Goal: Task Accomplishment & Management: Use online tool/utility

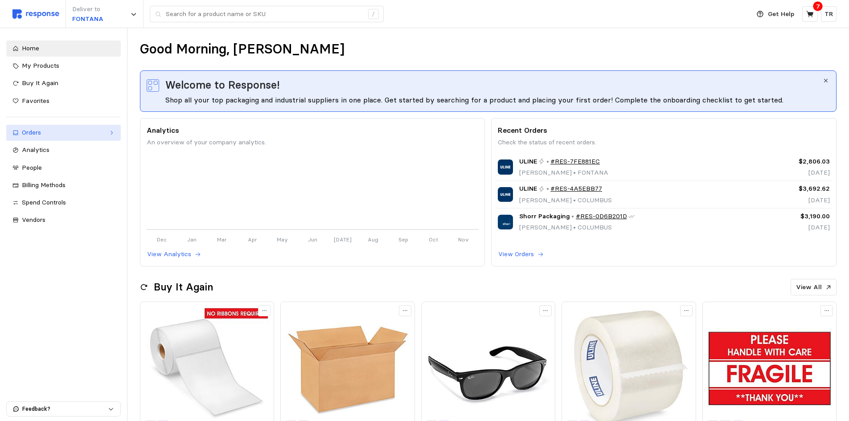
click at [65, 133] on div "Orders" at bounding box center [63, 133] width 83 height 10
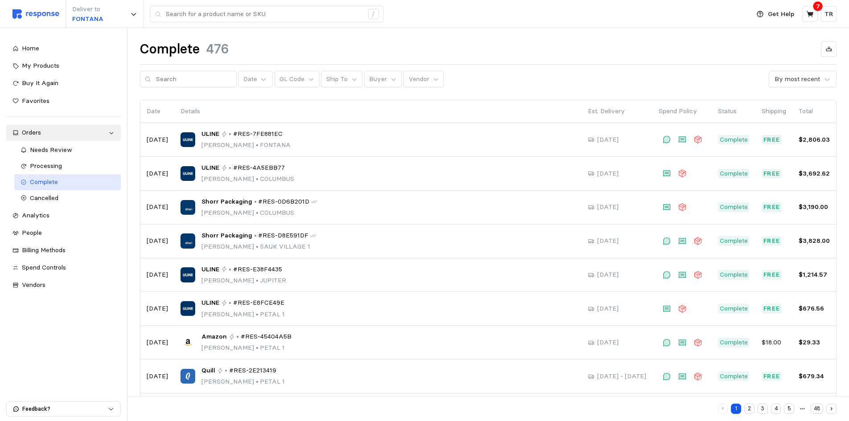
click at [54, 180] on span "Complete" at bounding box center [44, 182] width 28 height 8
click at [391, 80] on icon at bounding box center [393, 79] width 4 height 3
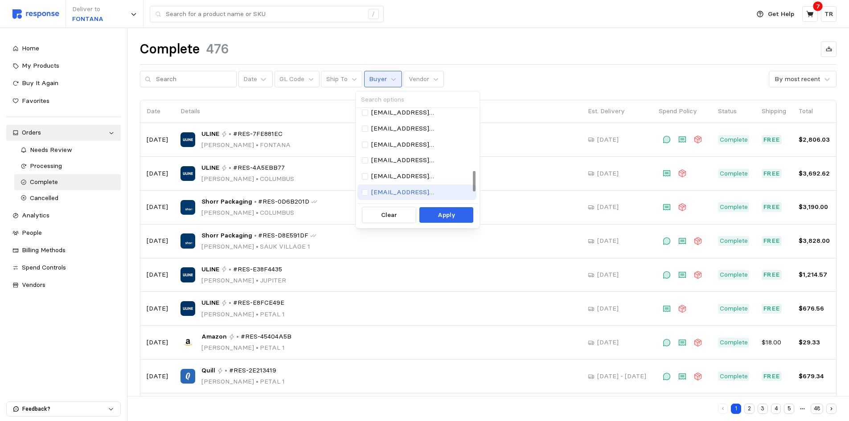
scroll to position [230, 0]
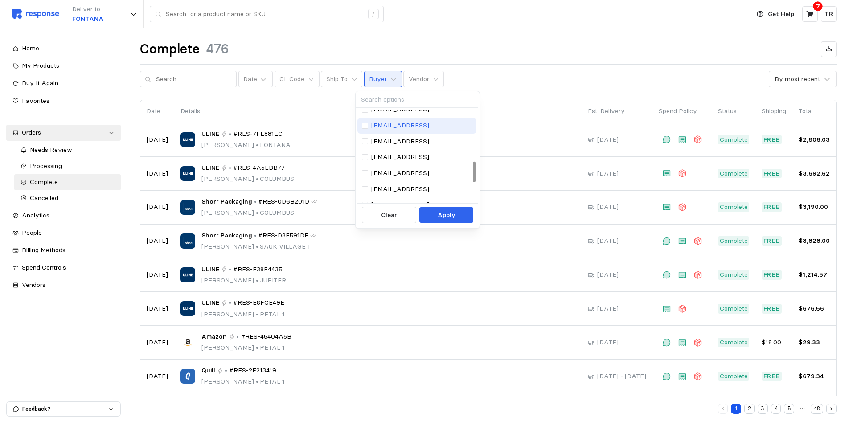
click at [394, 129] on p "riltod@wsinc.com" at bounding box center [421, 126] width 101 height 10
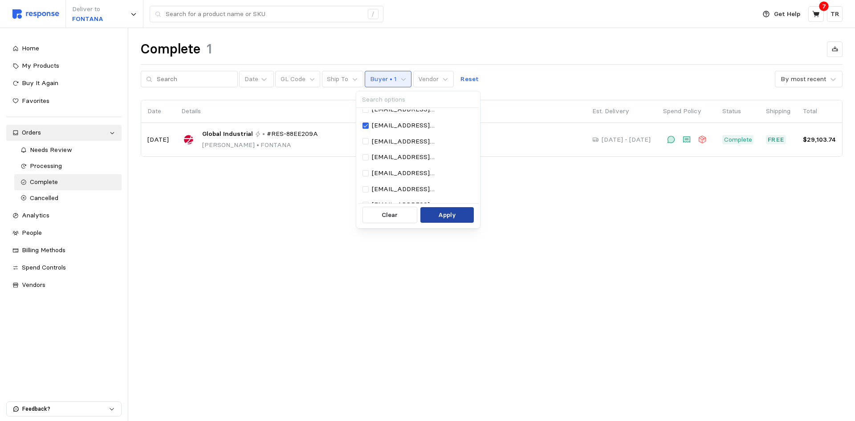
click at [441, 216] on p "Apply" at bounding box center [447, 215] width 18 height 10
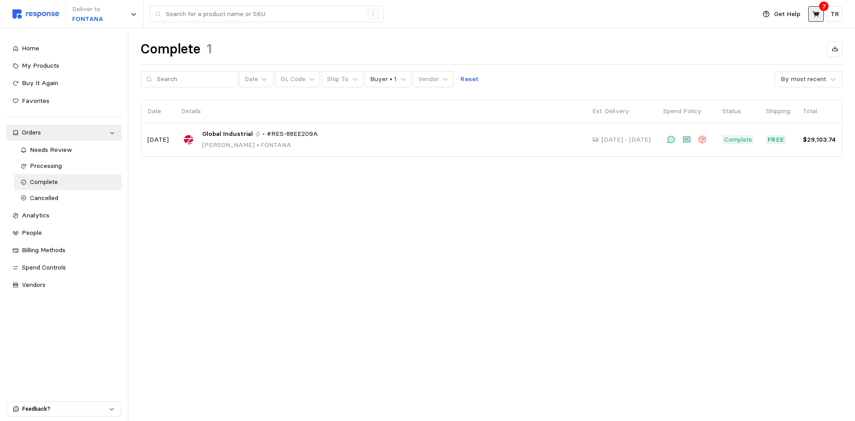
click at [810, 14] on button at bounding box center [816, 14] width 16 height 16
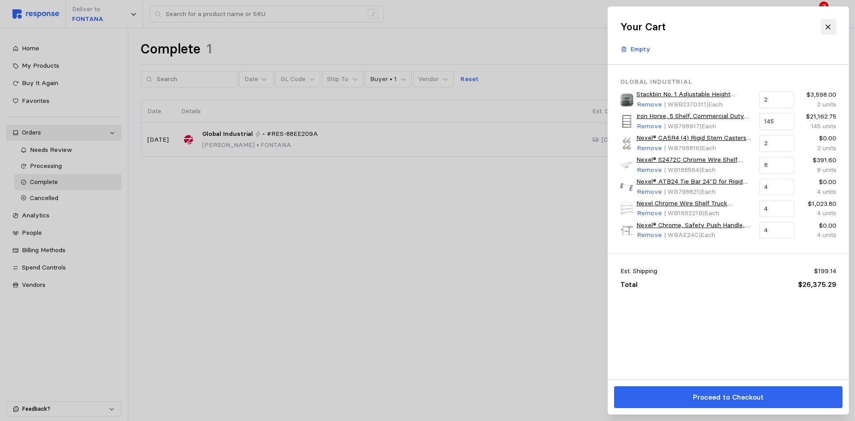
click at [828, 26] on icon at bounding box center [828, 27] width 8 height 8
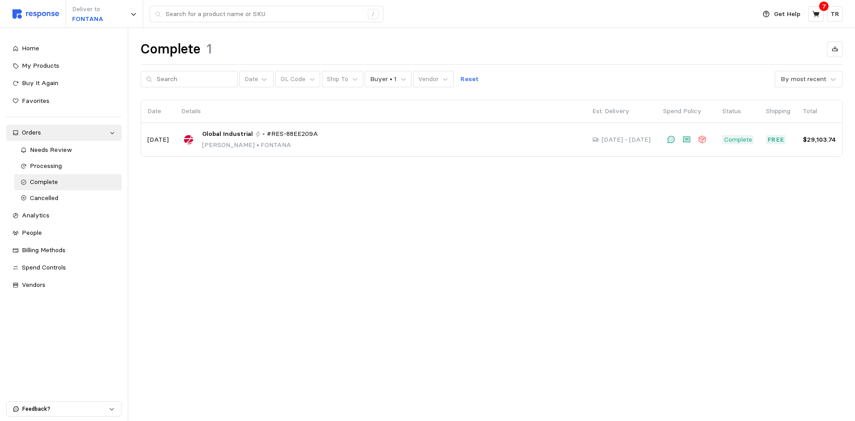
click at [401, 203] on main "Complete 1 Date GL Code Ship To Buyer • 1 Vendor Reset By most recent Date Deta…" at bounding box center [427, 210] width 855 height 421
click at [45, 47] on div "Home" at bounding box center [69, 49] width 94 height 10
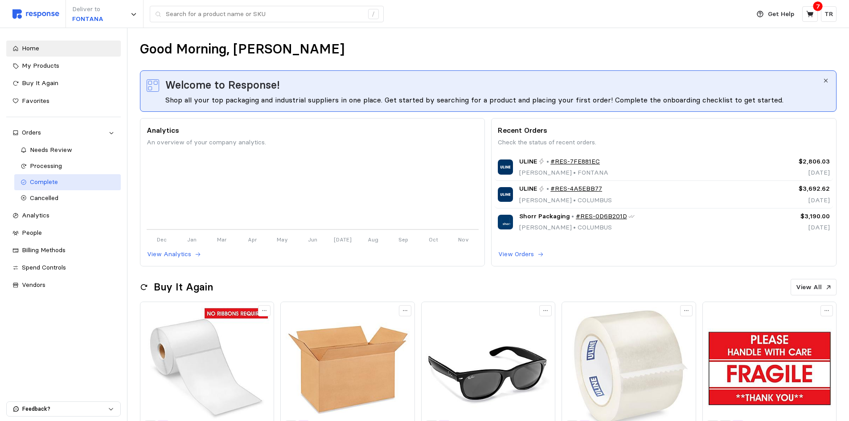
click at [51, 184] on span "Complete" at bounding box center [44, 182] width 28 height 8
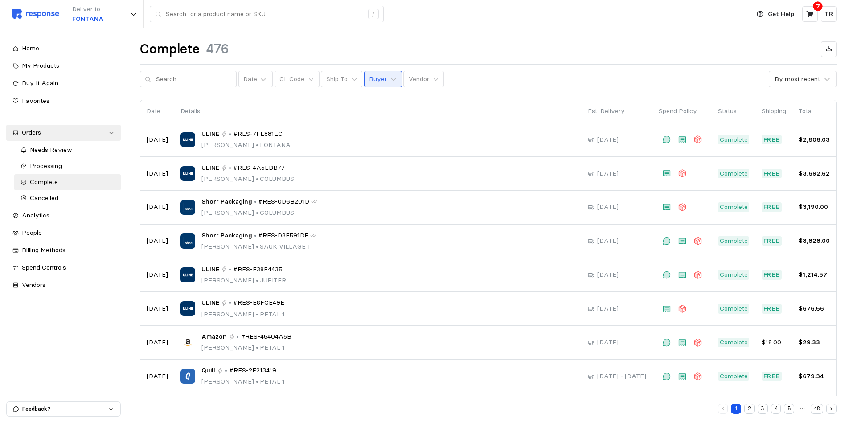
click at [380, 79] on button "Buyer" at bounding box center [383, 79] width 38 height 17
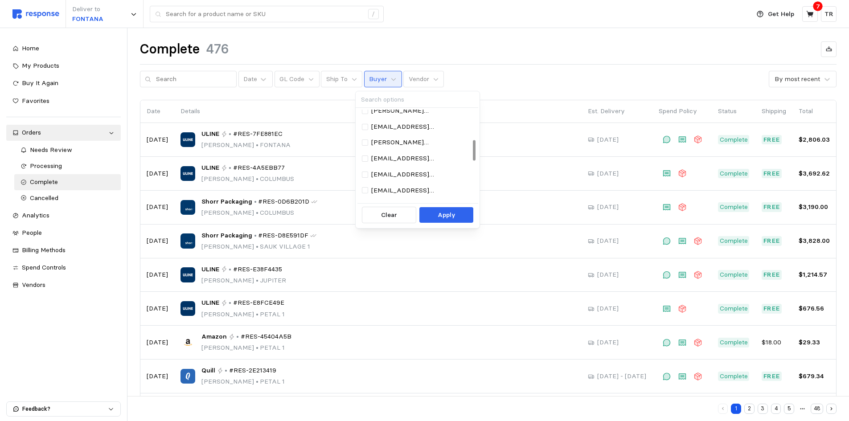
scroll to position [178, 0]
click at [406, 176] on p "riltod@wsinc.com" at bounding box center [421, 178] width 101 height 10
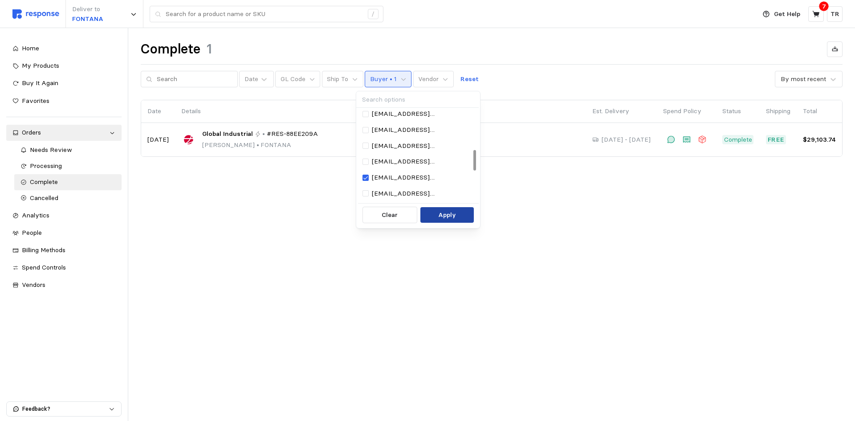
click at [439, 212] on p "Apply" at bounding box center [447, 215] width 18 height 10
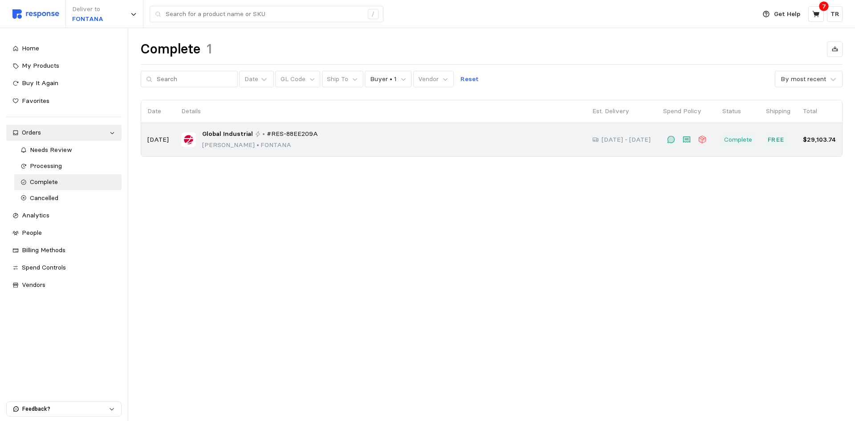
click at [221, 139] on div "Global Industrial • #RES-88EE209A Todd Riley • FONTANA" at bounding box center [260, 139] width 116 height 21
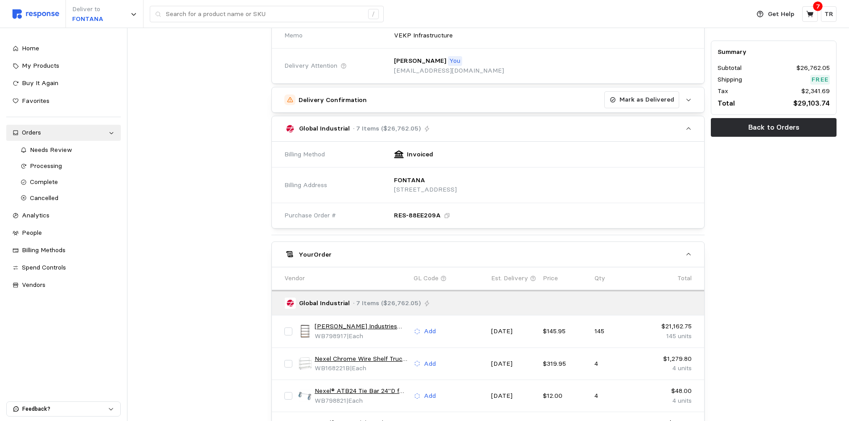
scroll to position [178, 0]
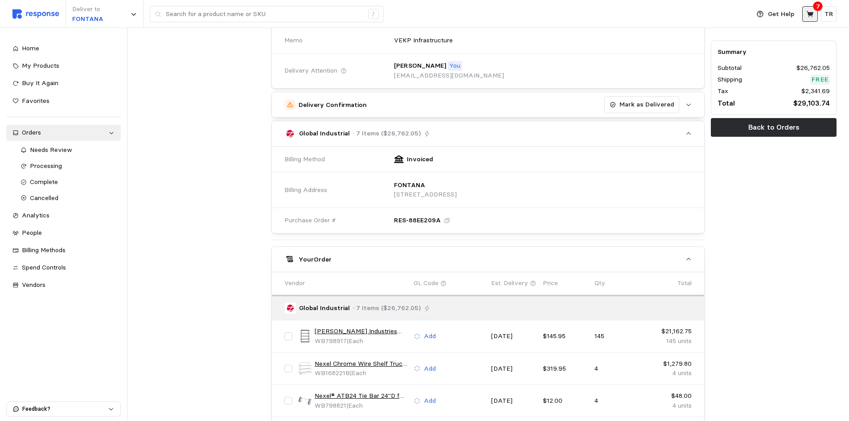
click at [812, 17] on icon at bounding box center [810, 14] width 8 height 8
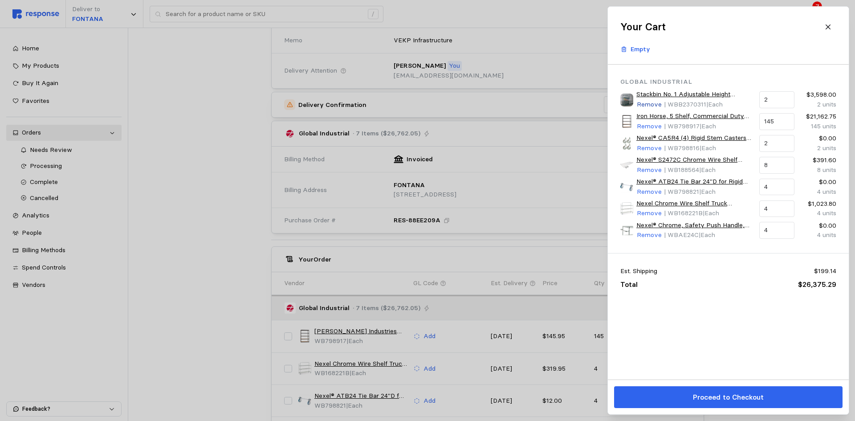
click at [652, 104] on p "Remove" at bounding box center [649, 105] width 25 height 10
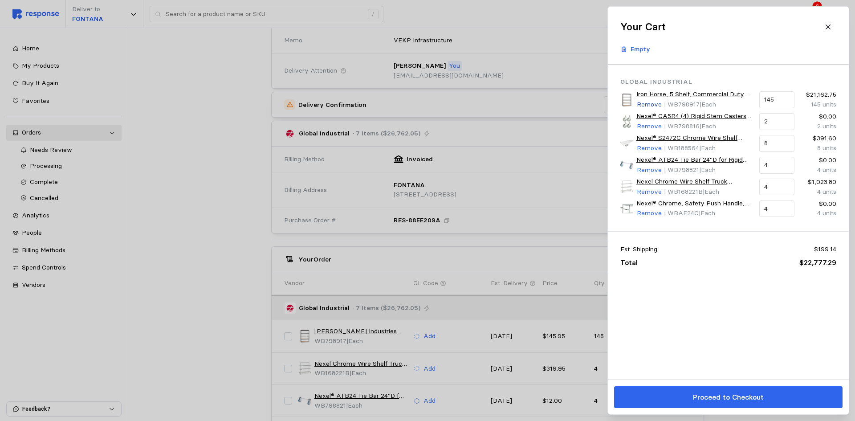
click at [652, 103] on p "Remove" at bounding box center [649, 105] width 25 height 10
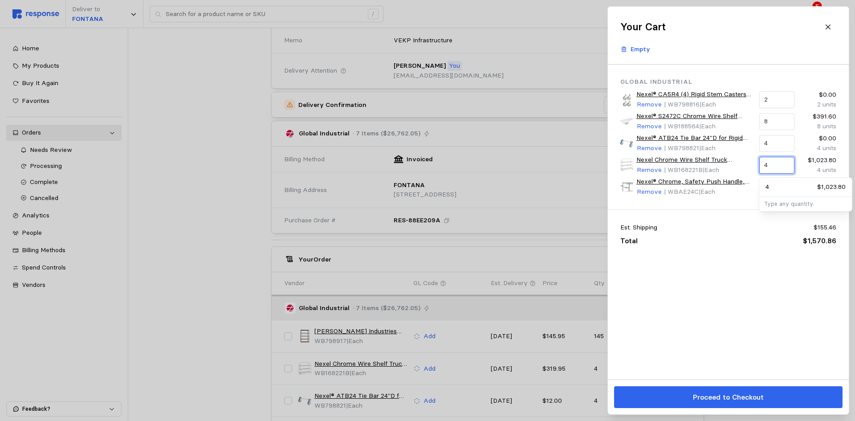
click at [775, 166] on input "4" at bounding box center [776, 165] width 25 height 16
click at [769, 184] on p "2" at bounding box center [768, 187] width 4 height 10
click at [776, 166] on input "2" at bounding box center [776, 165] width 25 height 16
type input "2"
click at [697, 247] on div "Est. Shipping $141.77 Total $1,045.27" at bounding box center [728, 234] width 241 height 49
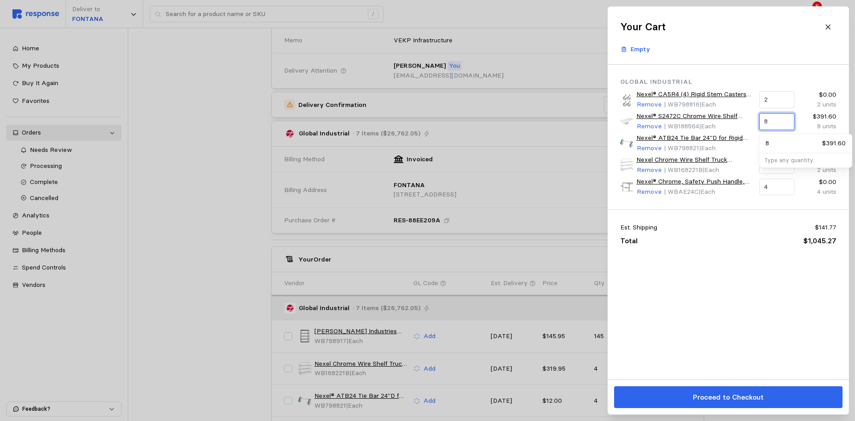
click at [776, 119] on input "8" at bounding box center [776, 122] width 25 height 16
type input "2"
click at [747, 234] on div "Est. Shipping $141.77 Total $1,045.27" at bounding box center [728, 234] width 241 height 49
click at [781, 186] on input "4" at bounding box center [776, 187] width 25 height 16
type input "2"
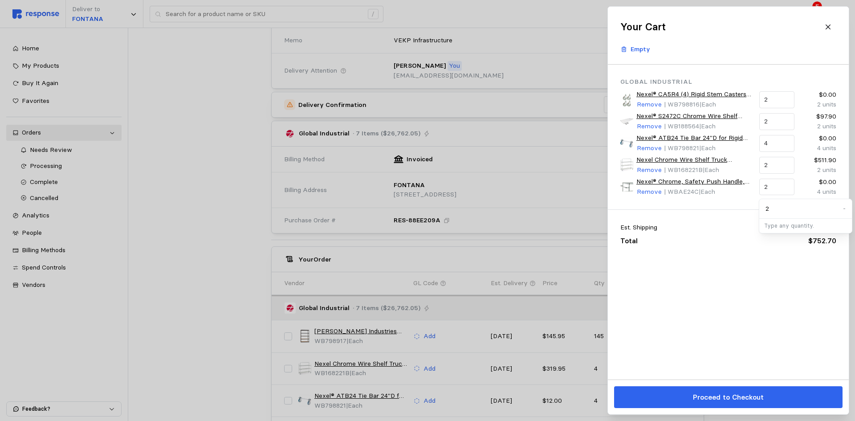
click at [722, 243] on div "Total $752.70" at bounding box center [728, 241] width 216 height 10
click at [776, 101] on input "2" at bounding box center [776, 100] width 25 height 16
type input "1"
click at [735, 265] on div "Global Industrial Nexel® CA5R4 (4) Rigid Stem Casters, 5" Polyurathane, Set of …" at bounding box center [728, 222] width 241 height 315
click at [775, 141] on input "4" at bounding box center [776, 143] width 25 height 16
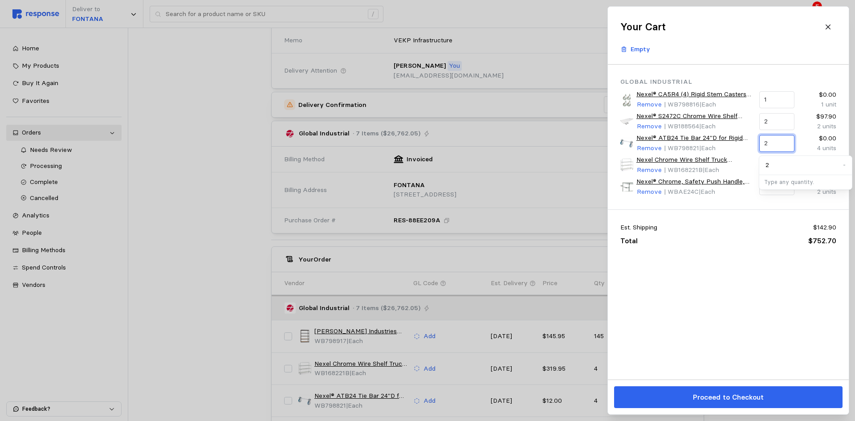
type input "2"
click at [698, 284] on div "Global Industrial Nexel® CA5R4 (4) Rigid Stem Casters, 5" Polyurathane, Set of …" at bounding box center [728, 222] width 241 height 315
click at [826, 28] on icon at bounding box center [828, 27] width 8 height 8
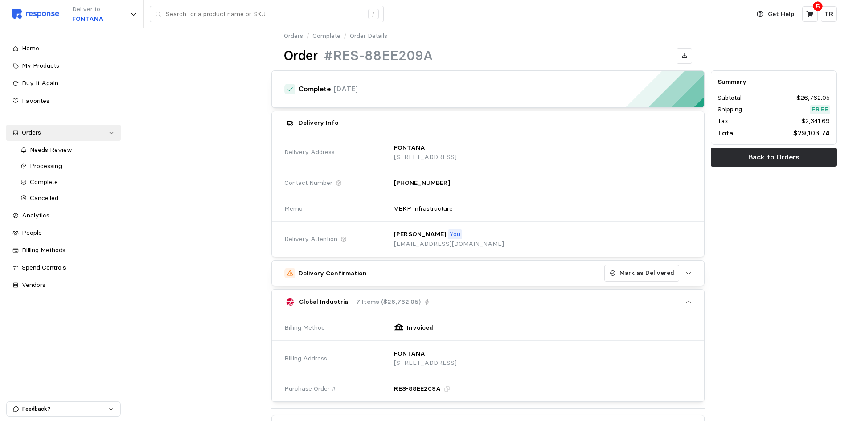
scroll to position [0, 0]
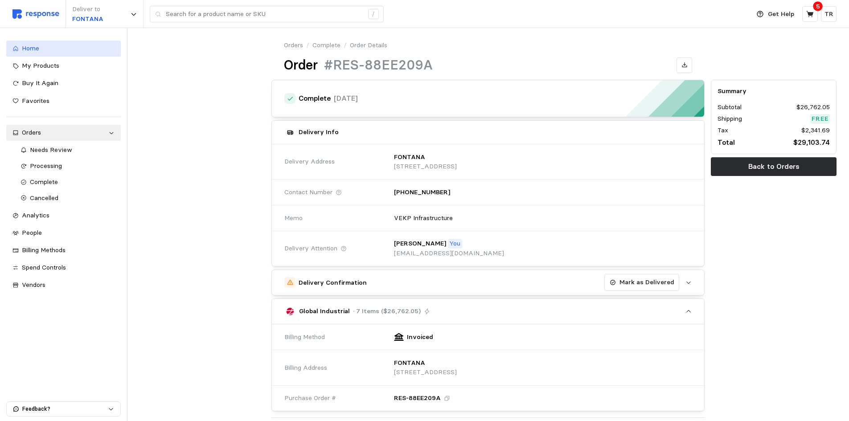
click at [33, 49] on span "Home" at bounding box center [30, 48] width 17 height 8
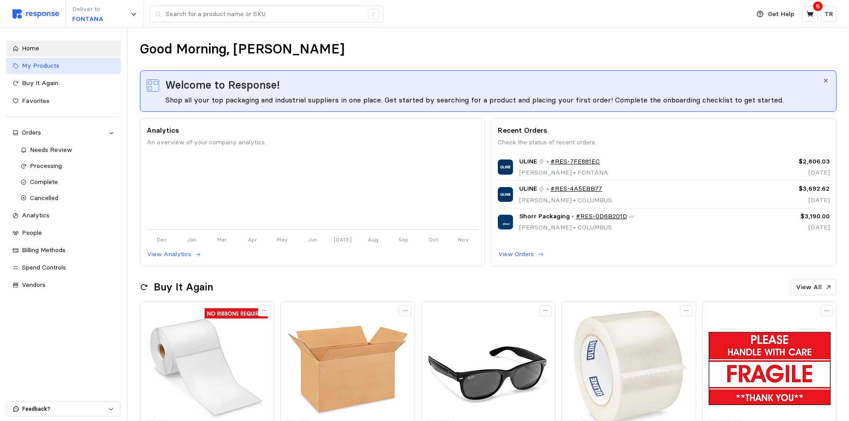
click at [37, 67] on span "My Products" at bounding box center [40, 65] width 37 height 8
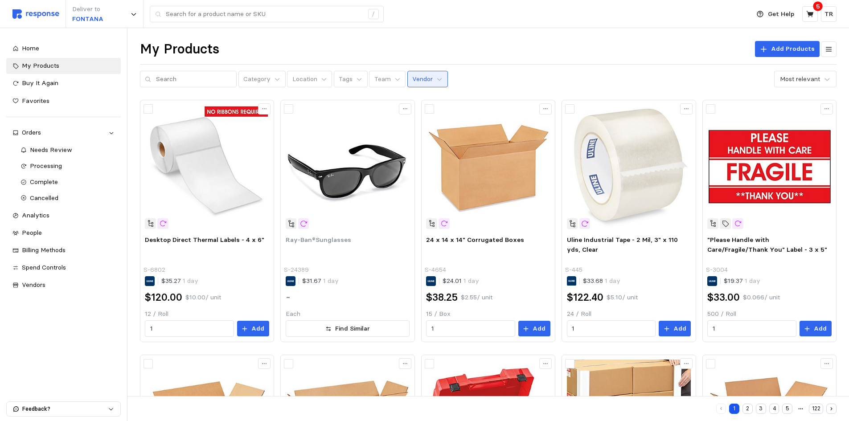
click at [424, 80] on button "Vendor" at bounding box center [427, 79] width 41 height 17
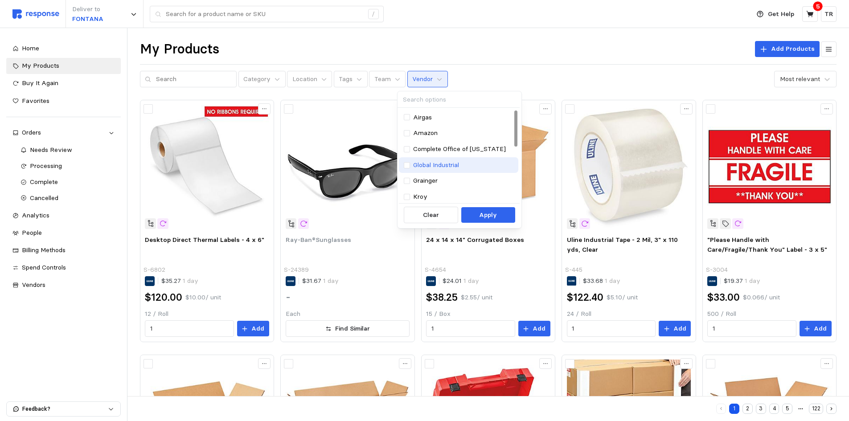
click at [433, 165] on p "Global Industrial" at bounding box center [436, 165] width 46 height 10
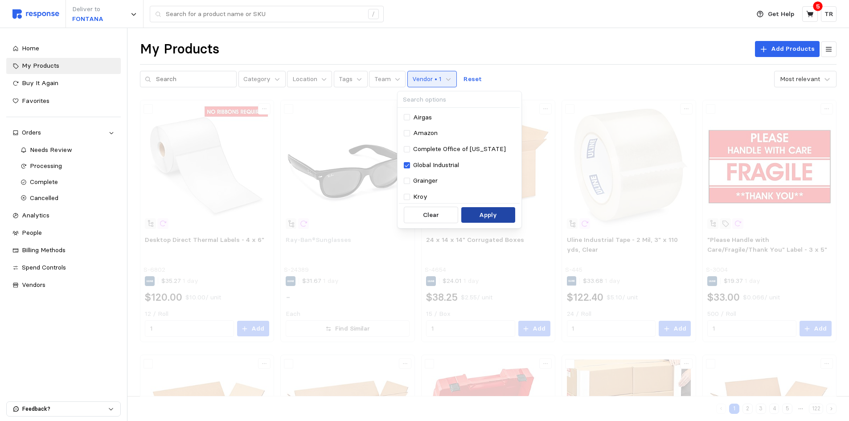
click at [485, 217] on p "Apply" at bounding box center [488, 215] width 18 height 10
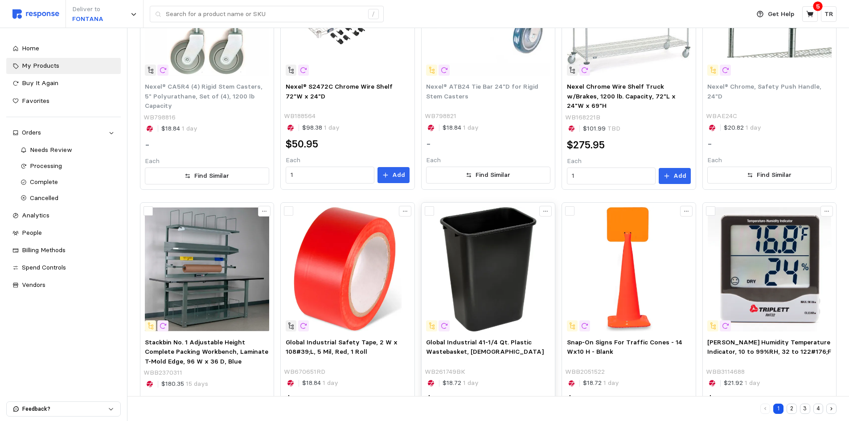
scroll to position [469, 0]
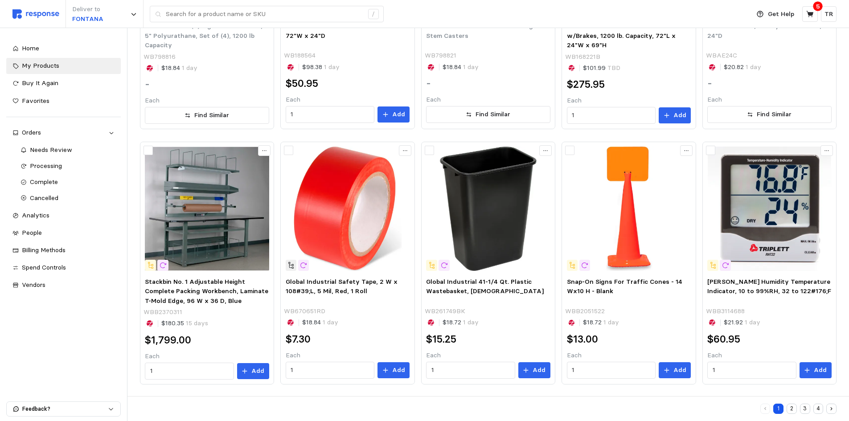
click at [790, 405] on button "2" at bounding box center [791, 409] width 10 height 10
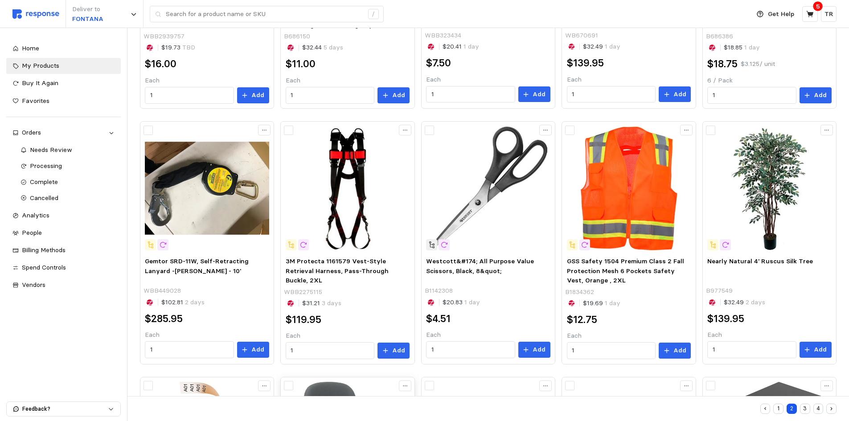
scroll to position [159, 0]
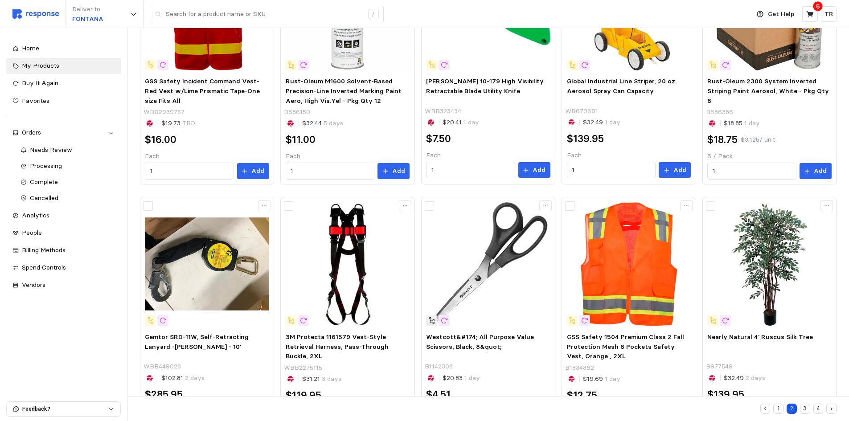
click at [803, 405] on button "3" at bounding box center [805, 409] width 10 height 10
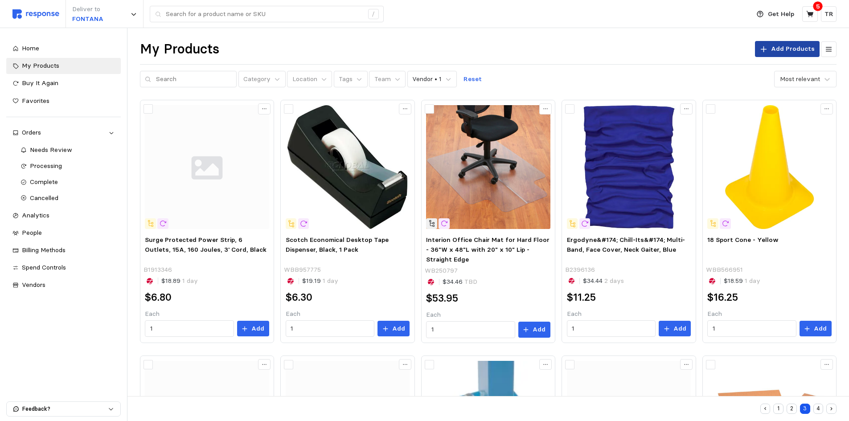
click at [794, 47] on p "Add Products" at bounding box center [793, 49] width 44 height 10
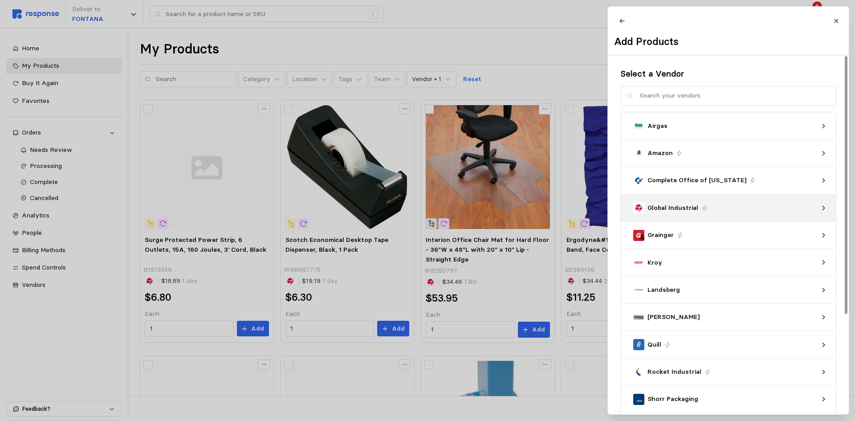
click at [673, 211] on p "Global Industrial" at bounding box center [673, 208] width 51 height 10
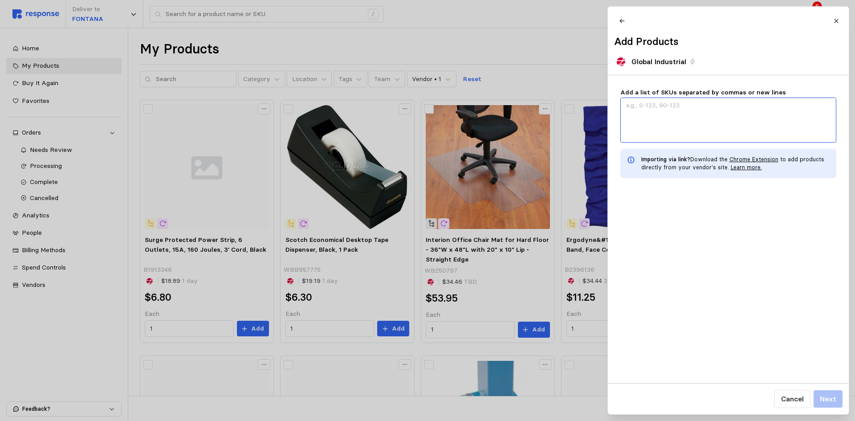
click at [638, 112] on textarea "Add a list of SKUs separated by commas or new lines" at bounding box center [728, 120] width 216 height 45
paste textarea "WBABM3C-25"
type textarea "x"
type textarea "WBABM3C-25"
click at [828, 393] on p "Next" at bounding box center [828, 398] width 16 height 11
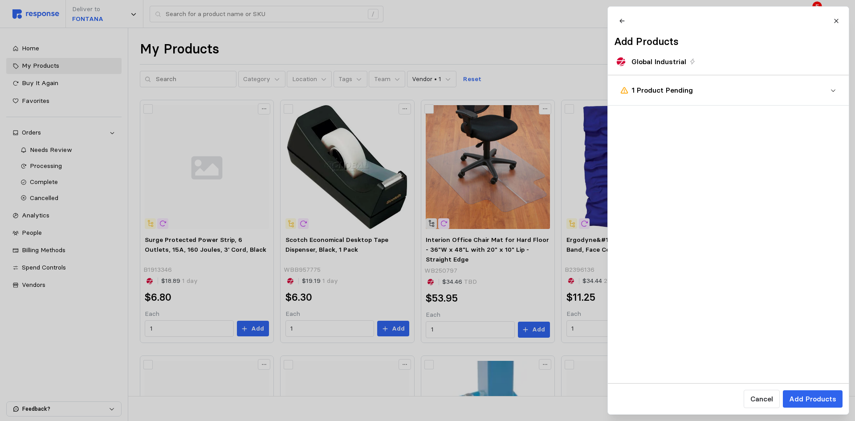
click at [835, 90] on button "1 Product Pending" at bounding box center [728, 90] width 241 height 30
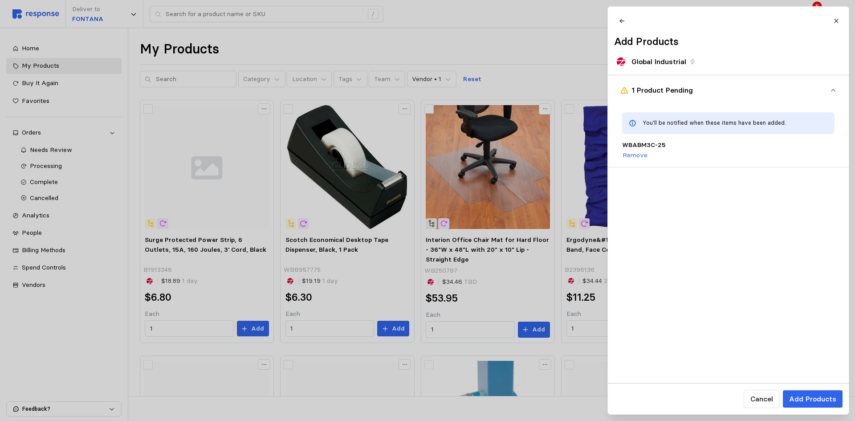
click at [836, 90] on button "1 Product Pending" at bounding box center [728, 90] width 241 height 30
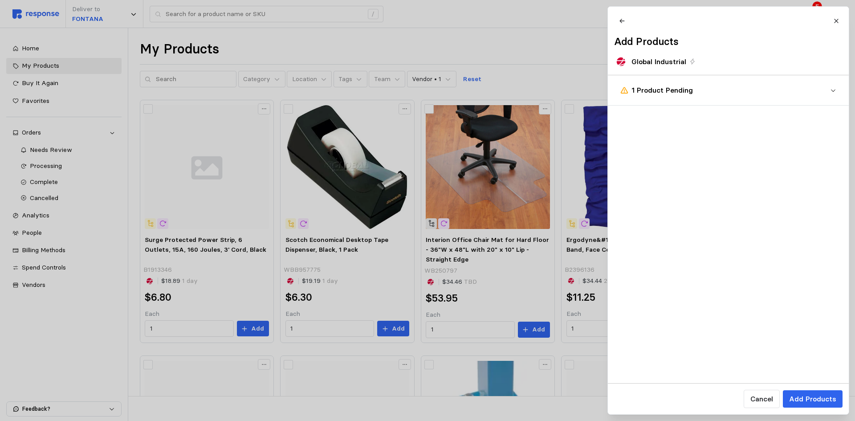
click at [805, 400] on p "Add Products" at bounding box center [812, 398] width 47 height 11
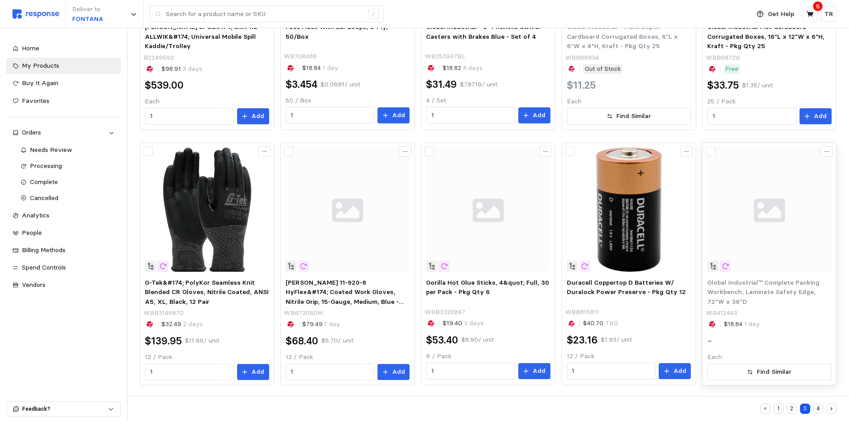
scroll to position [470, 0]
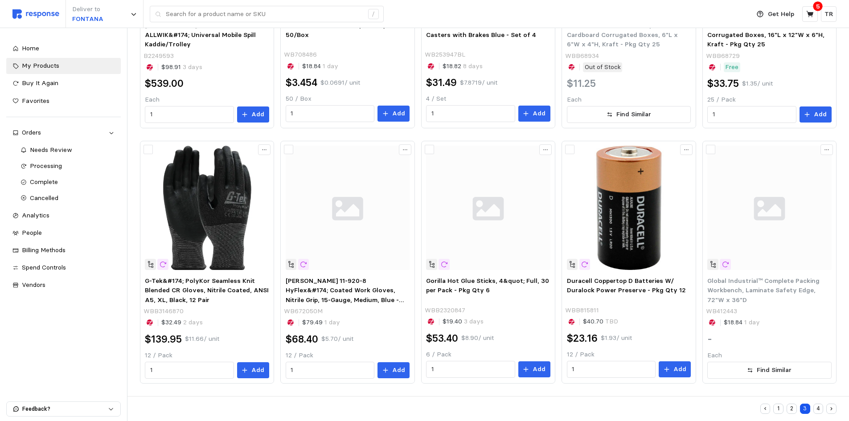
click at [777, 405] on button "1" at bounding box center [778, 409] width 10 height 10
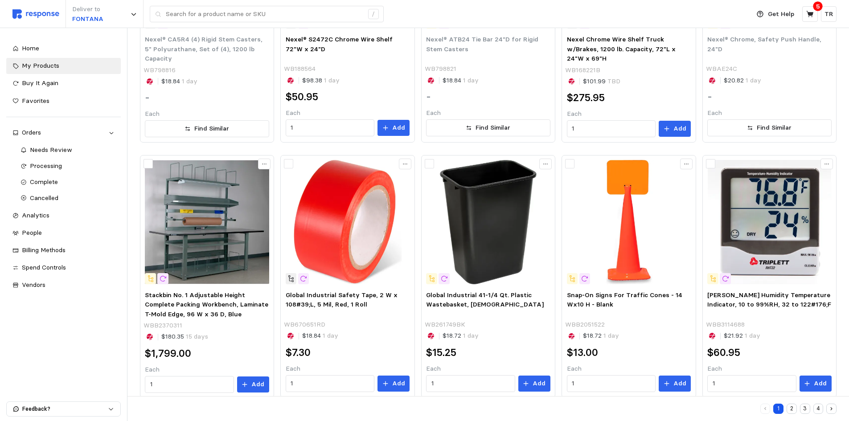
scroll to position [469, 0]
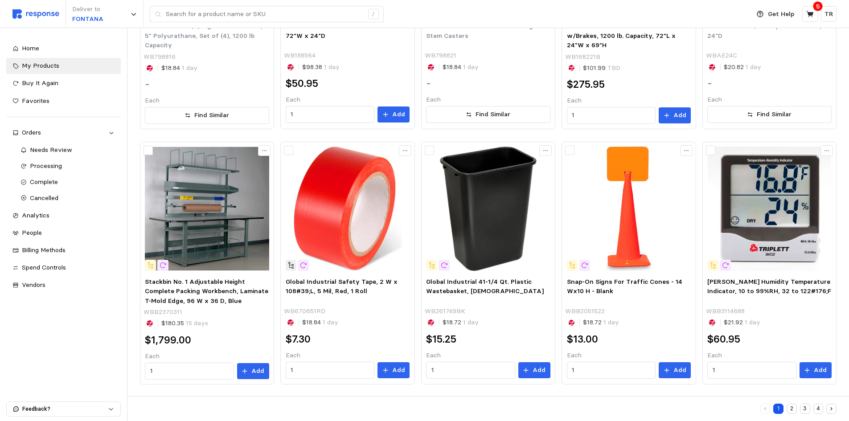
click at [789, 405] on button "2" at bounding box center [791, 409] width 10 height 10
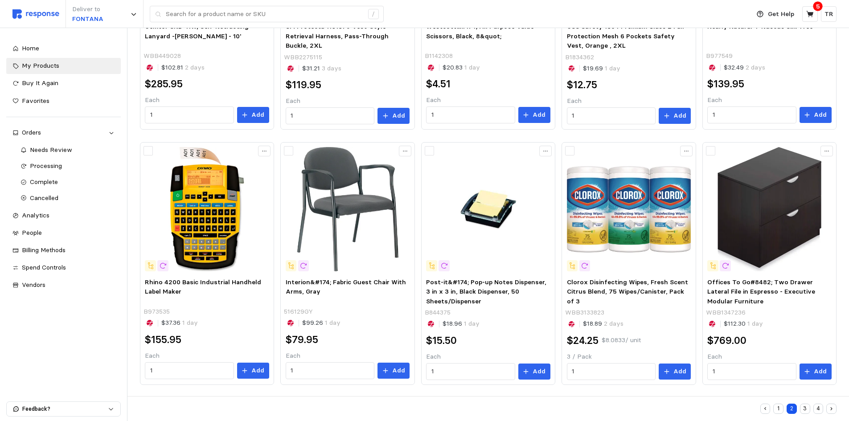
scroll to position [470, 0]
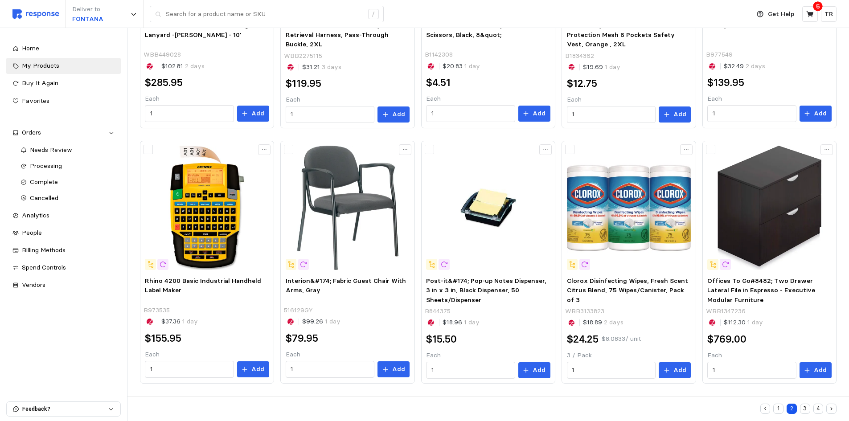
click at [806, 405] on button "3" at bounding box center [805, 409] width 10 height 10
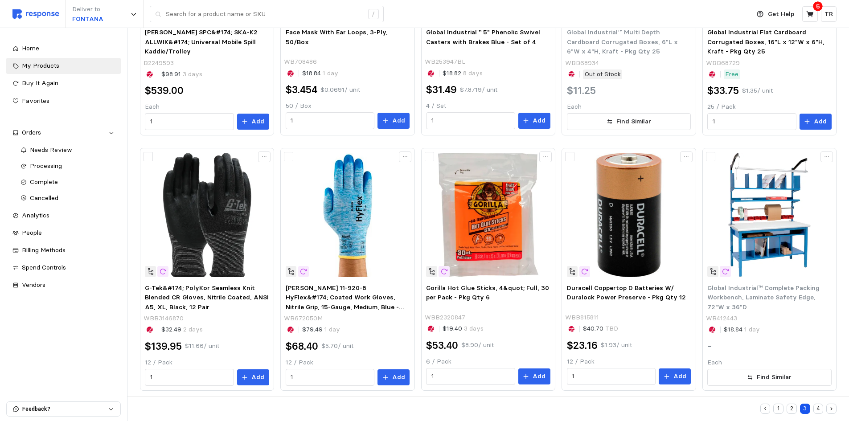
scroll to position [470, 0]
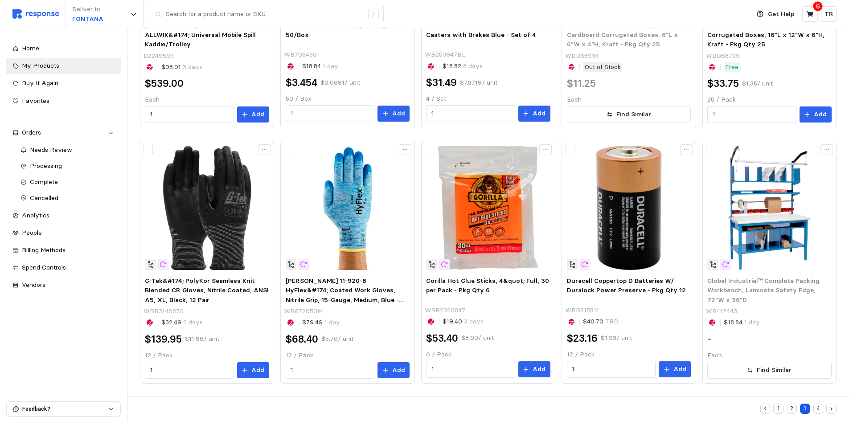
click at [818, 405] on button "4" at bounding box center [818, 409] width 10 height 10
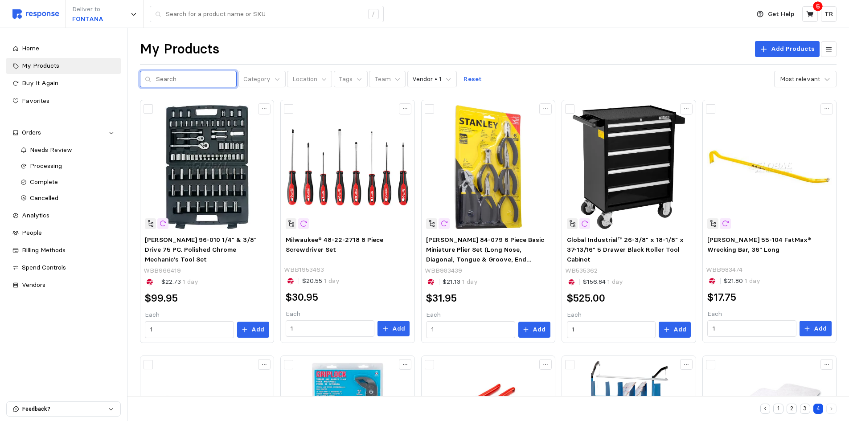
click at [189, 78] on input "text" at bounding box center [194, 79] width 76 height 16
paste input "WBABM3C-25"
type input "WBABM3C-25"
click at [776, 405] on button "1" at bounding box center [778, 409] width 10 height 10
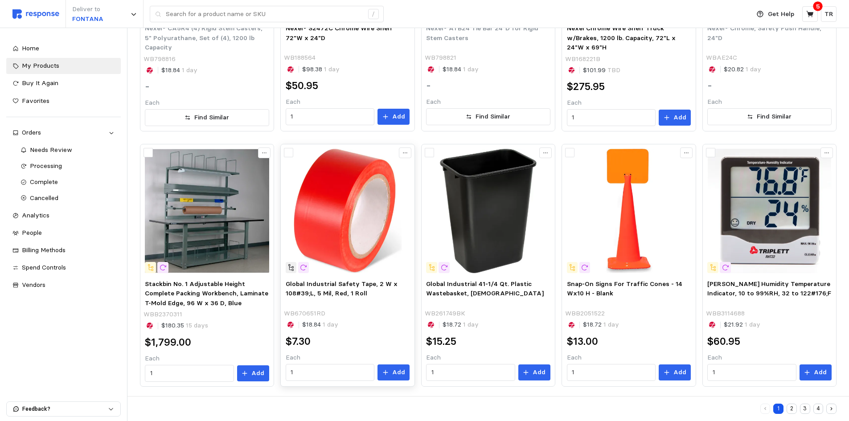
scroll to position [469, 0]
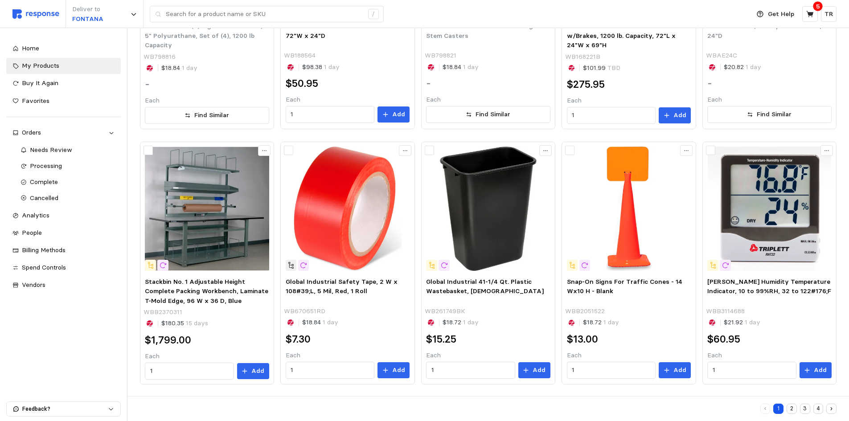
click at [793, 405] on button "2" at bounding box center [791, 409] width 10 height 10
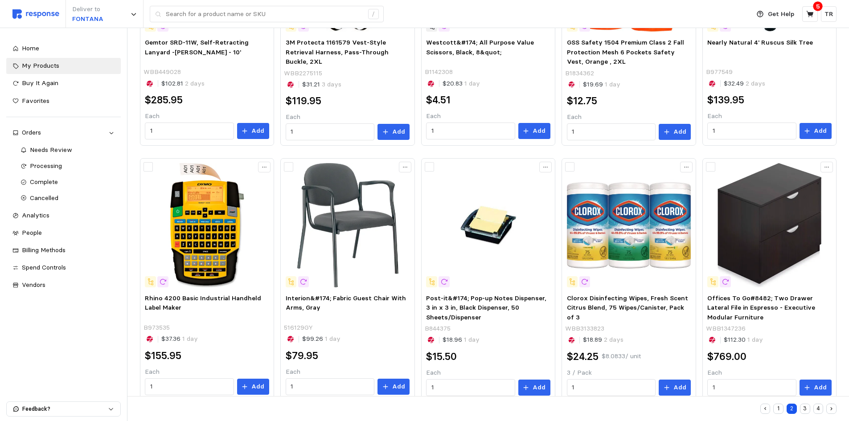
scroll to position [470, 0]
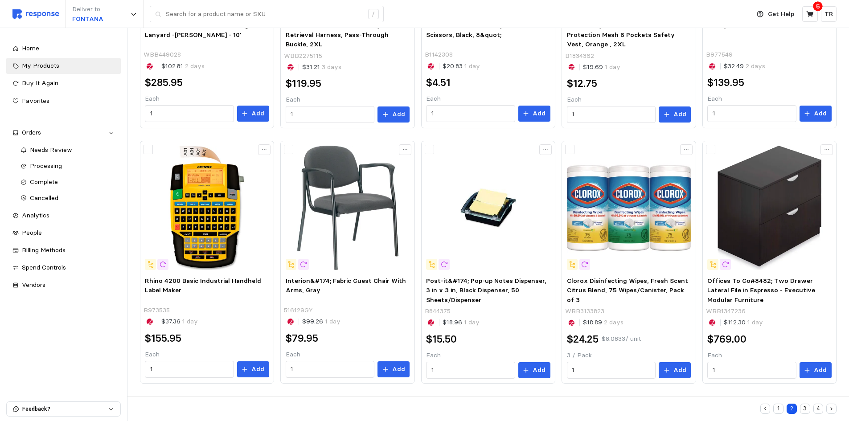
click at [805, 405] on button "3" at bounding box center [805, 409] width 10 height 10
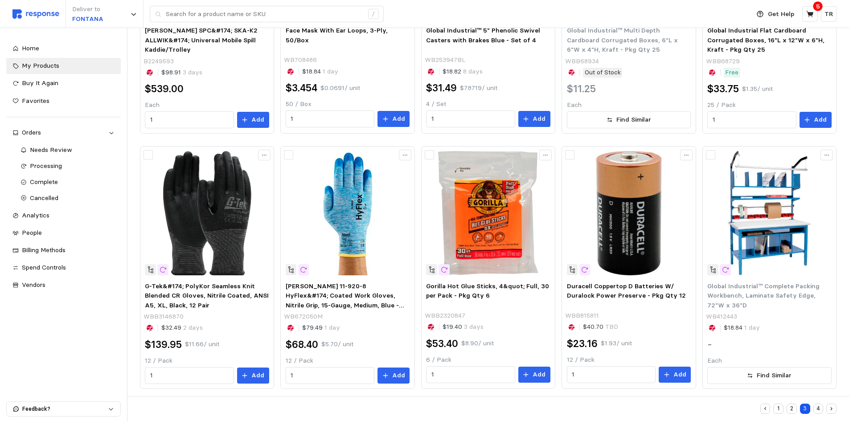
scroll to position [470, 0]
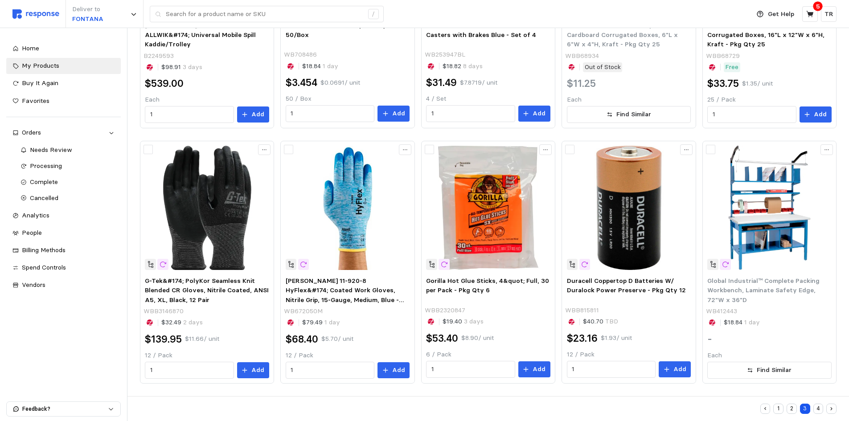
click at [818, 405] on button "4" at bounding box center [818, 409] width 10 height 10
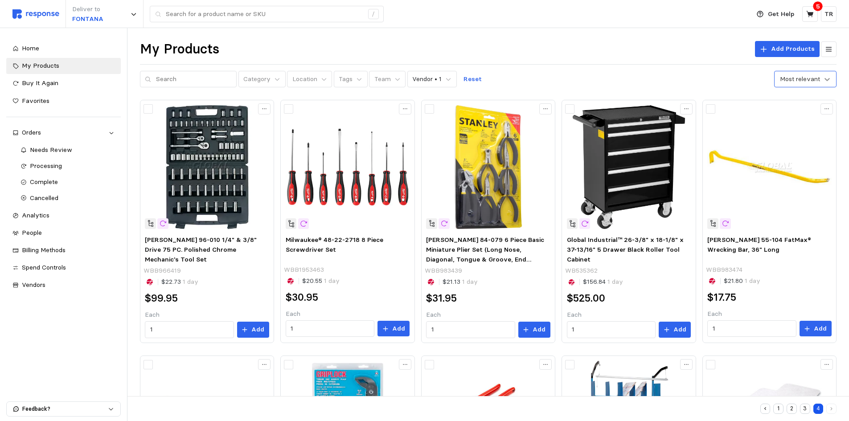
click at [823, 75] on icon at bounding box center [826, 79] width 9 height 9
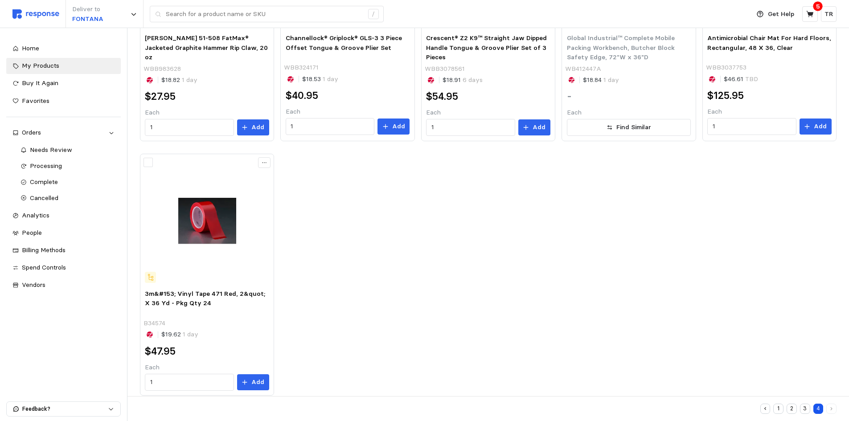
scroll to position [469, 0]
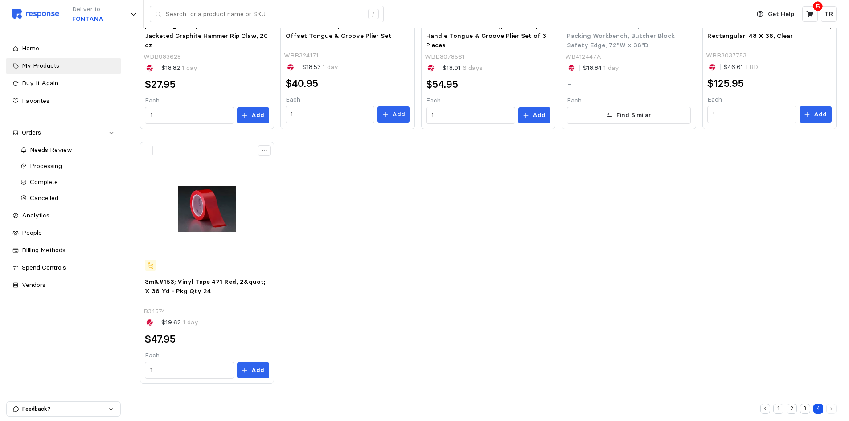
click at [778, 405] on button "1" at bounding box center [778, 409] width 10 height 10
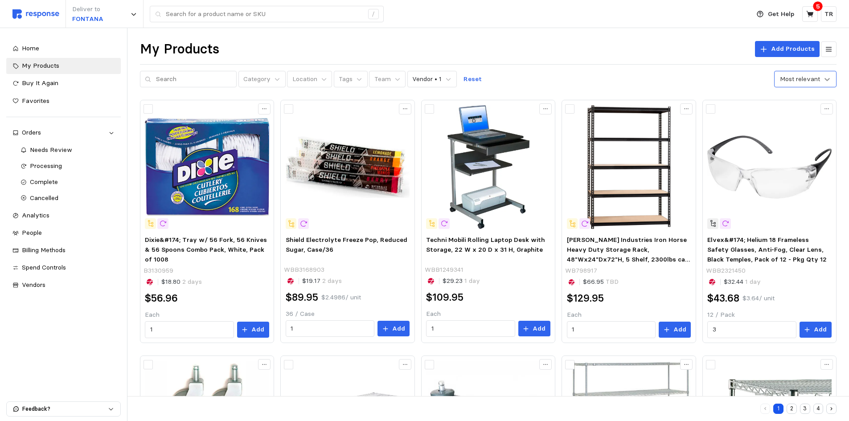
click at [824, 82] on icon at bounding box center [826, 79] width 9 height 9
click at [781, 165] on div "Newest" at bounding box center [790, 169] width 86 height 16
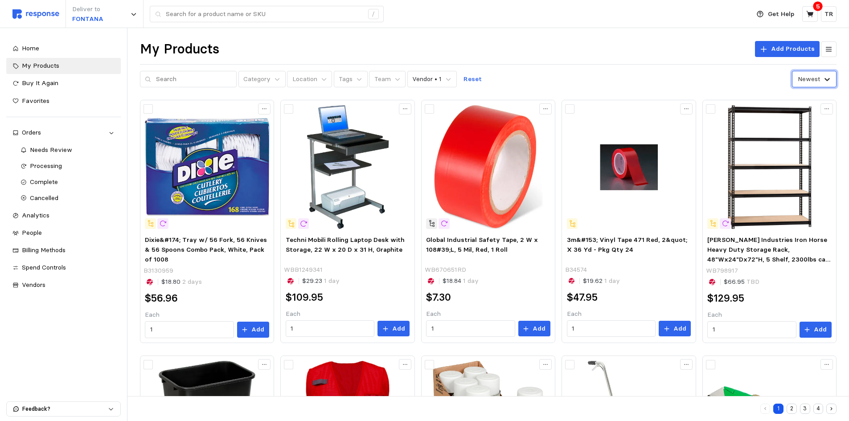
click at [827, 80] on icon at bounding box center [826, 79] width 5 height 3
click at [783, 99] on div "Most relevant" at bounding box center [790, 103] width 86 height 16
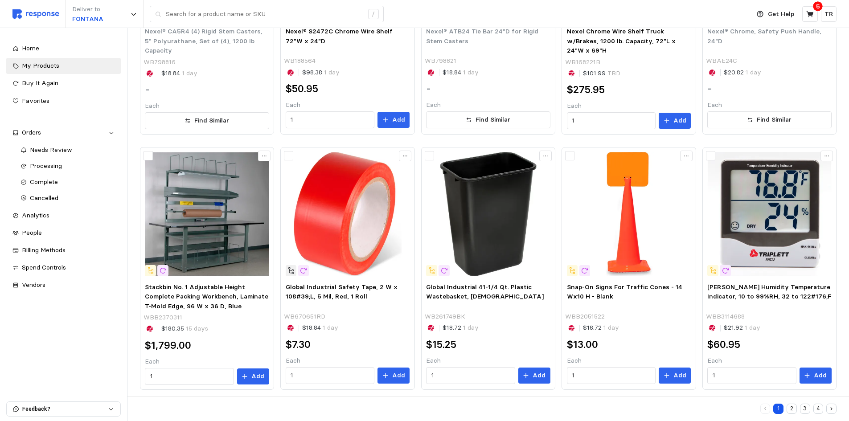
scroll to position [469, 0]
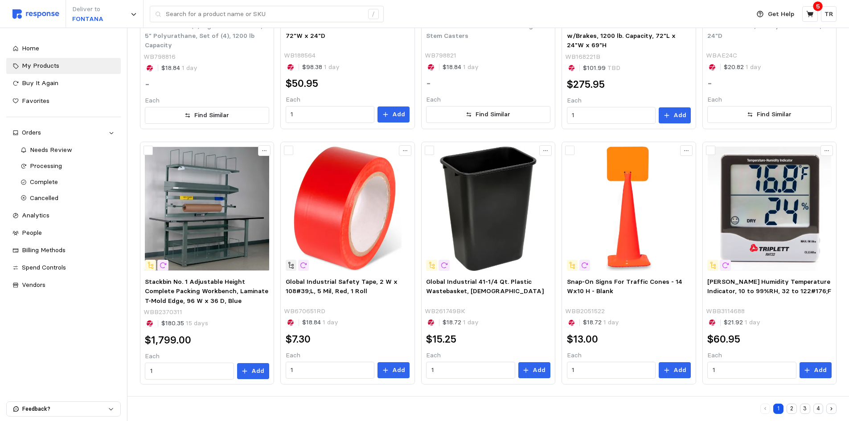
click at [790, 405] on button "2" at bounding box center [791, 409] width 10 height 10
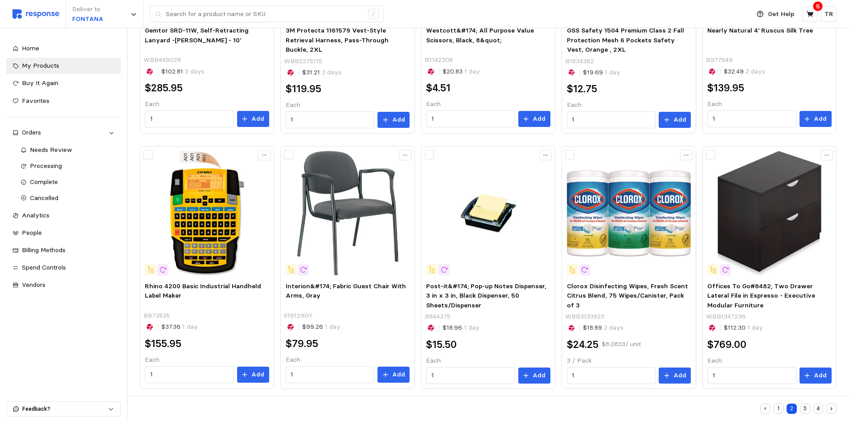
scroll to position [470, 0]
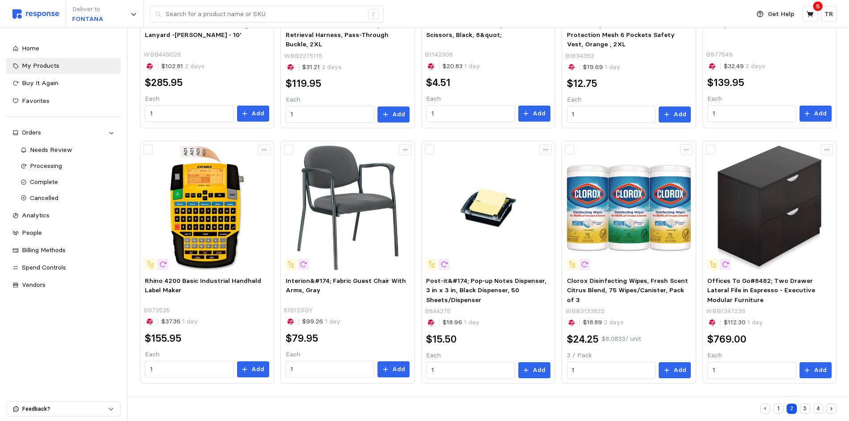
click at [806, 405] on button "3" at bounding box center [805, 409] width 10 height 10
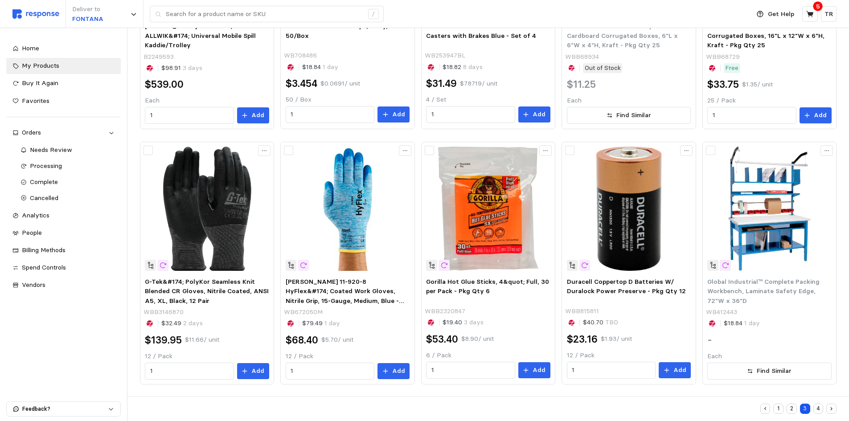
scroll to position [470, 0]
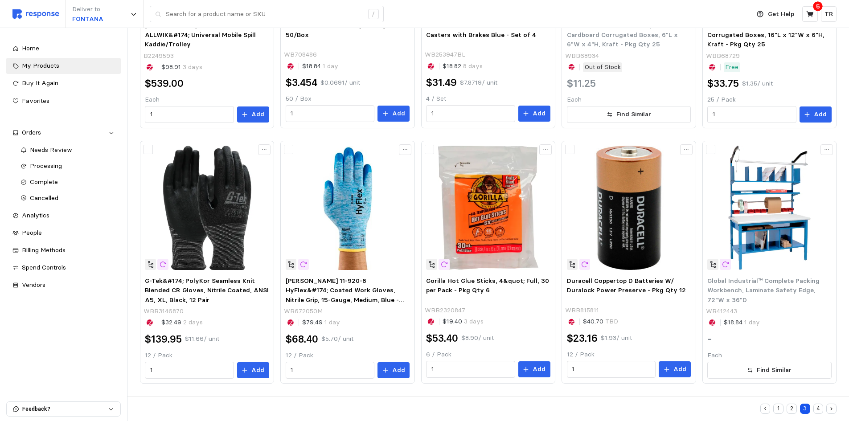
click at [821, 405] on button "4" at bounding box center [818, 409] width 10 height 10
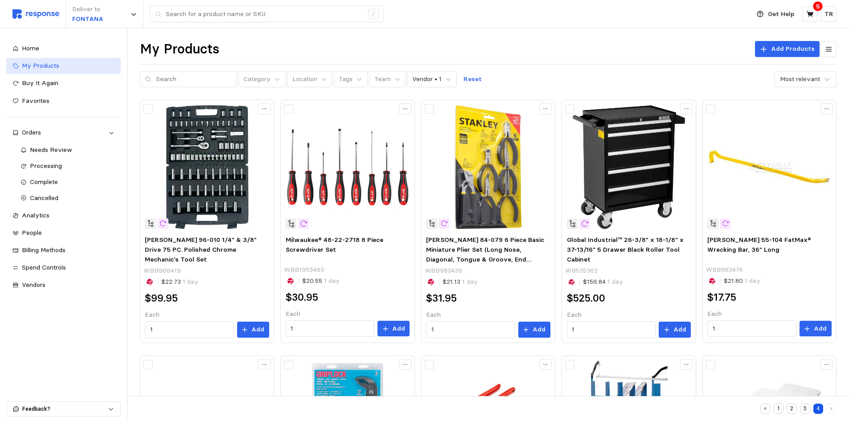
click at [55, 63] on span "My Products" at bounding box center [40, 65] width 37 height 8
click at [46, 49] on div "Home" at bounding box center [68, 49] width 93 height 10
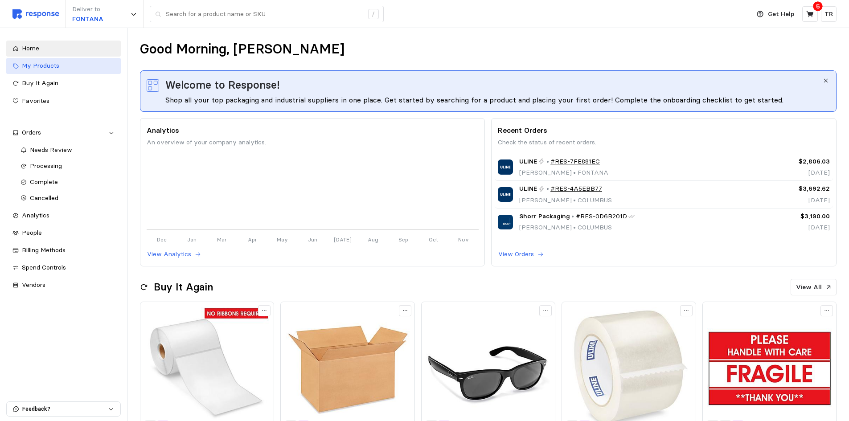
click at [53, 66] on span "My Products" at bounding box center [40, 65] width 37 height 8
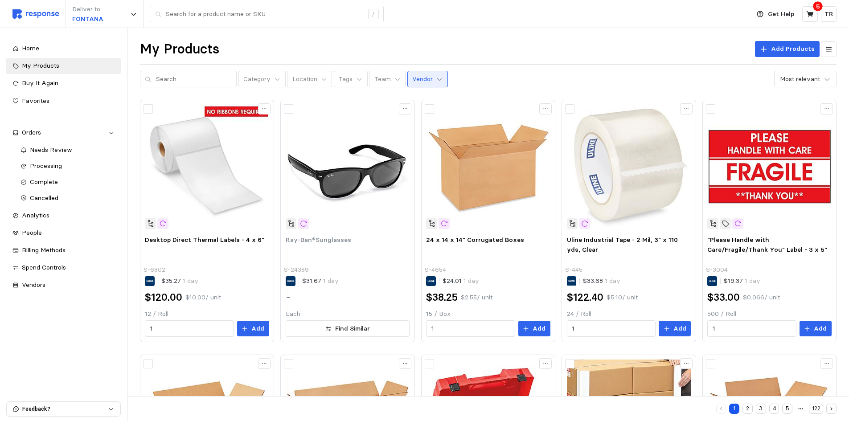
click at [436, 82] on icon at bounding box center [439, 79] width 6 height 6
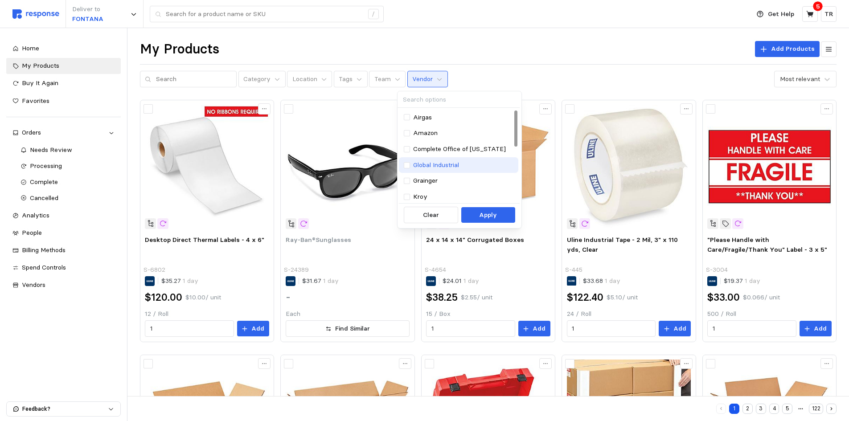
click at [447, 163] on p "Global Industrial" at bounding box center [436, 165] width 46 height 10
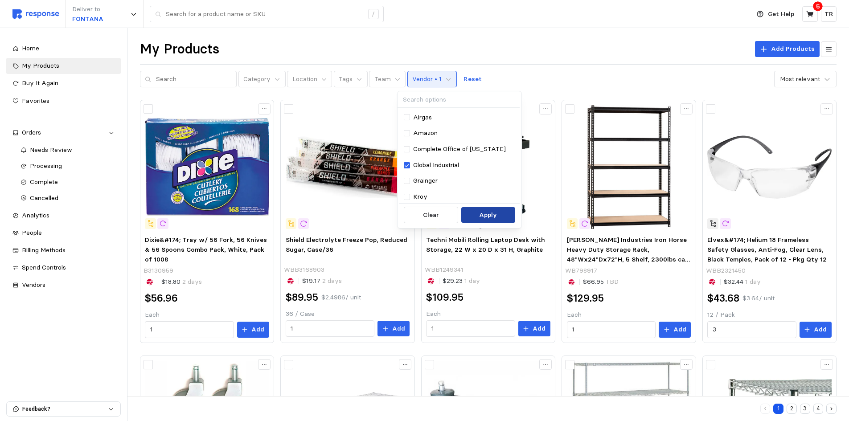
click at [484, 216] on p "Apply" at bounding box center [488, 215] width 18 height 10
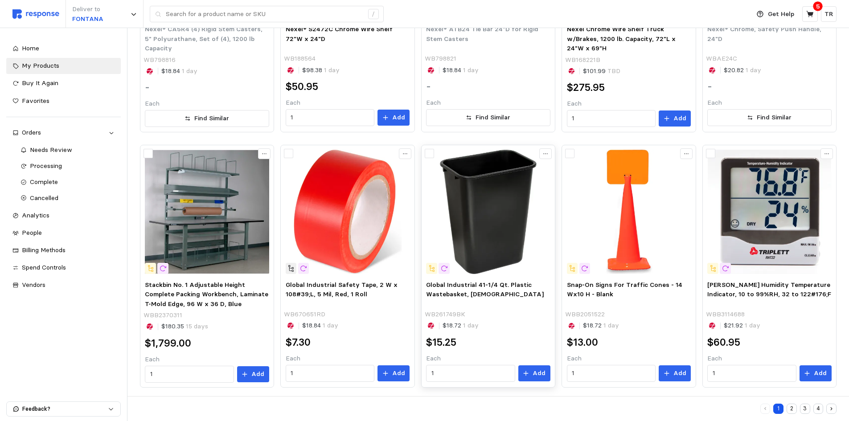
scroll to position [469, 0]
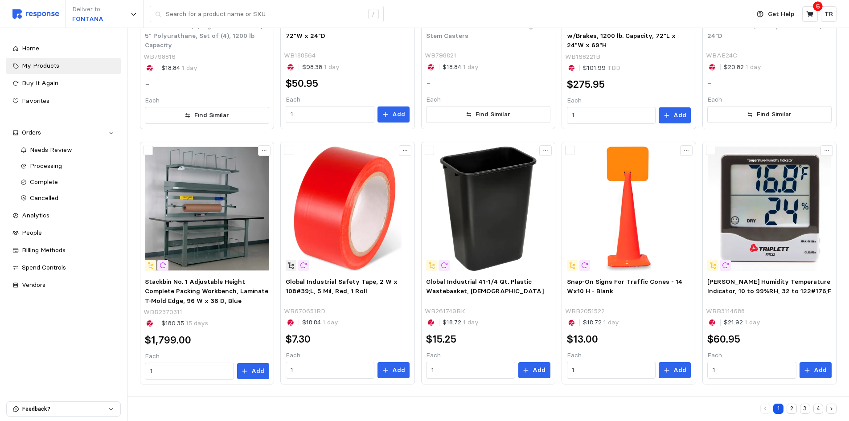
click at [789, 405] on button "2" at bounding box center [791, 409] width 10 height 10
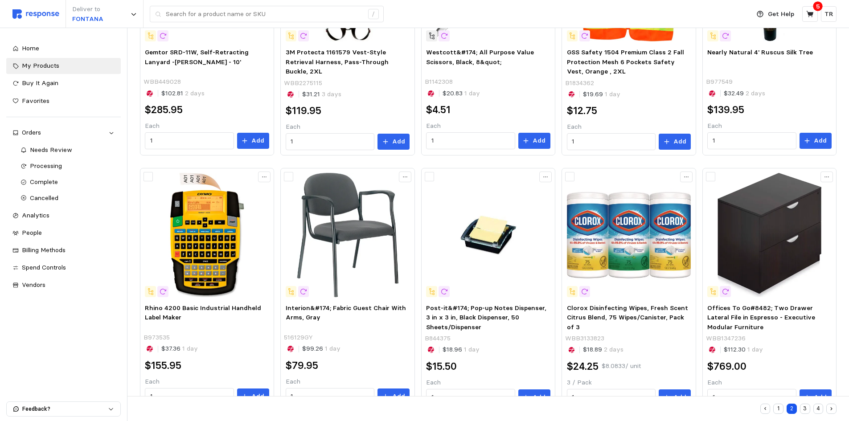
scroll to position [470, 0]
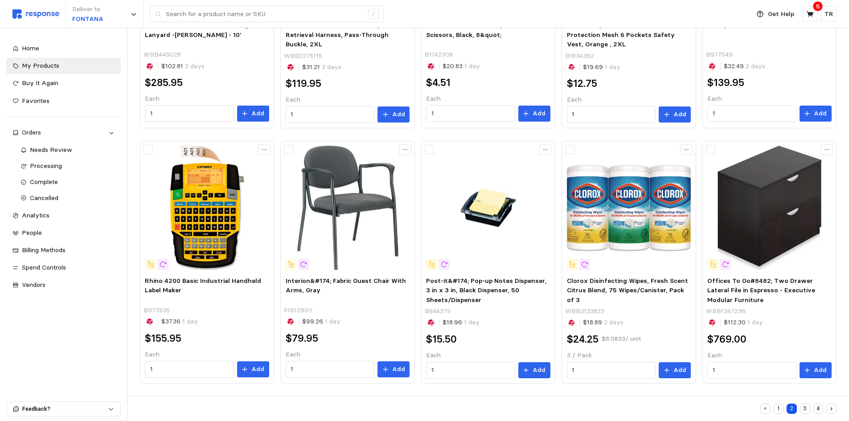
click at [805, 405] on button "3" at bounding box center [805, 409] width 10 height 10
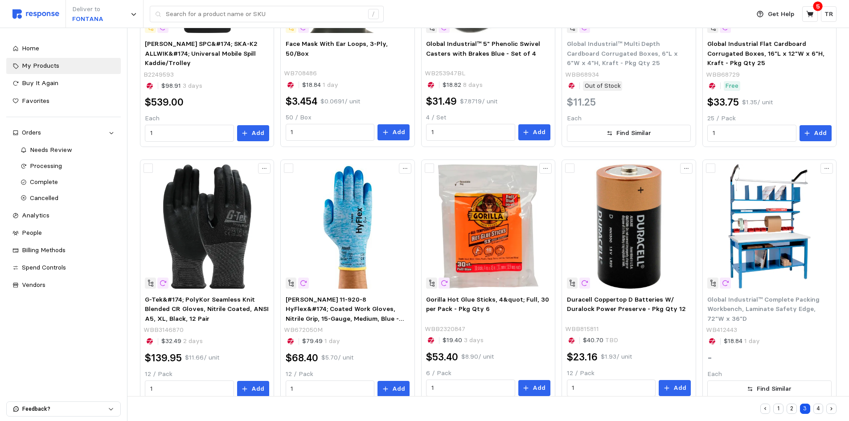
scroll to position [470, 0]
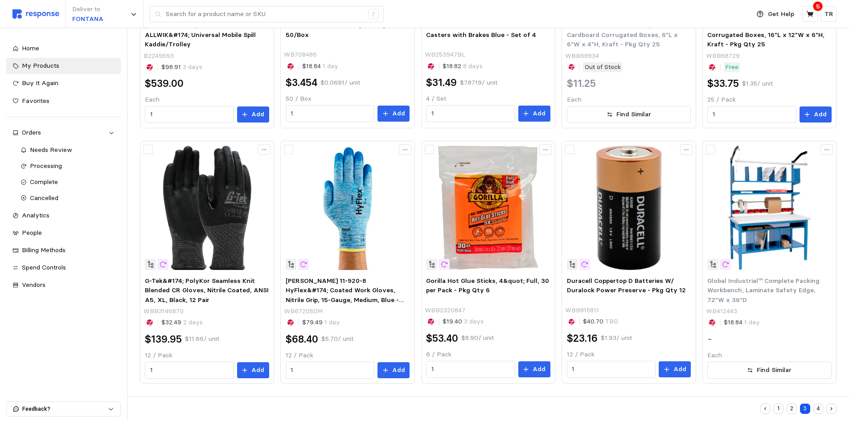
click at [818, 405] on button "4" at bounding box center [818, 409] width 10 height 10
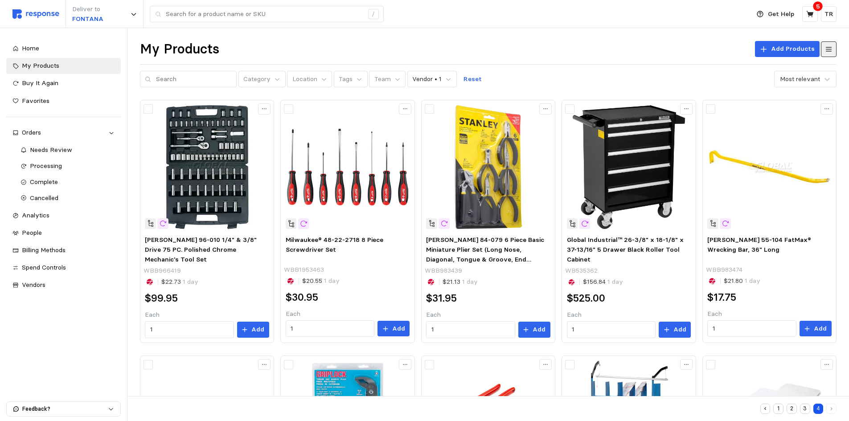
click at [828, 54] on button at bounding box center [828, 49] width 16 height 16
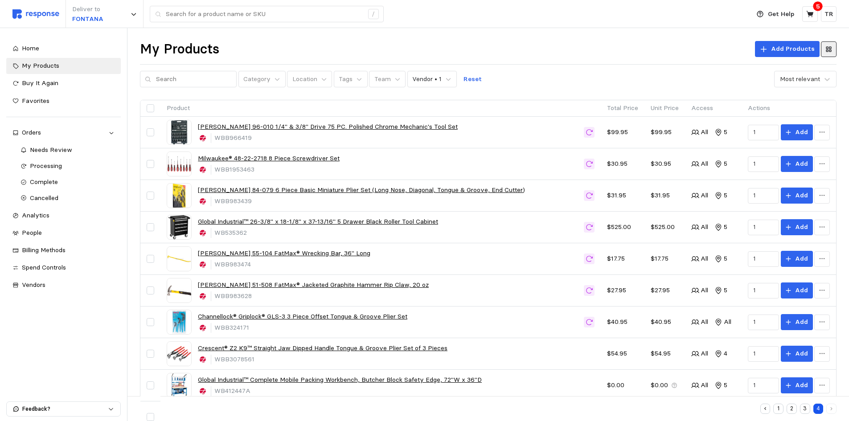
click at [828, 54] on button at bounding box center [828, 49] width 16 height 16
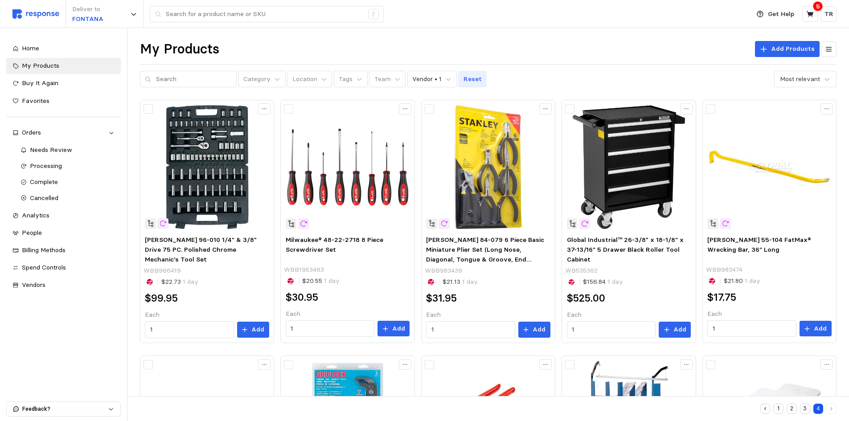
click at [461, 73] on button "Reset" at bounding box center [472, 79] width 29 height 17
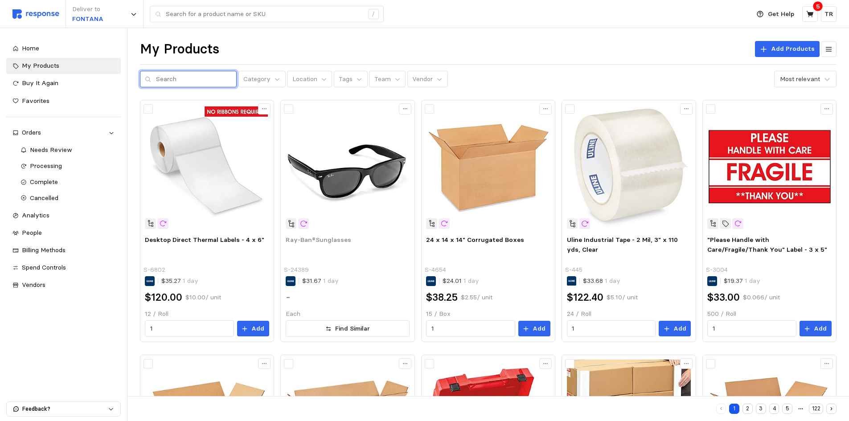
click at [162, 78] on input "text" at bounding box center [194, 79] width 76 height 16
paste input "WBABM3C-25"
type input "WBABM3C-25"
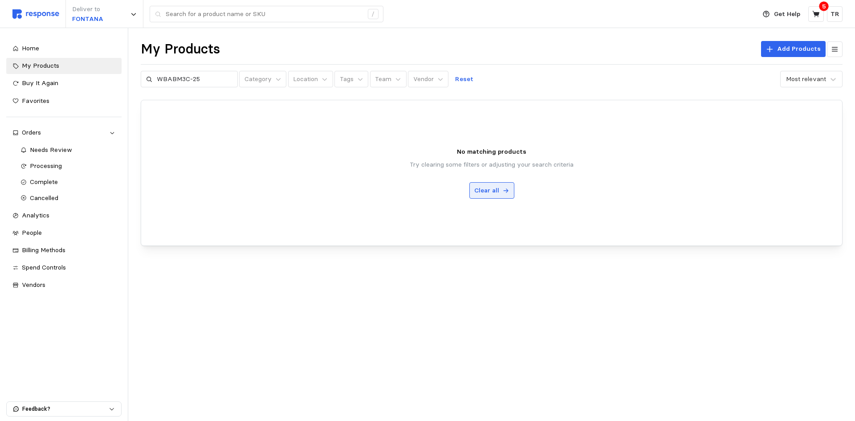
click at [489, 192] on p "Clear all" at bounding box center [486, 191] width 25 height 10
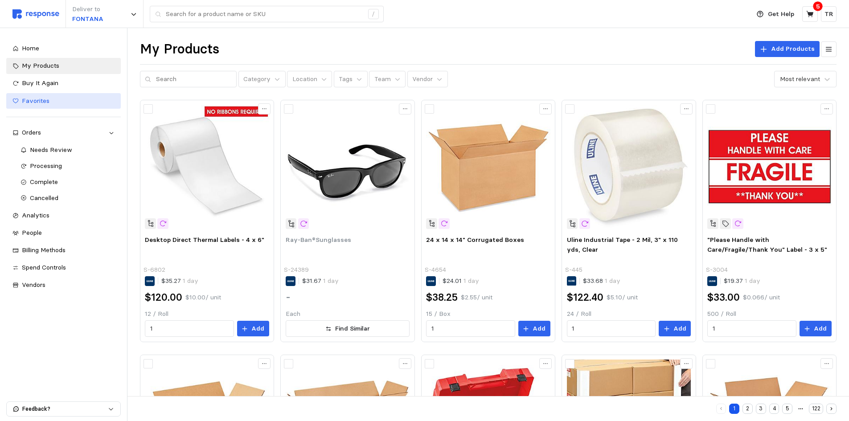
click at [41, 99] on span "Favorites" at bounding box center [36, 101] width 28 height 8
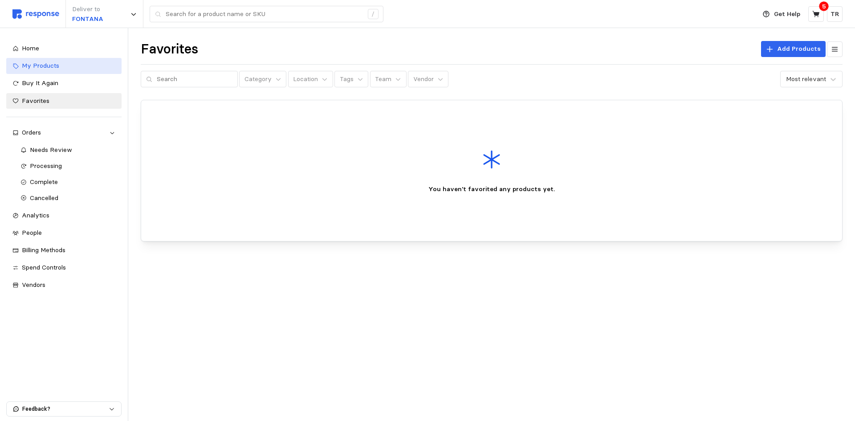
click at [48, 66] on span "My Products" at bounding box center [40, 65] width 37 height 8
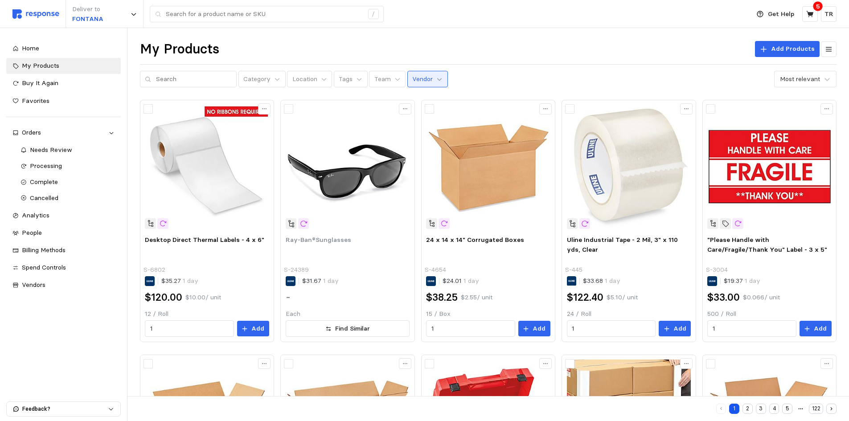
click at [436, 77] on icon at bounding box center [439, 79] width 6 height 6
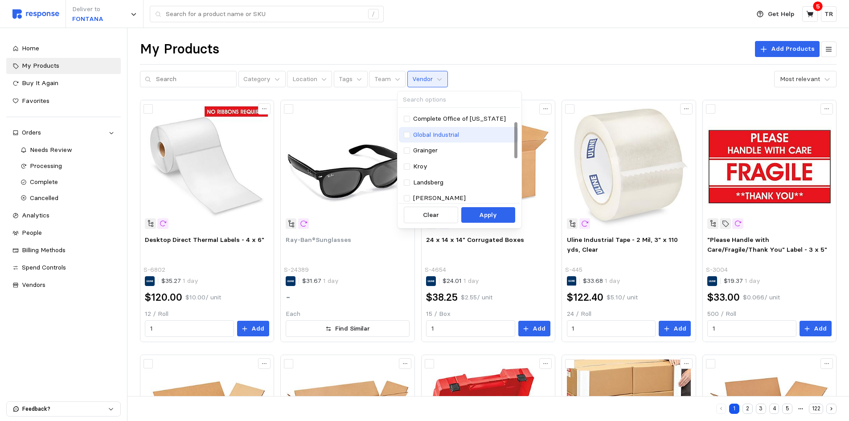
scroll to position [45, 0]
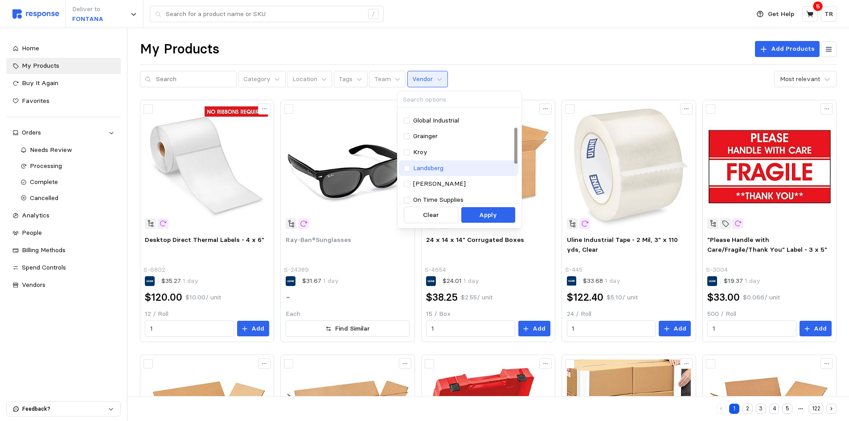
click at [440, 167] on p "Landsberg" at bounding box center [428, 168] width 30 height 10
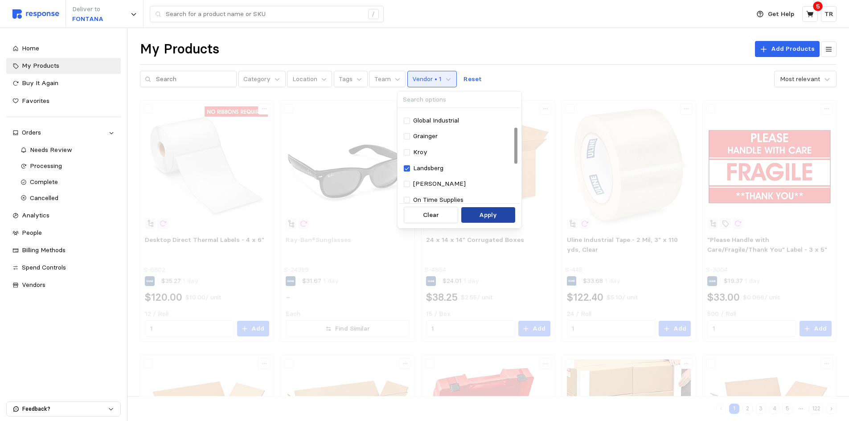
click at [485, 217] on p "Apply" at bounding box center [488, 215] width 18 height 10
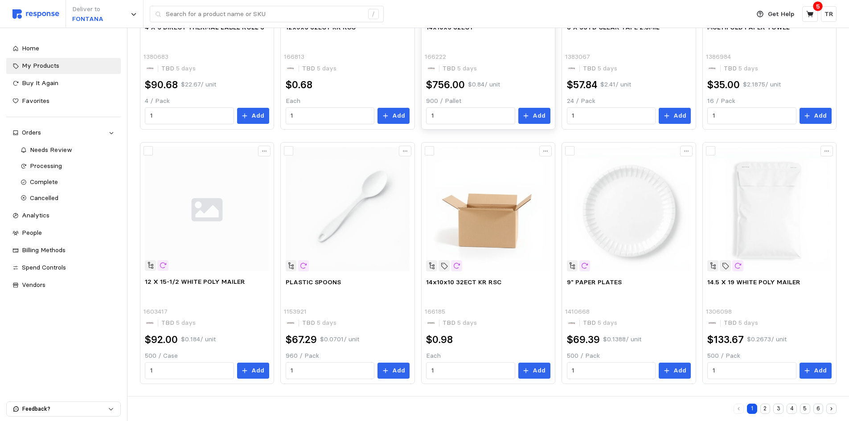
scroll to position [468, 0]
click at [767, 405] on button "2" at bounding box center [765, 409] width 10 height 10
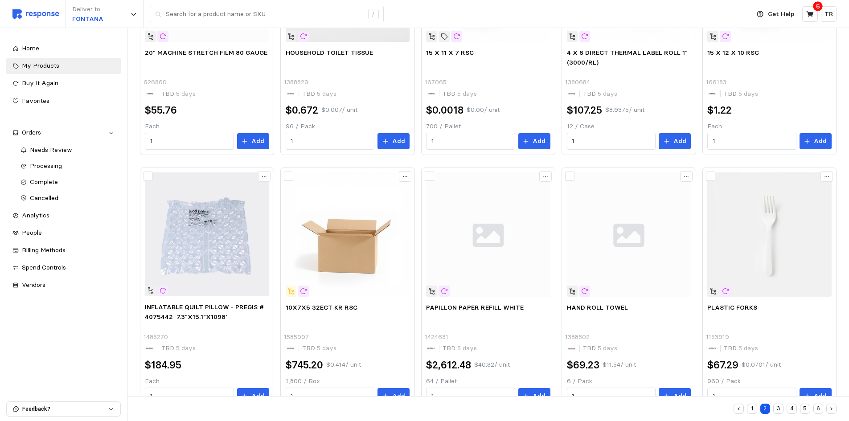
scroll to position [468, 0]
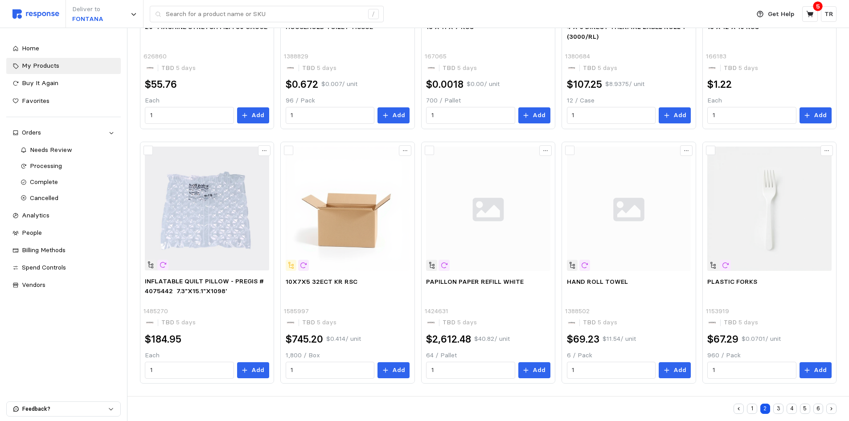
click at [780, 405] on button "3" at bounding box center [778, 409] width 10 height 10
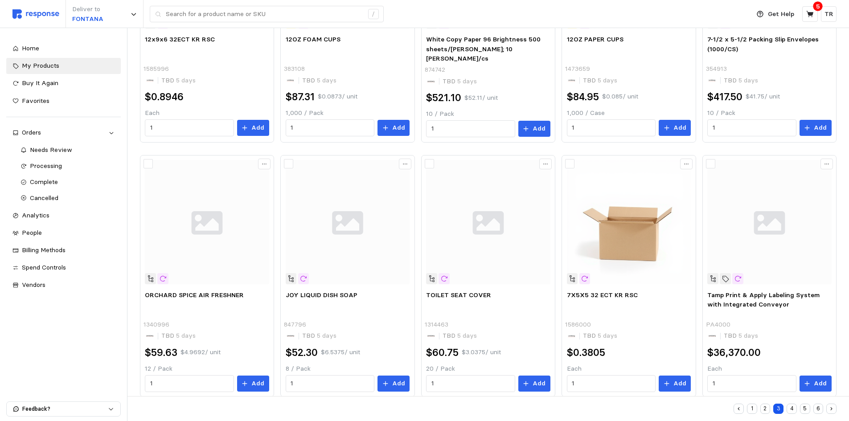
scroll to position [468, 0]
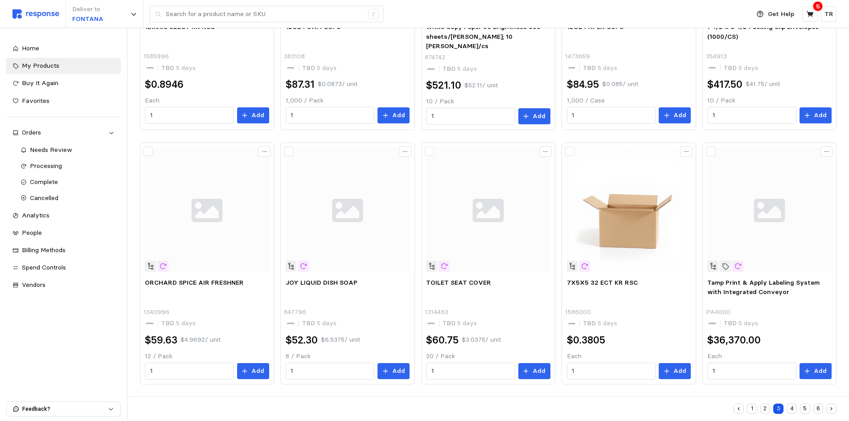
click at [794, 405] on button "4" at bounding box center [791, 409] width 10 height 10
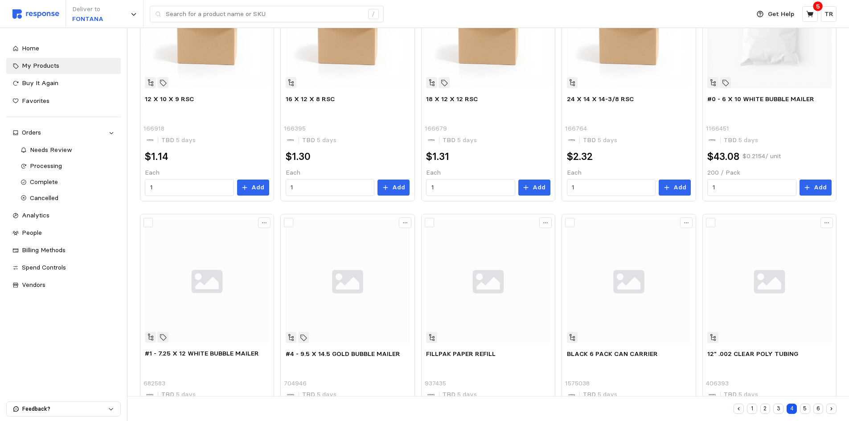
scroll to position [468, 0]
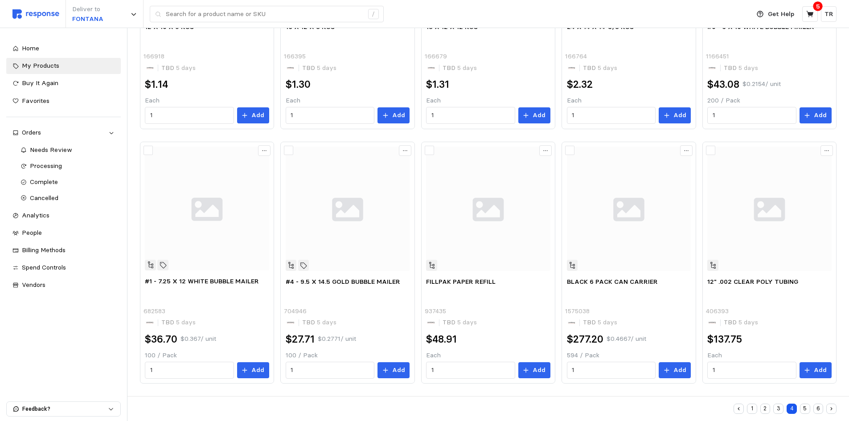
click at [805, 405] on button "5" at bounding box center [805, 409] width 10 height 10
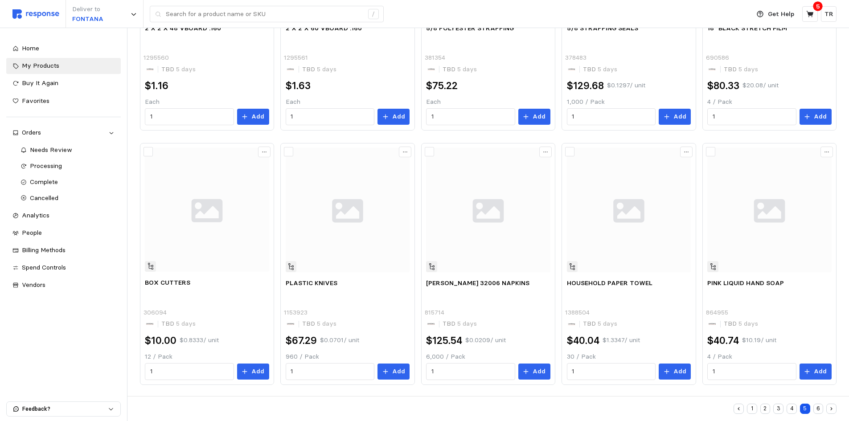
scroll to position [468, 0]
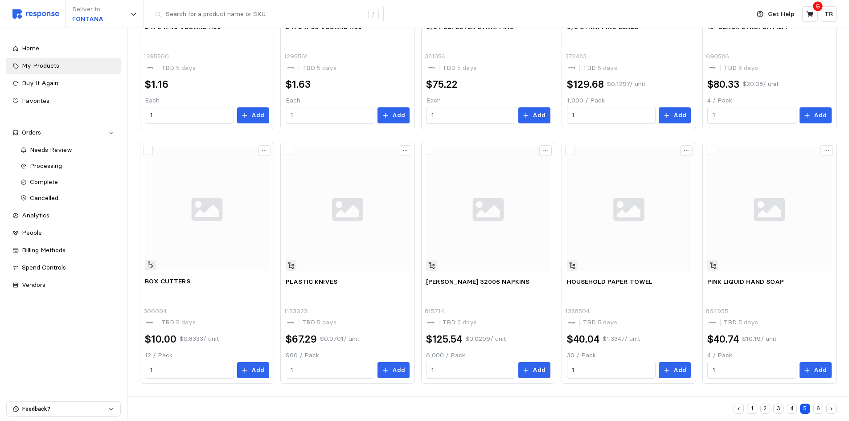
click at [816, 405] on button "6" at bounding box center [818, 409] width 10 height 10
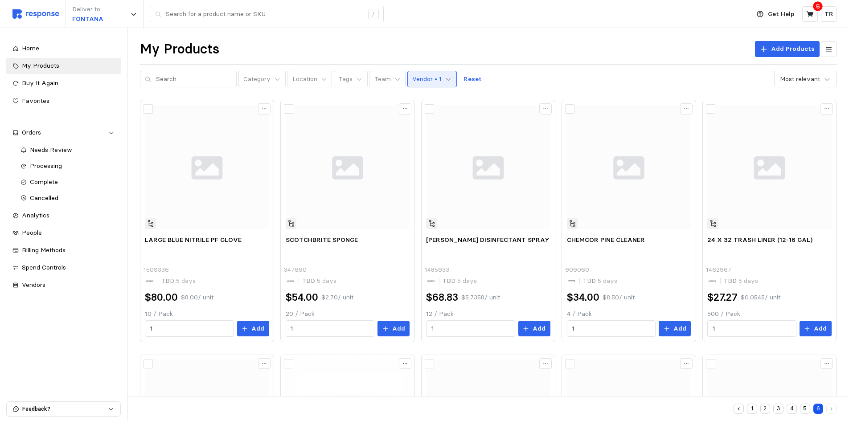
click at [445, 77] on icon at bounding box center [448, 79] width 6 height 6
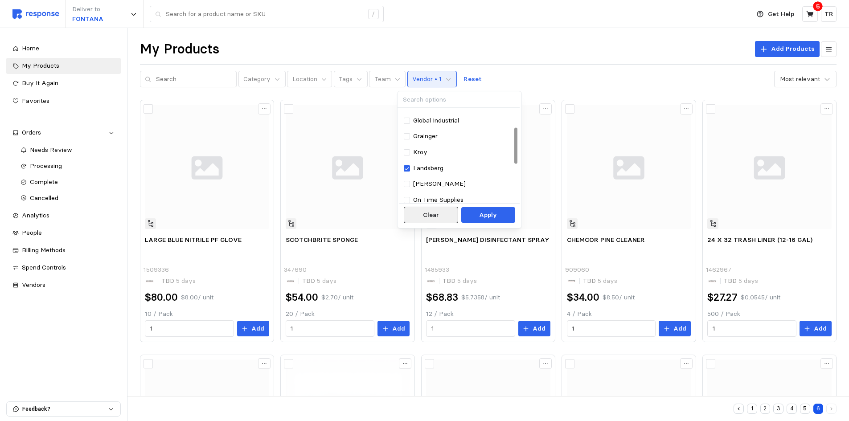
click at [431, 217] on p "Clear" at bounding box center [431, 215] width 16 height 10
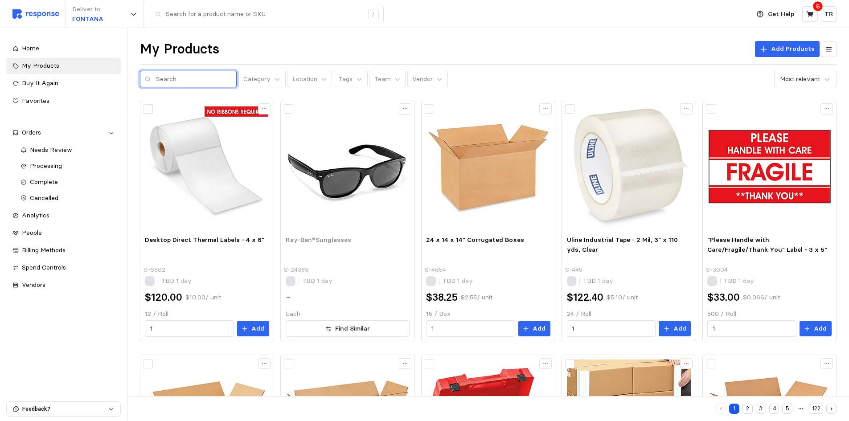
click at [170, 79] on input "text" at bounding box center [194, 79] width 76 height 16
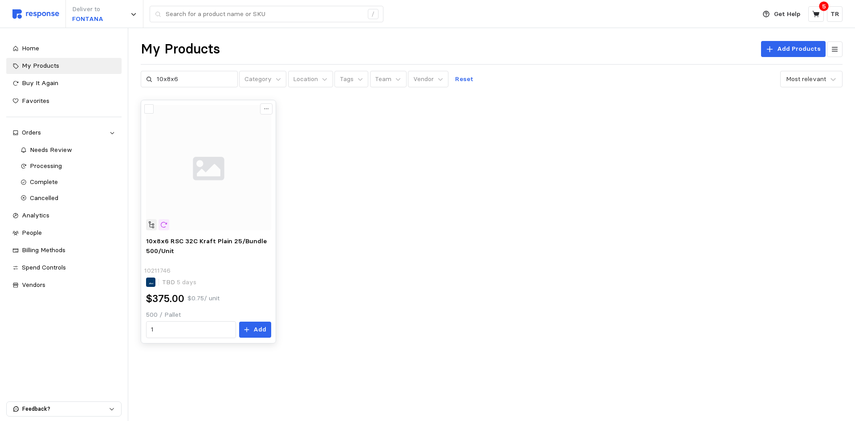
click at [150, 224] on icon at bounding box center [151, 224] width 5 height 7
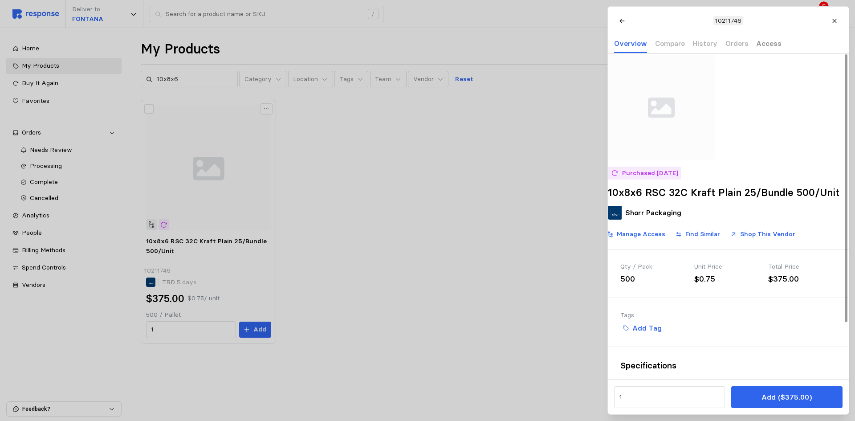
click at [767, 44] on p "Access" at bounding box center [768, 43] width 25 height 11
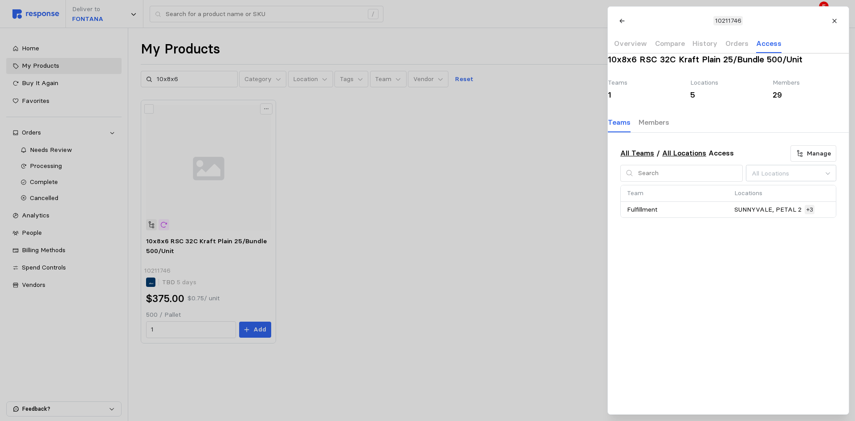
click at [667, 128] on p "Members" at bounding box center [653, 122] width 31 height 11
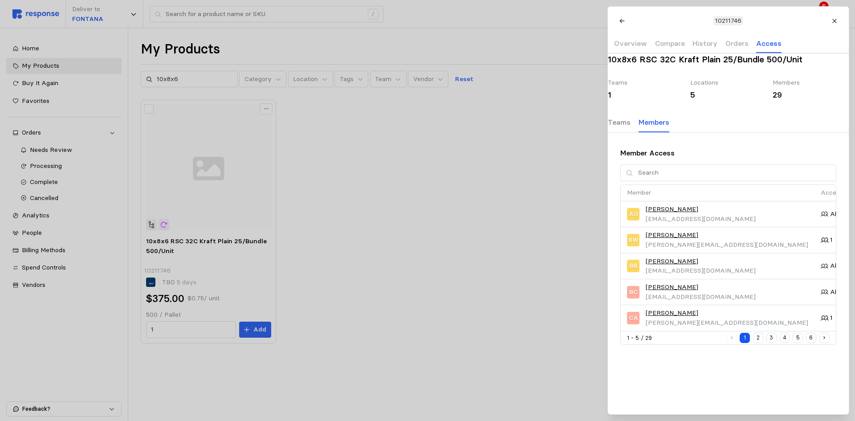
click at [631, 128] on p "Teams" at bounding box center [619, 122] width 23 height 11
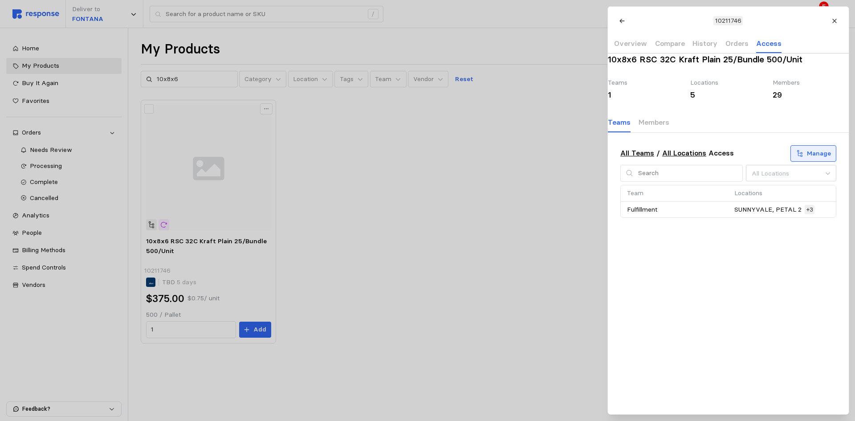
click at [813, 159] on p "Manage" at bounding box center [819, 154] width 24 height 10
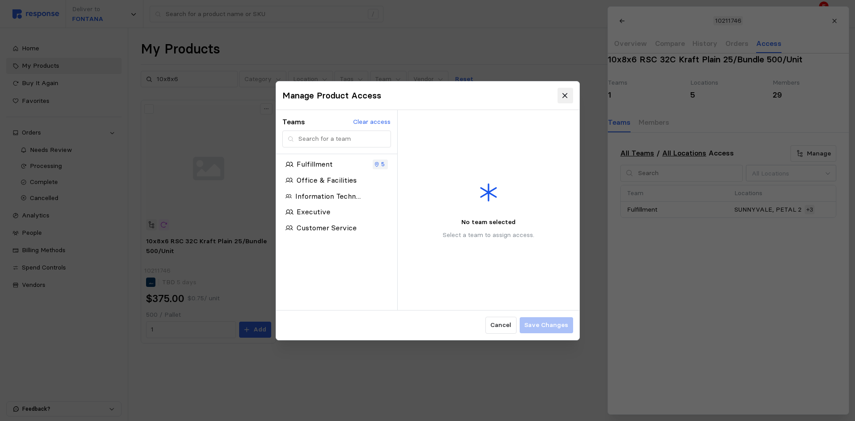
click at [561, 96] on button at bounding box center [565, 96] width 16 height 16
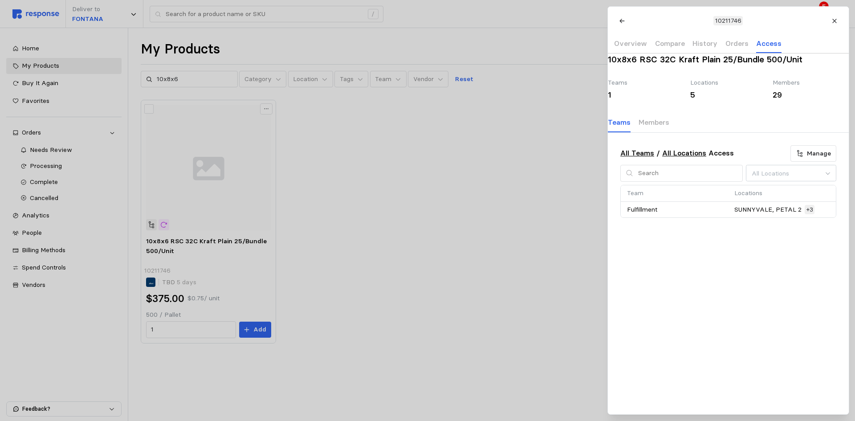
click at [638, 215] on p "Fulfillment" at bounding box center [642, 210] width 30 height 10
click at [808, 215] on p "+3" at bounding box center [809, 210] width 7 height 10
click at [795, 215] on p "SUNNYVALE, PETAL 2" at bounding box center [768, 210] width 67 height 10
click at [774, 215] on p "SUNNYVALE, PETAL 2" at bounding box center [768, 210] width 67 height 10
click at [735, 218] on td "SUNNYVALE, PETAL 2 +3" at bounding box center [781, 210] width 107 height 16
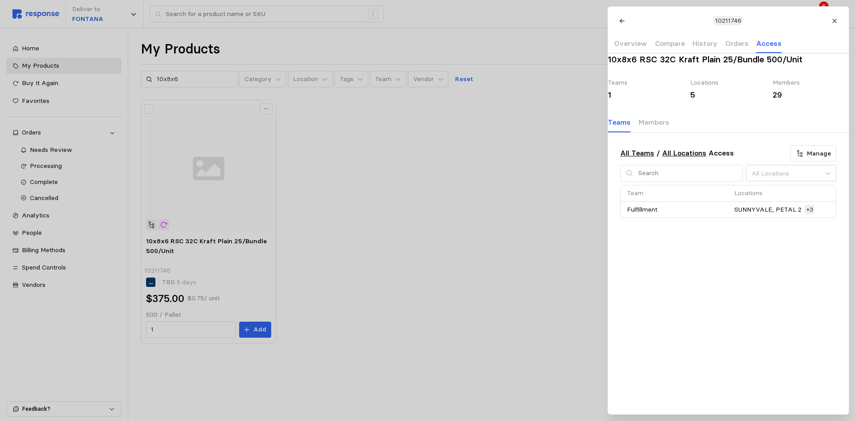
drag, startPoint x: 833, startPoint y: 25, endPoint x: 824, endPoint y: 42, distance: 19.5
click at [833, 25] on button at bounding box center [835, 21] width 16 height 16
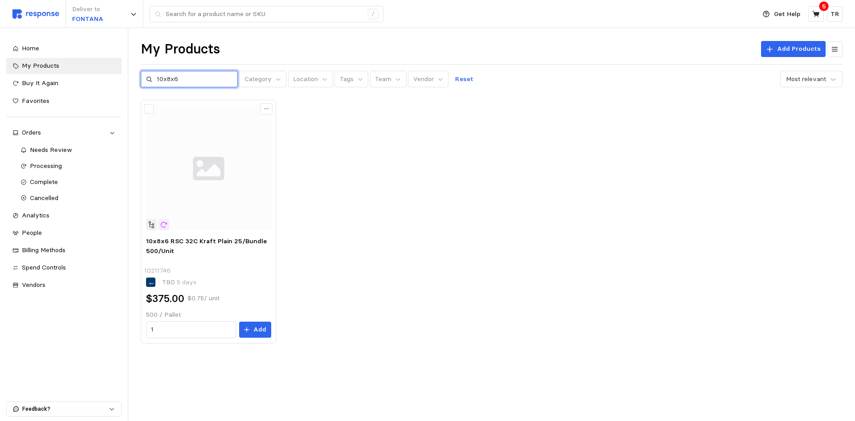
drag, startPoint x: 189, startPoint y: 79, endPoint x: 167, endPoint y: 77, distance: 21.9
click at [167, 77] on input "10x8x6" at bounding box center [195, 79] width 76 height 16
type input "10x6x8"
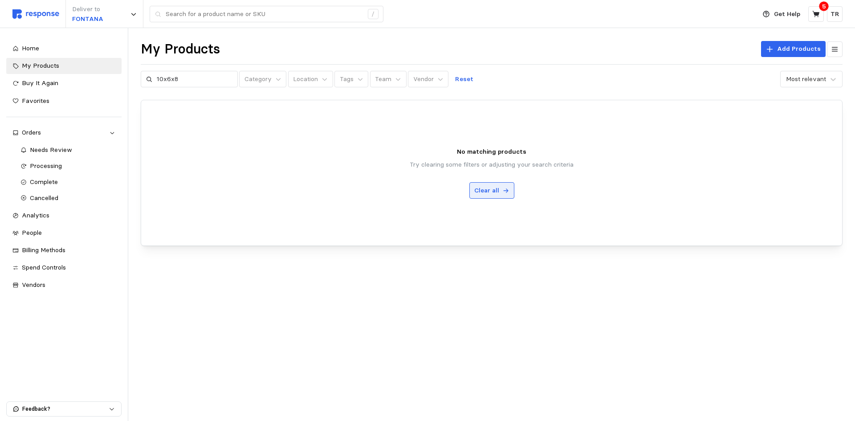
click at [490, 190] on p "Clear all" at bounding box center [486, 191] width 25 height 10
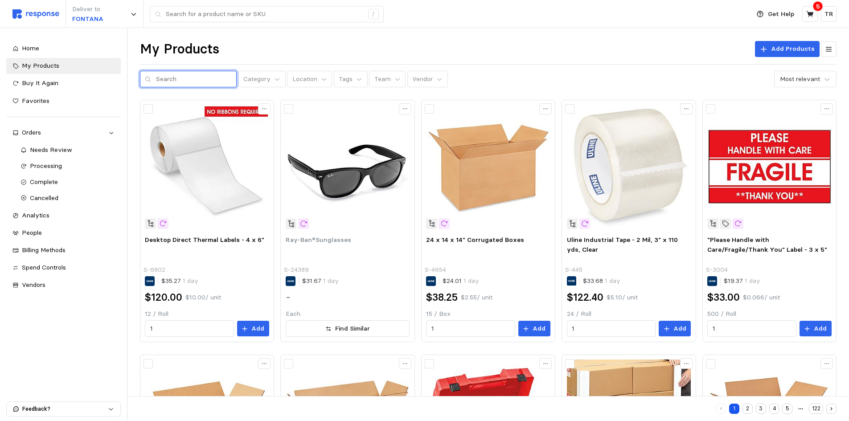
click at [159, 81] on input "text" at bounding box center [194, 79] width 76 height 16
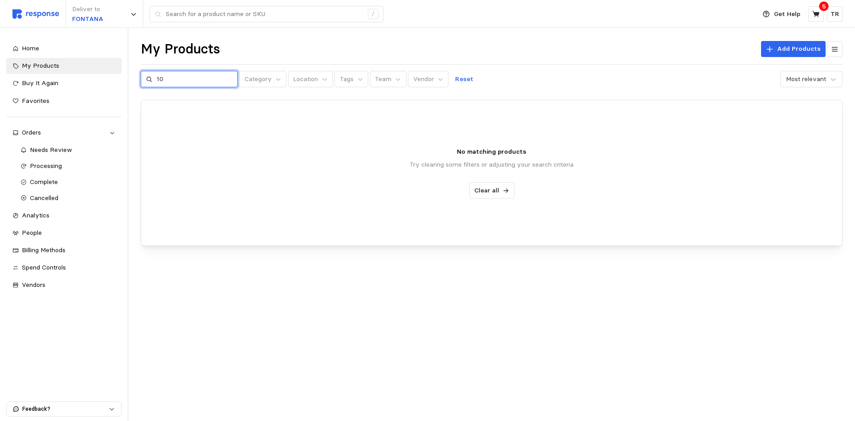
type input "1"
type input "20x18x16"
drag, startPoint x: 486, startPoint y: 190, endPoint x: 210, endPoint y: 97, distance: 291.3
click at [486, 190] on p "Clear all" at bounding box center [486, 191] width 25 height 10
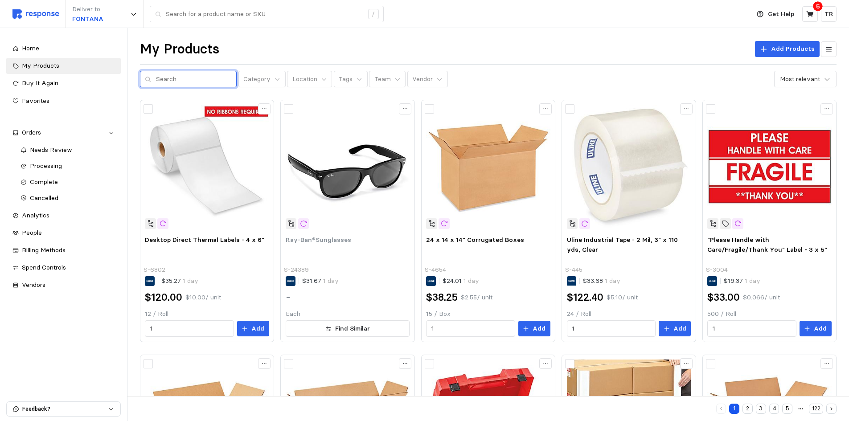
click at [177, 80] on input "text" at bounding box center [194, 79] width 76 height 16
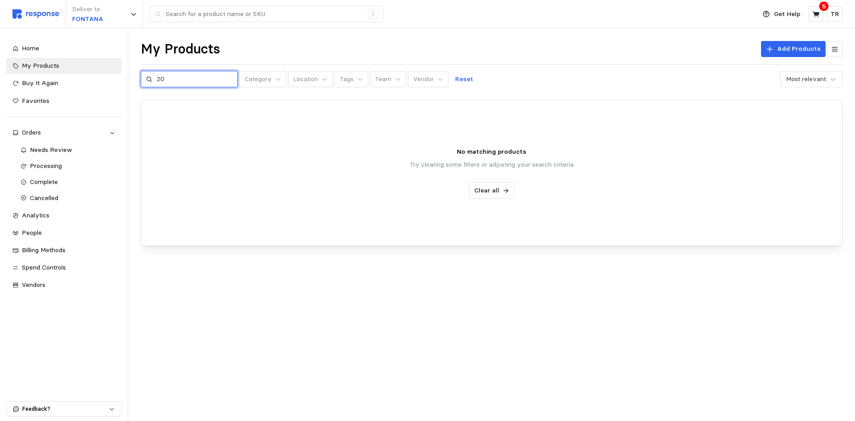
type input "2"
type input "gallon bag"
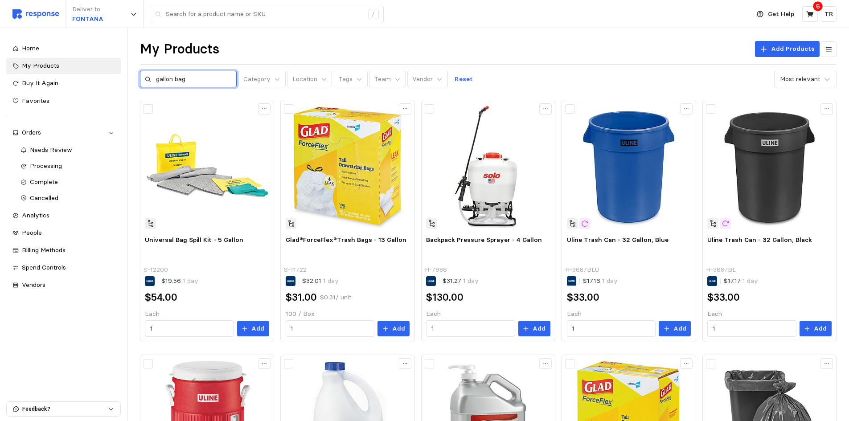
drag, startPoint x: 188, startPoint y: 76, endPoint x: 151, endPoint y: 76, distance: 37.4
click at [151, 76] on div "gallon bag" at bounding box center [188, 79] width 97 height 17
click at [436, 79] on icon at bounding box center [439, 79] width 6 height 6
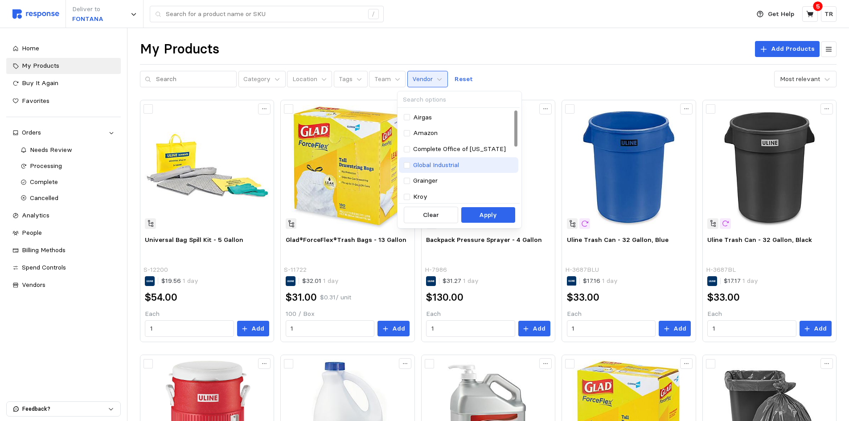
click at [427, 162] on p "Global Industrial" at bounding box center [436, 165] width 46 height 10
type input "gallon bag"
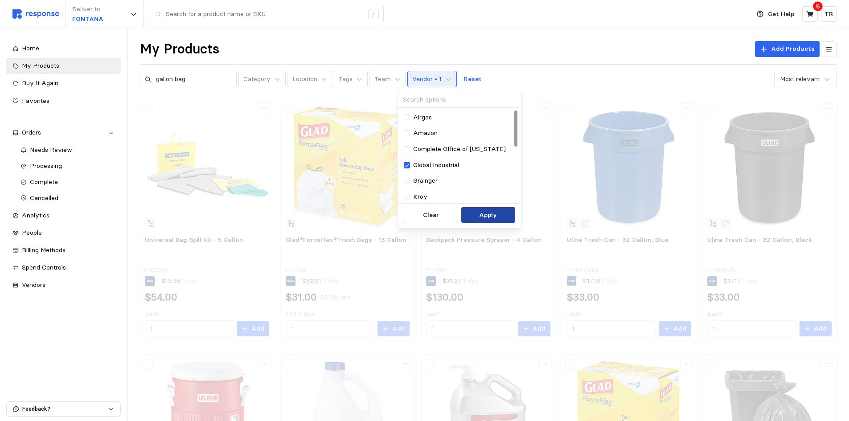
click at [489, 212] on p "Apply" at bounding box center [488, 215] width 18 height 10
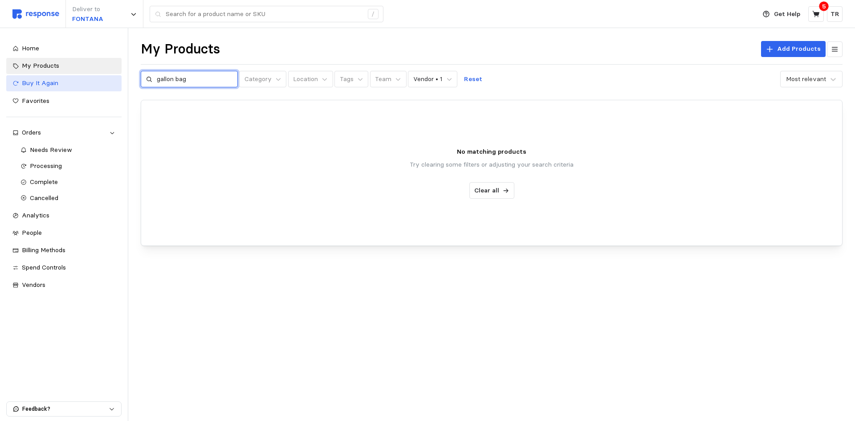
drag, startPoint x: 197, startPoint y: 76, endPoint x: 113, endPoint y: 86, distance: 84.8
click at [113, 86] on div "Deliver to FONTANA / Get Help 5 TR / Home My Products Buy It Again Favorites Or…" at bounding box center [427, 210] width 855 height 421
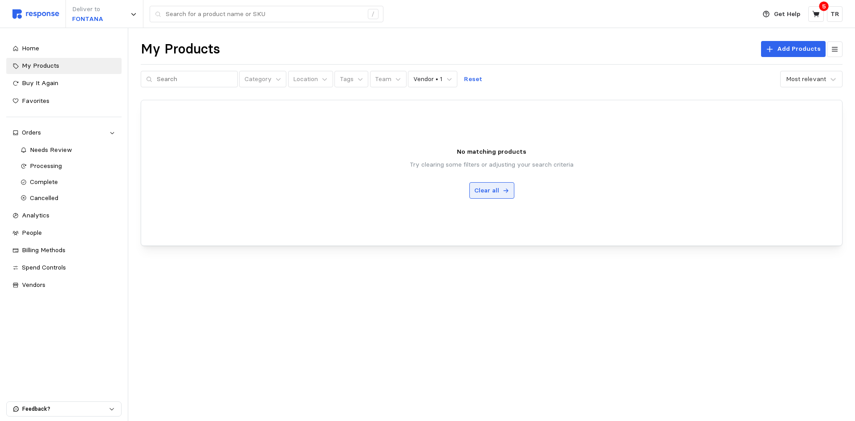
click at [492, 186] on p "Clear all" at bounding box center [486, 191] width 25 height 10
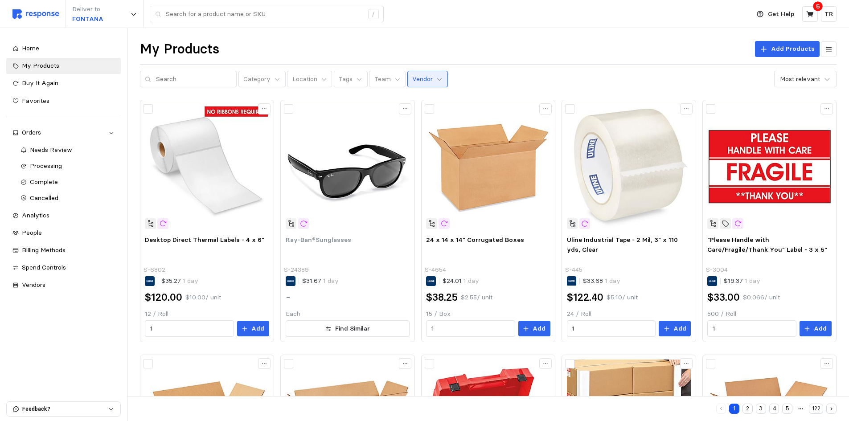
click at [436, 80] on icon at bounding box center [439, 79] width 6 height 6
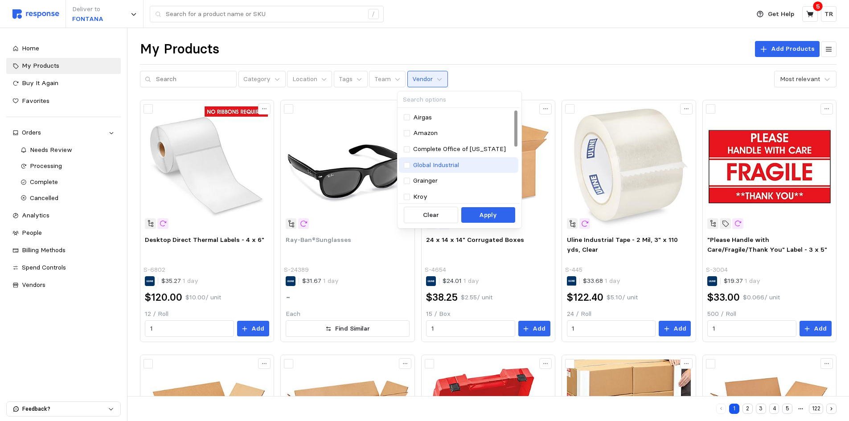
click at [437, 163] on p "Global Industrial" at bounding box center [436, 165] width 46 height 10
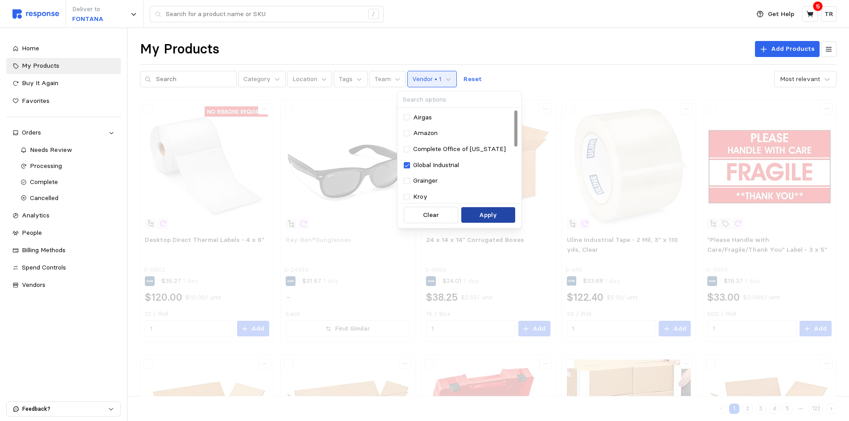
click at [486, 212] on p "Apply" at bounding box center [488, 215] width 18 height 10
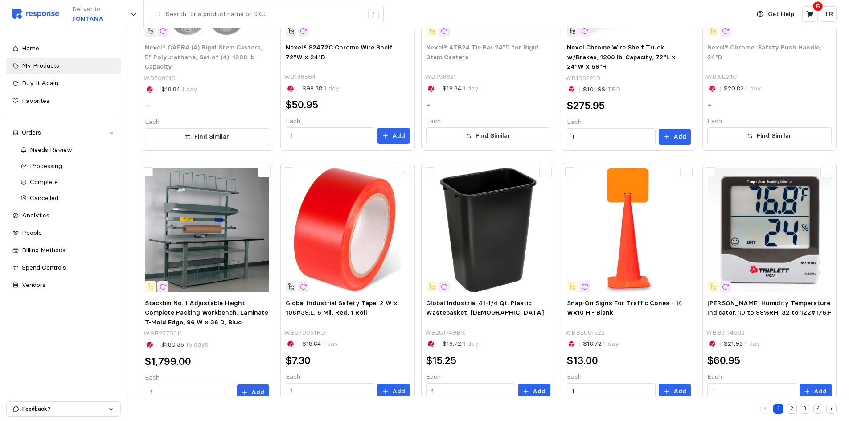
scroll to position [469, 0]
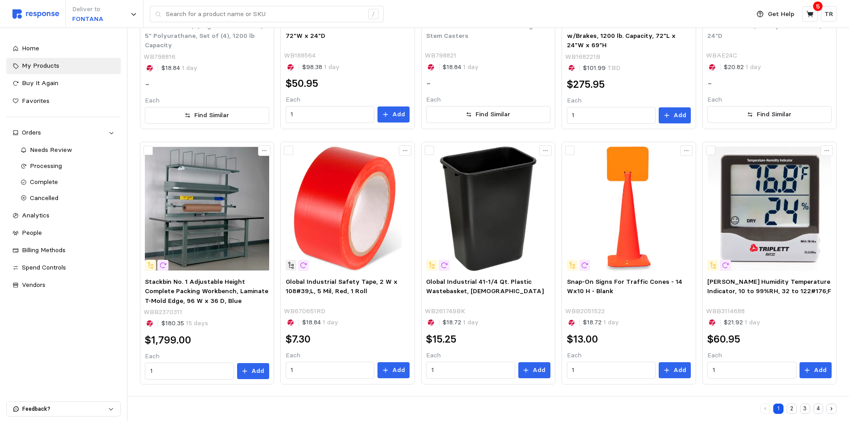
click at [794, 405] on button "2" at bounding box center [791, 409] width 10 height 10
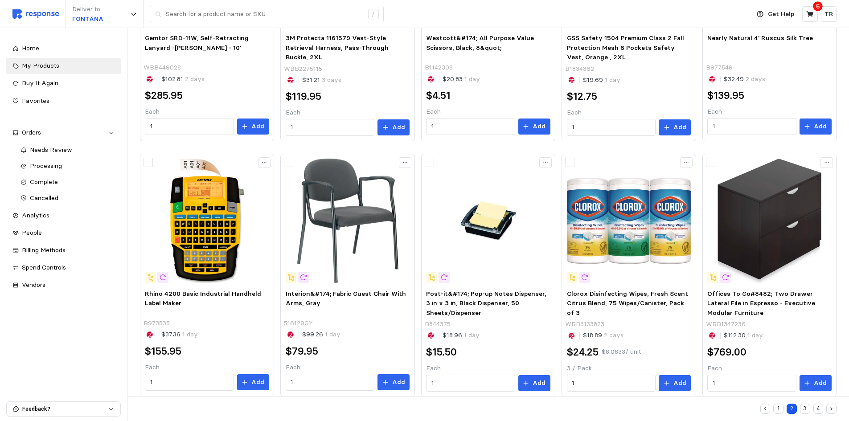
scroll to position [470, 0]
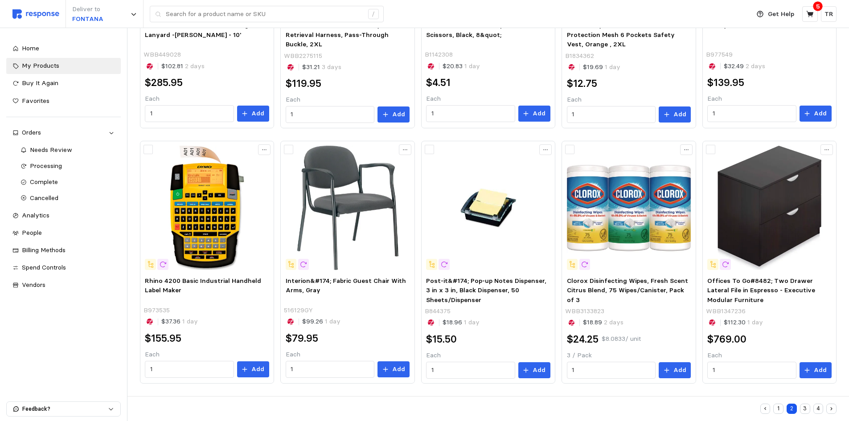
click at [802, 405] on button "3" at bounding box center [805, 409] width 10 height 10
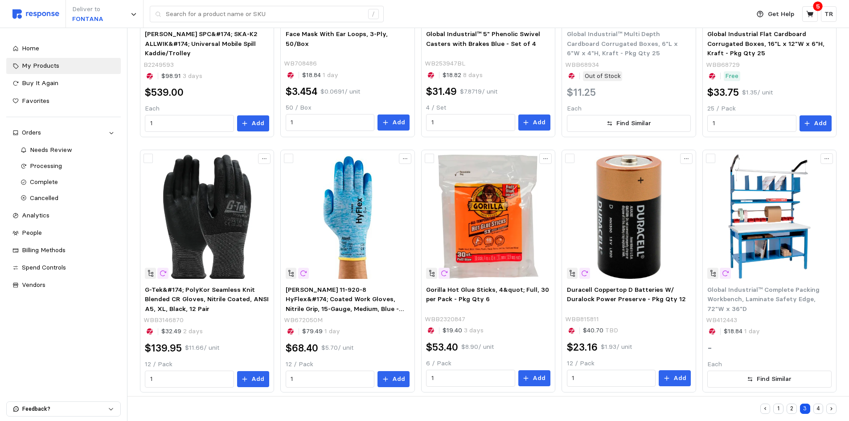
scroll to position [470, 0]
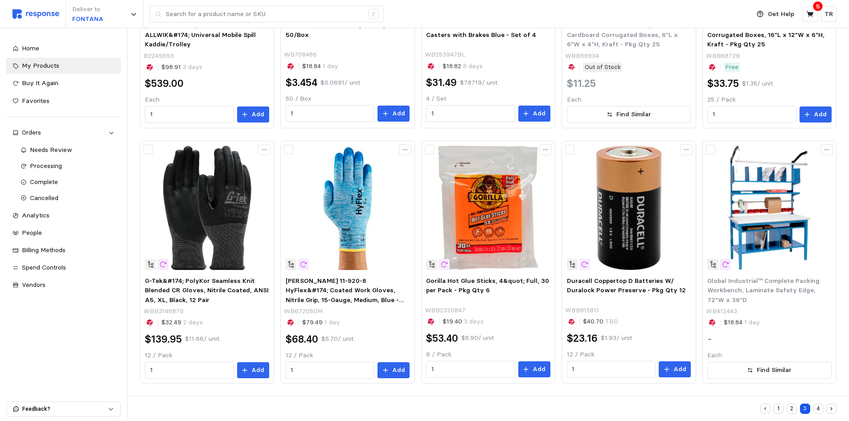
click at [817, 405] on button "4" at bounding box center [818, 409] width 10 height 10
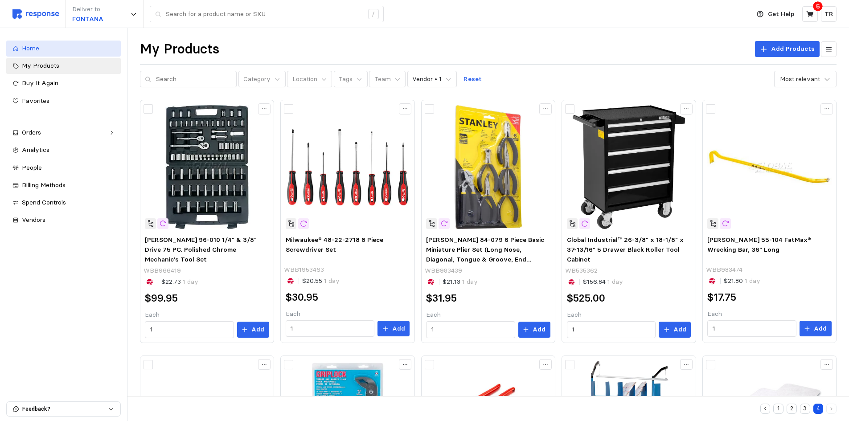
click at [33, 48] on span "Home" at bounding box center [30, 48] width 17 height 8
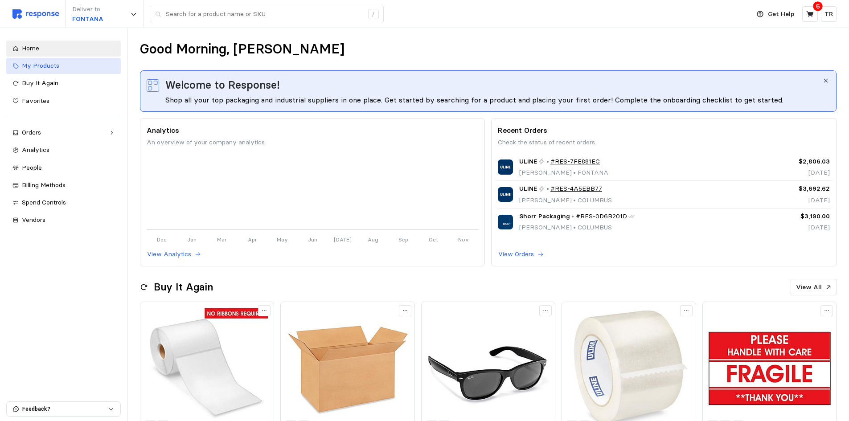
click at [33, 63] on span "My Products" at bounding box center [40, 65] width 37 height 8
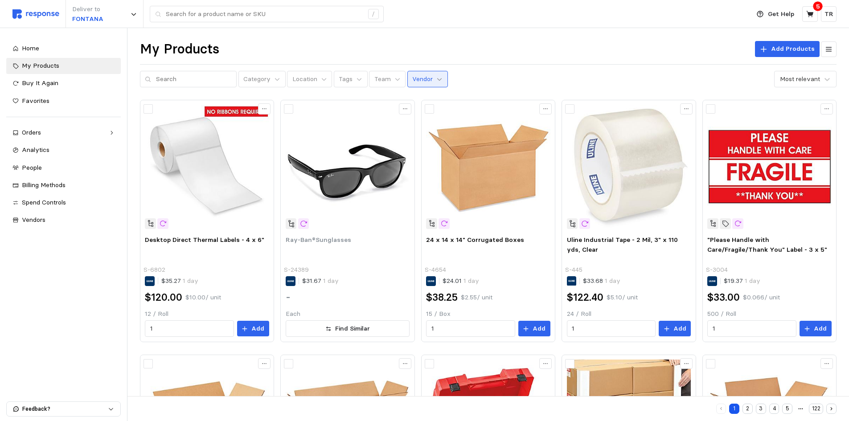
click at [436, 82] on icon at bounding box center [439, 79] width 6 height 6
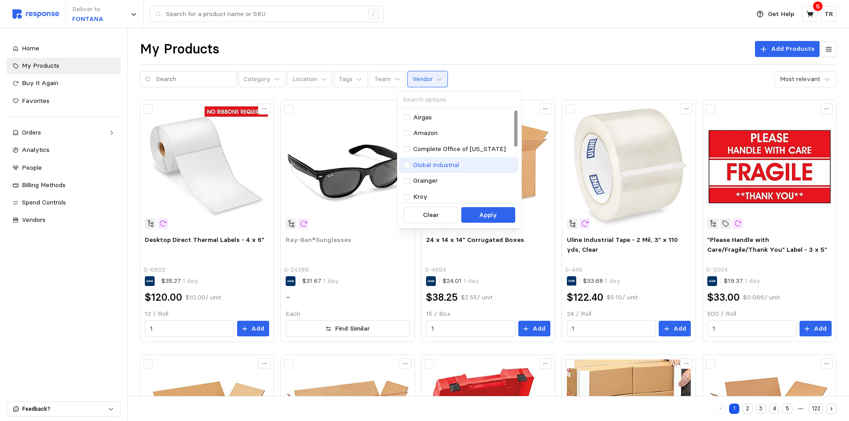
click at [442, 165] on p "Global Industrial" at bounding box center [436, 165] width 46 height 10
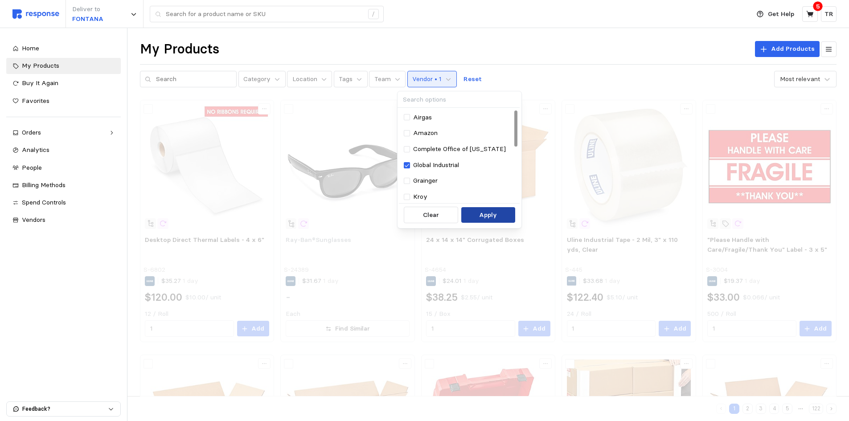
click at [496, 219] on p "Apply" at bounding box center [488, 215] width 18 height 10
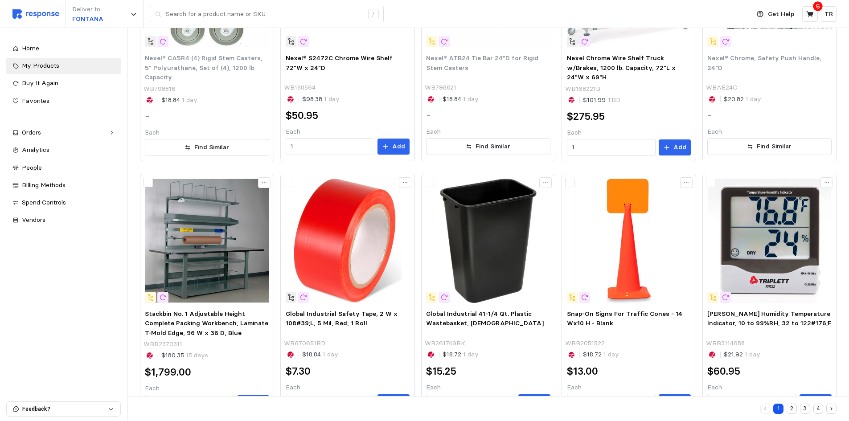
scroll to position [469, 0]
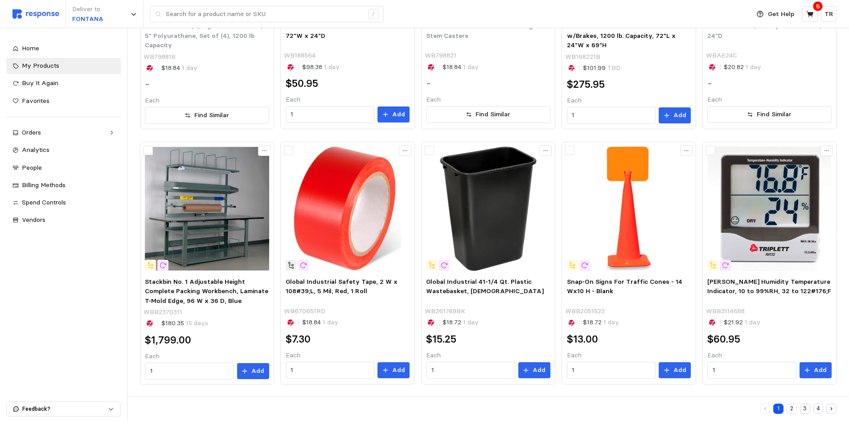
click at [792, 409] on button "2" at bounding box center [791, 409] width 10 height 10
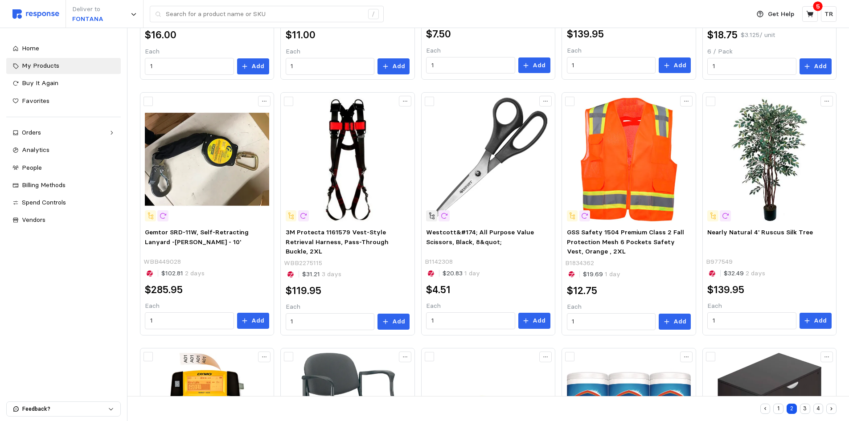
scroll to position [470, 0]
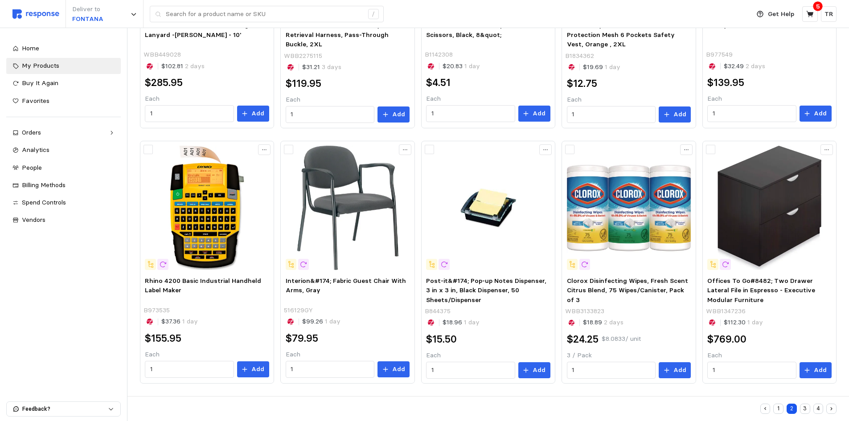
click at [802, 406] on button "3" at bounding box center [805, 409] width 10 height 10
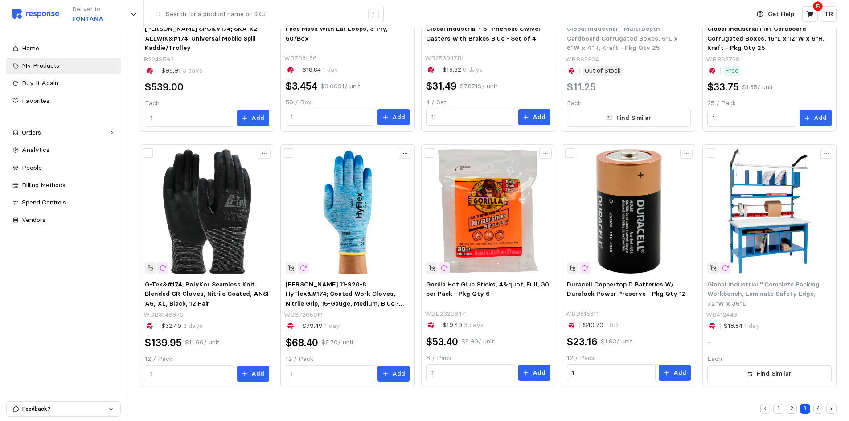
scroll to position [470, 0]
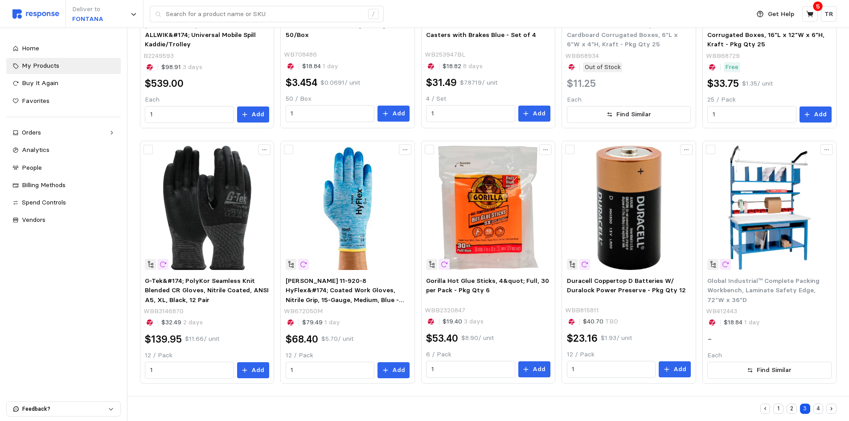
click at [819, 407] on button "4" at bounding box center [818, 409] width 10 height 10
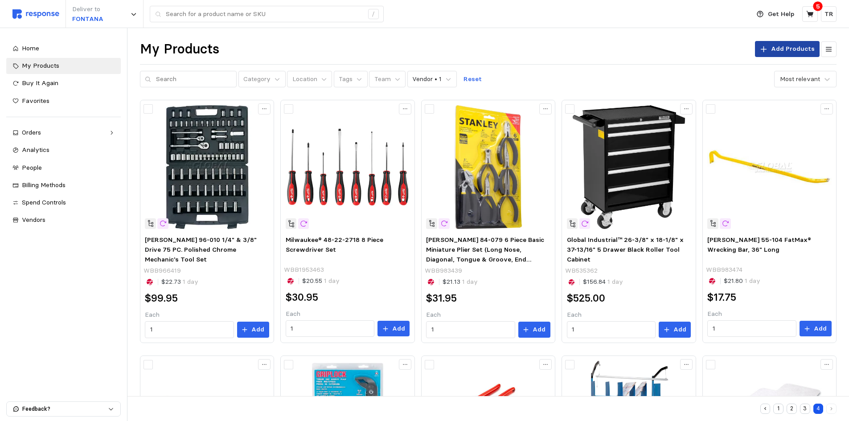
click at [791, 48] on p "Add Products" at bounding box center [793, 49] width 44 height 10
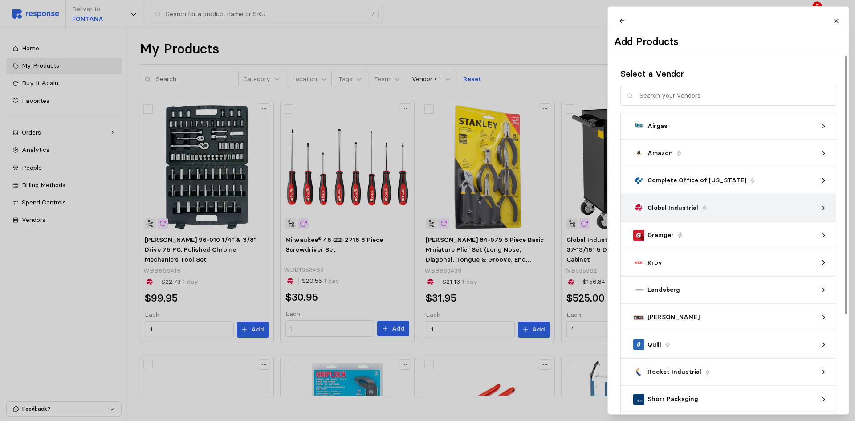
click at [677, 212] on p "Global Industrial" at bounding box center [673, 208] width 51 height 10
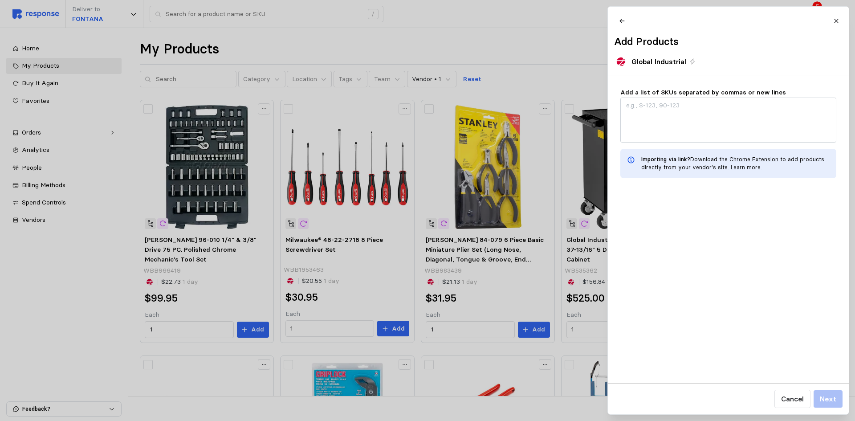
click at [751, 163] on link "Chrome Extension" at bounding box center [753, 159] width 49 height 7
click at [836, 20] on icon at bounding box center [836, 21] width 6 height 6
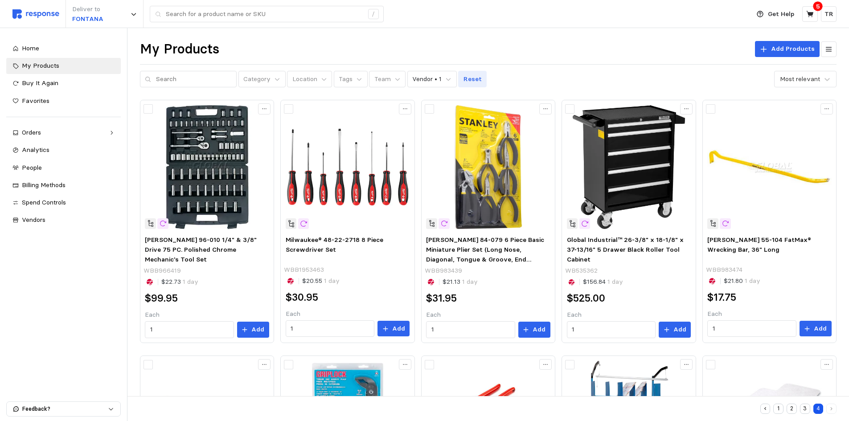
click at [463, 78] on p "Reset" at bounding box center [472, 79] width 18 height 10
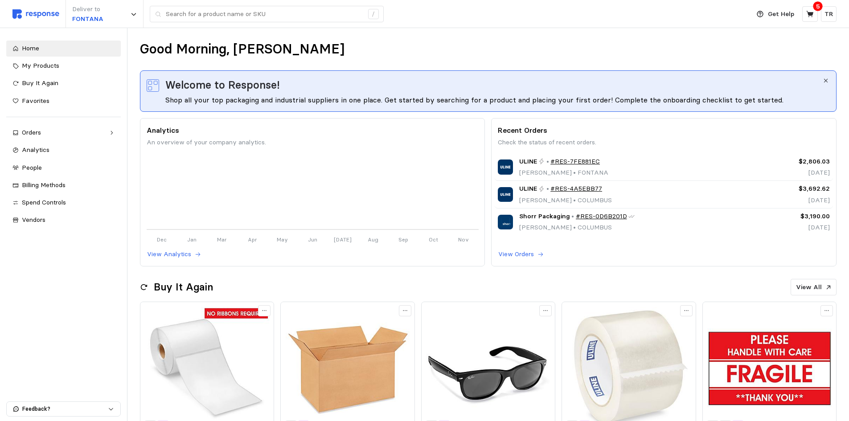
click at [432, 45] on div "Good Morning, [PERSON_NAME]" at bounding box center [488, 49] width 696 height 17
click at [30, 67] on span "My Products" at bounding box center [40, 65] width 37 height 8
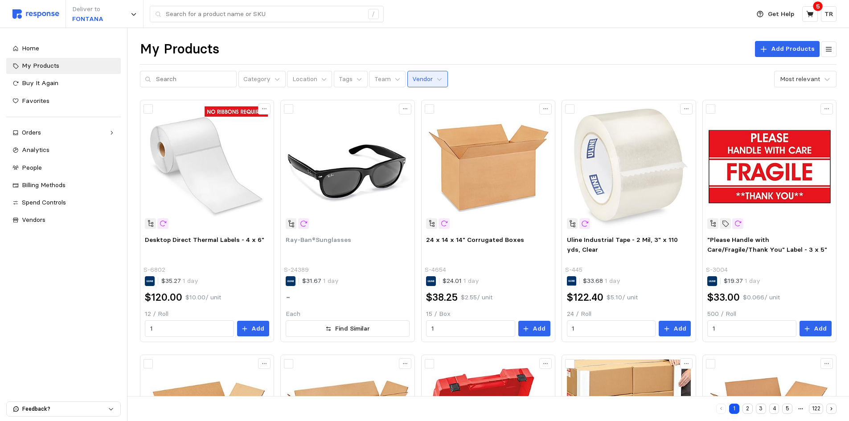
click at [421, 77] on p "Vendor" at bounding box center [422, 79] width 20 height 10
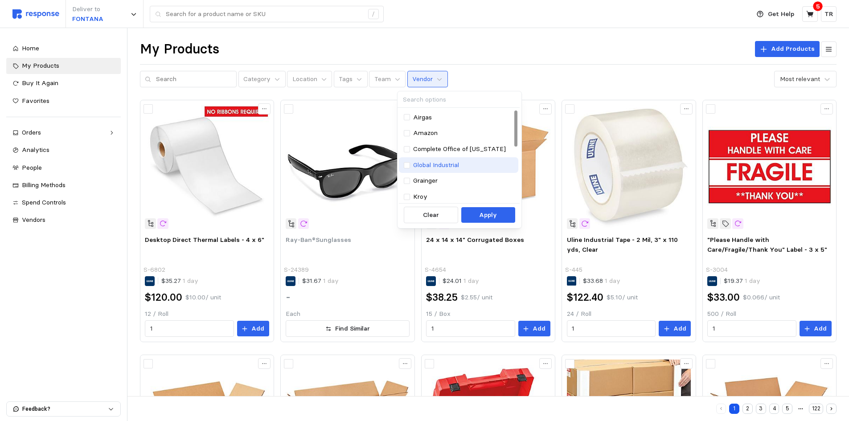
click at [433, 163] on p "Global Industrial" at bounding box center [436, 165] width 46 height 10
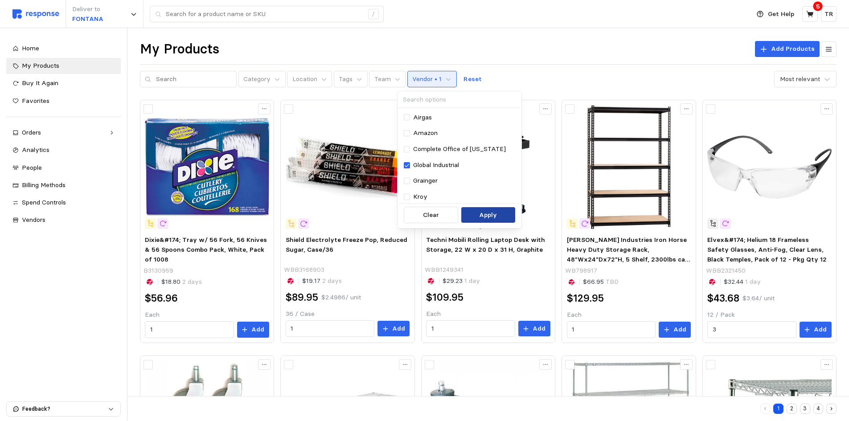
click at [491, 218] on p "Apply" at bounding box center [488, 215] width 18 height 10
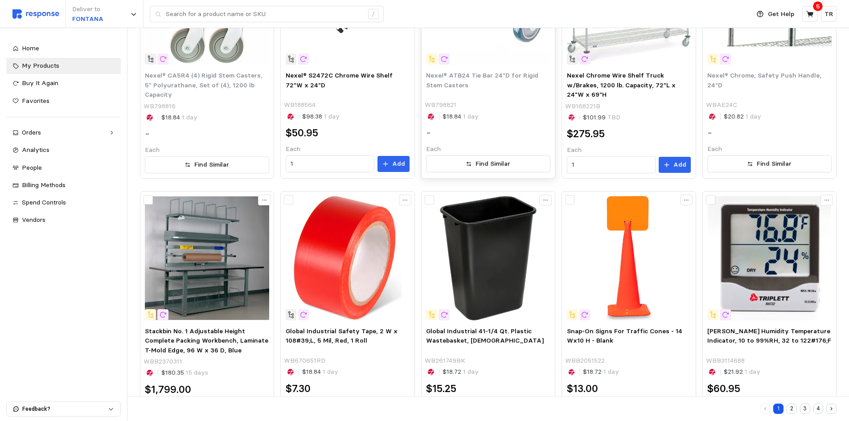
scroll to position [469, 0]
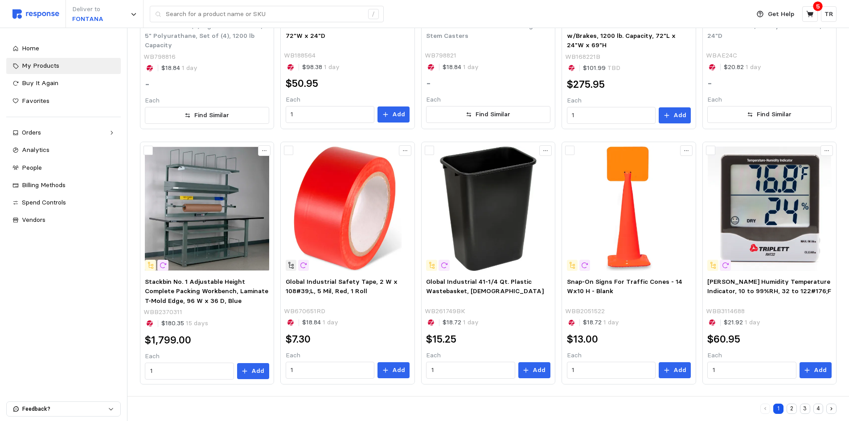
click at [793, 405] on button "2" at bounding box center [791, 409] width 10 height 10
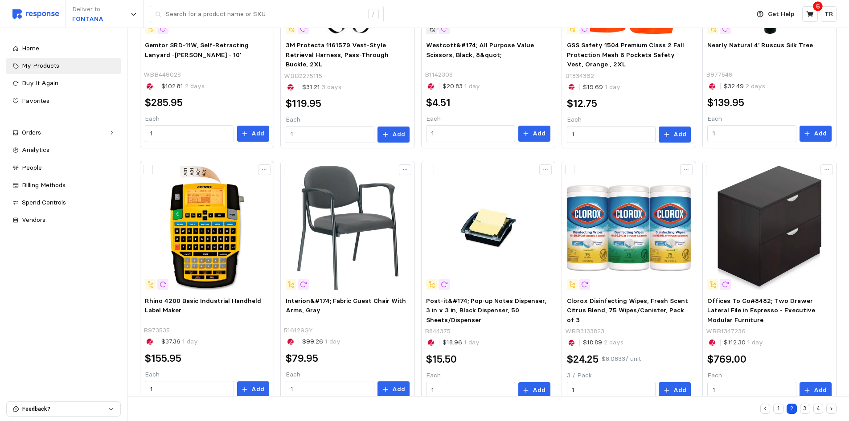
scroll to position [470, 0]
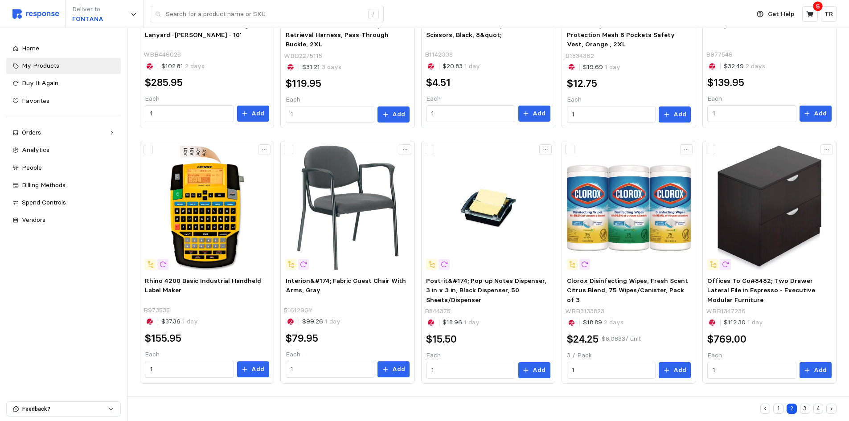
click at [808, 404] on button "3" at bounding box center [805, 409] width 10 height 10
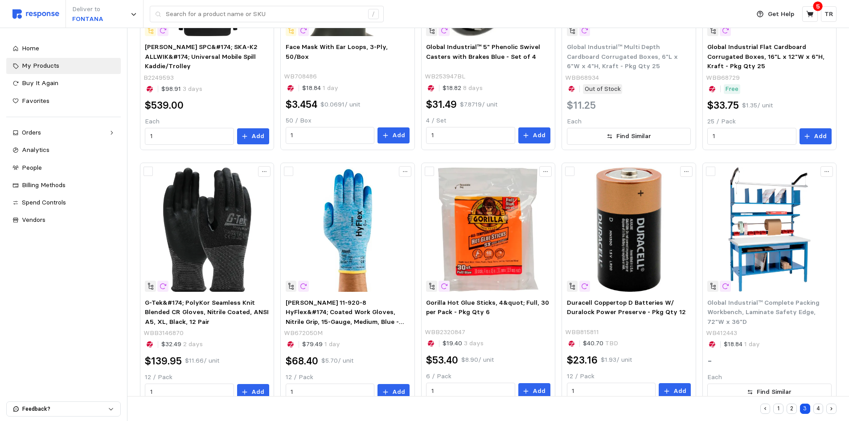
scroll to position [470, 0]
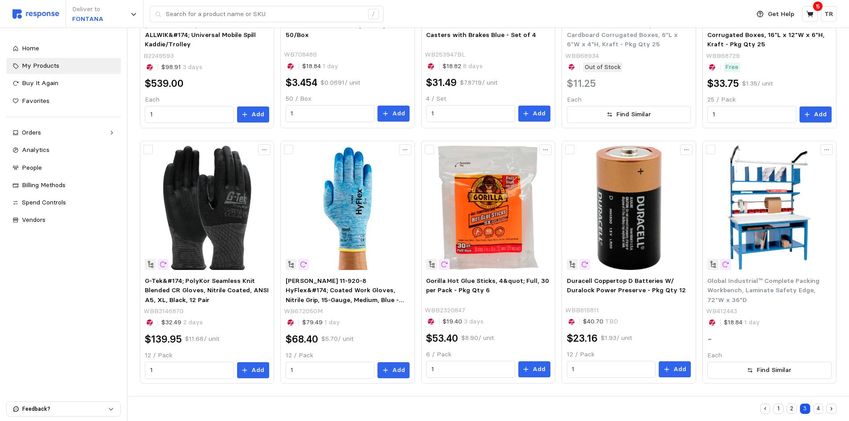
click at [820, 405] on button "4" at bounding box center [818, 409] width 10 height 10
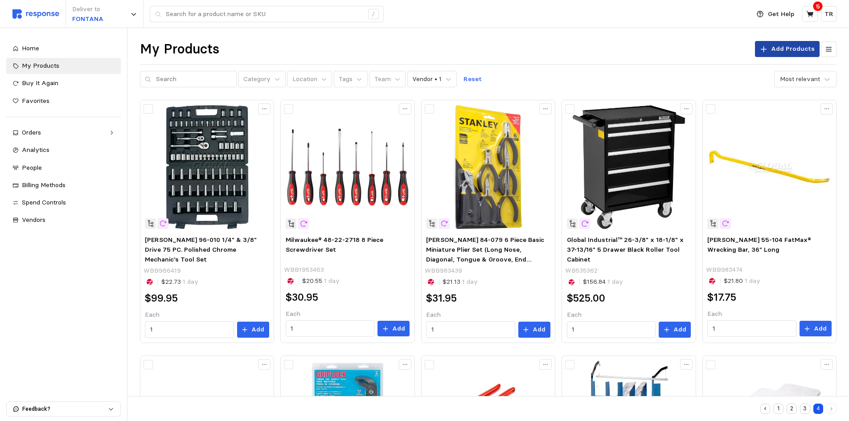
click at [791, 49] on p "Add Products" at bounding box center [793, 49] width 44 height 10
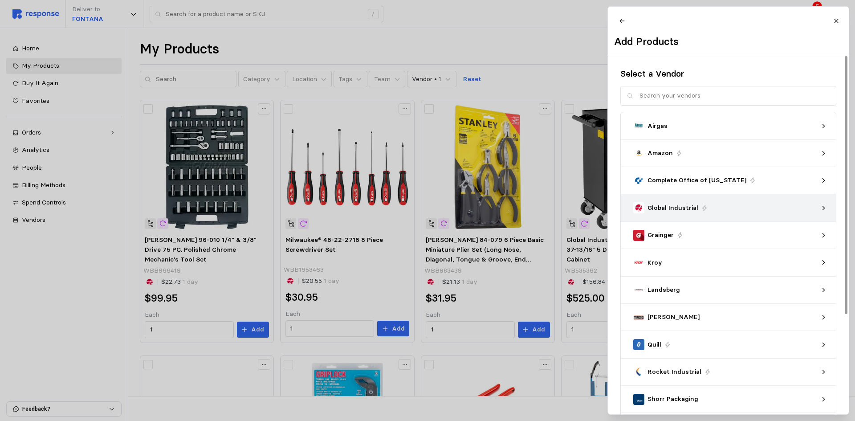
click at [665, 213] on p "Global Industrial" at bounding box center [673, 208] width 51 height 10
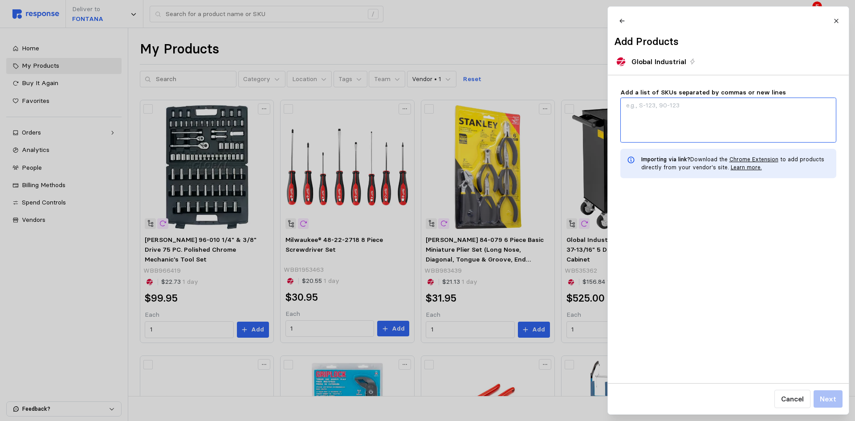
click at [637, 106] on textarea "Add a list of SKUs separated by commas or new lines" at bounding box center [728, 120] width 216 height 45
click at [798, 397] on p "Cancel" at bounding box center [792, 398] width 23 height 11
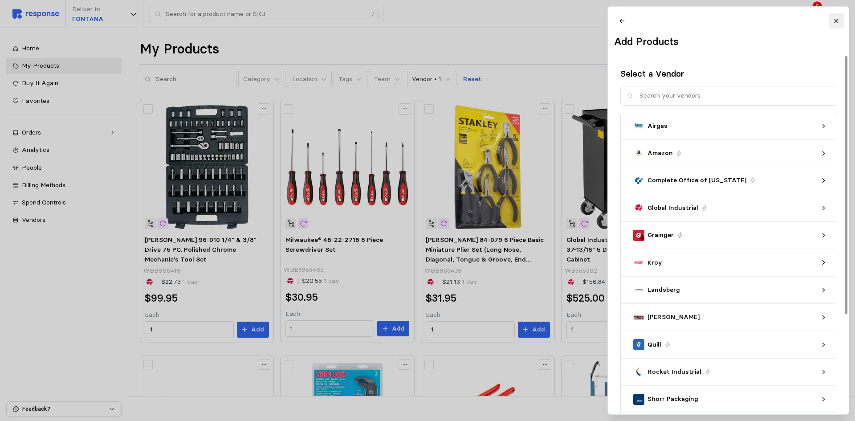
click at [837, 21] on icon at bounding box center [836, 21] width 6 height 6
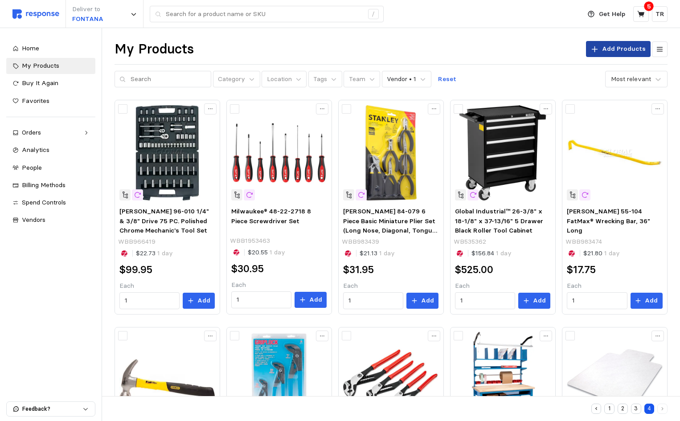
click at [626, 49] on p "Add Products" at bounding box center [624, 49] width 44 height 10
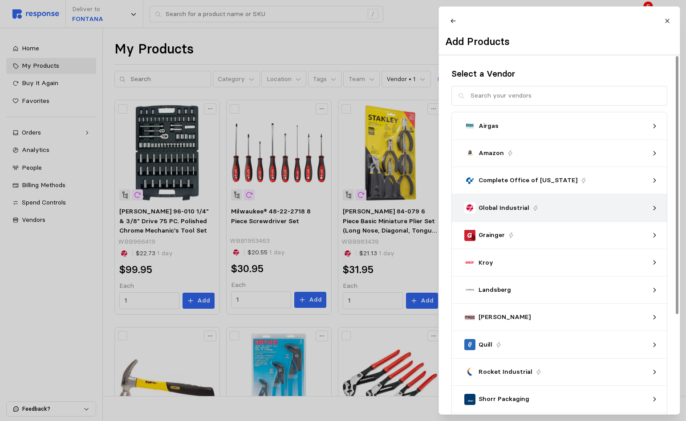
click at [655, 211] on icon at bounding box center [654, 208] width 6 height 6
type textarea "x"
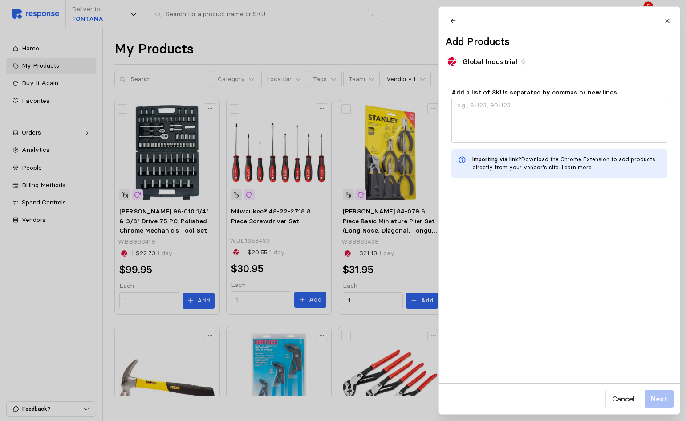
click at [569, 171] on link "Learn more." at bounding box center [577, 167] width 31 height 7
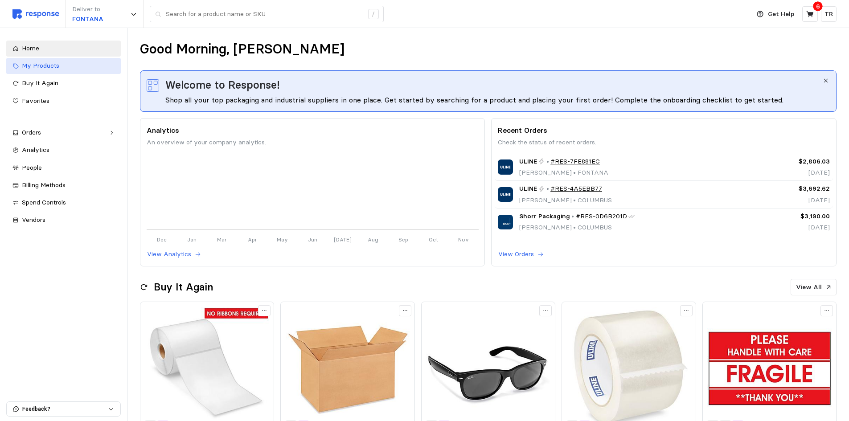
click at [37, 61] on div "My Products" at bounding box center [68, 66] width 93 height 10
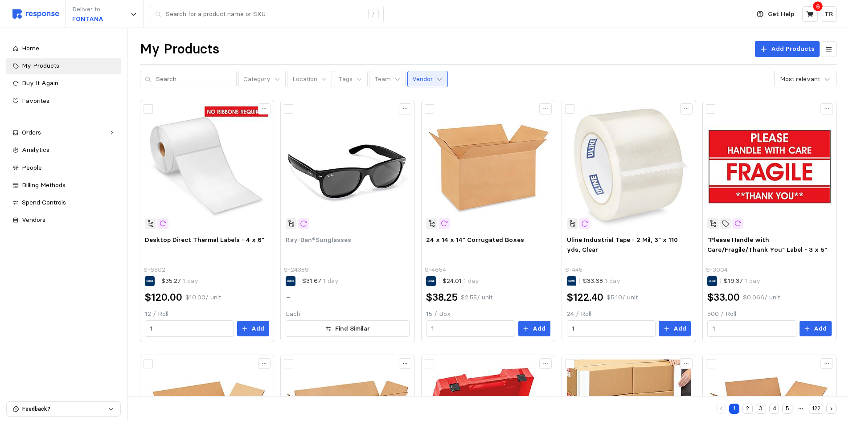
click at [436, 82] on icon at bounding box center [439, 79] width 6 height 6
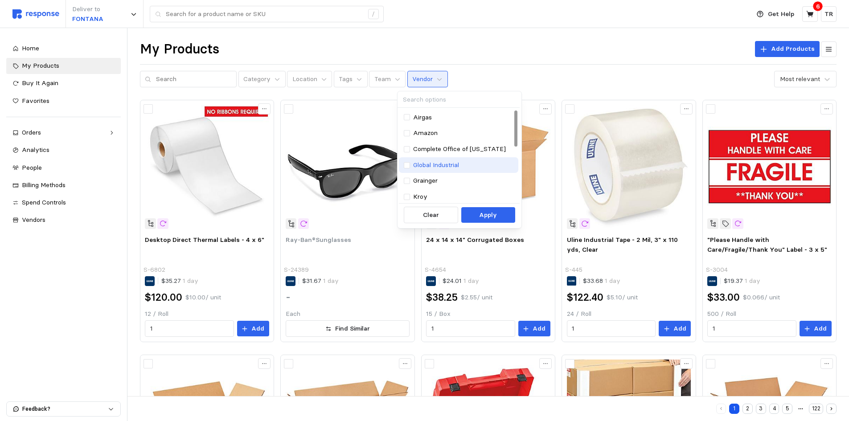
click at [441, 161] on p "Global Industrial" at bounding box center [436, 165] width 46 height 10
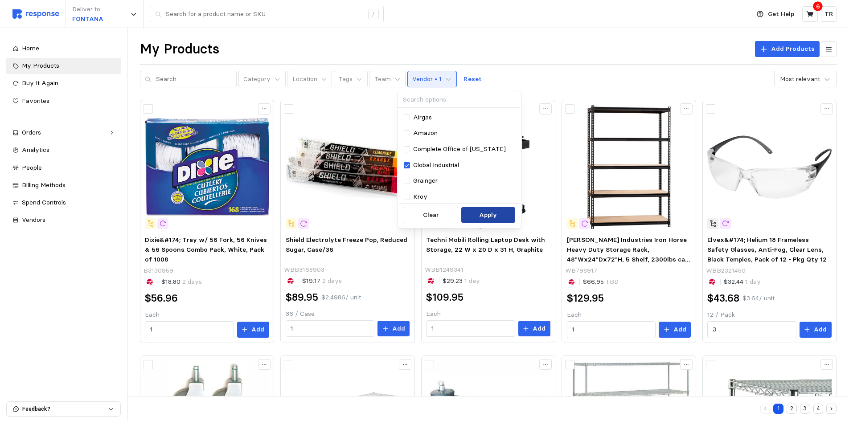
click at [482, 216] on p "Apply" at bounding box center [488, 215] width 18 height 10
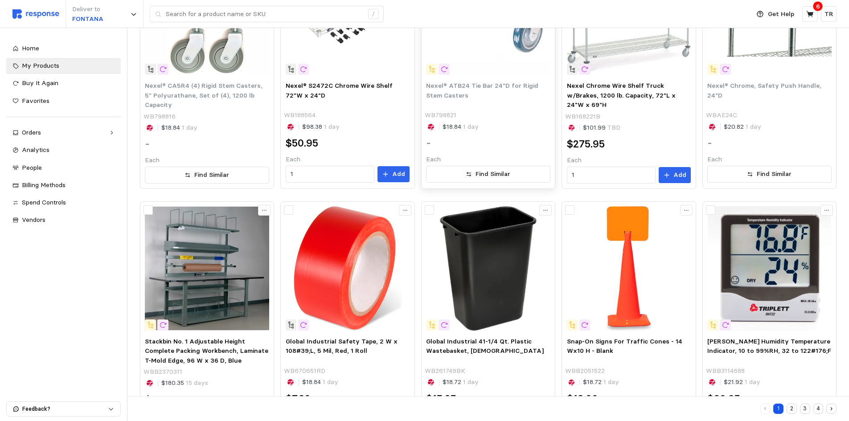
scroll to position [469, 0]
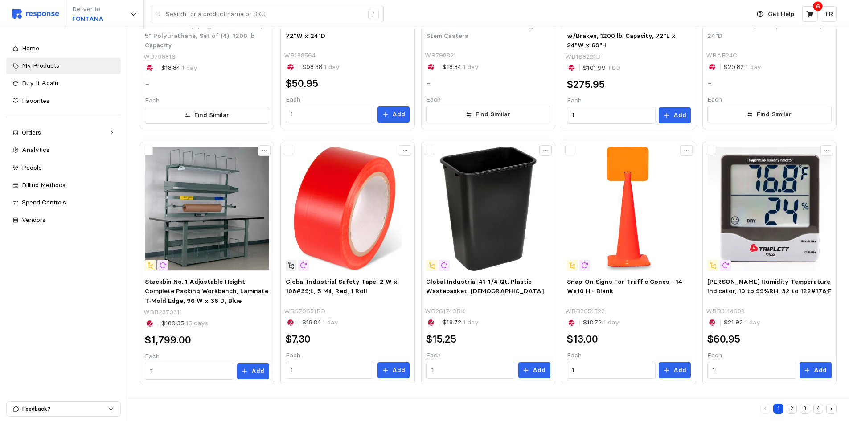
click at [790, 405] on button "2" at bounding box center [791, 409] width 10 height 10
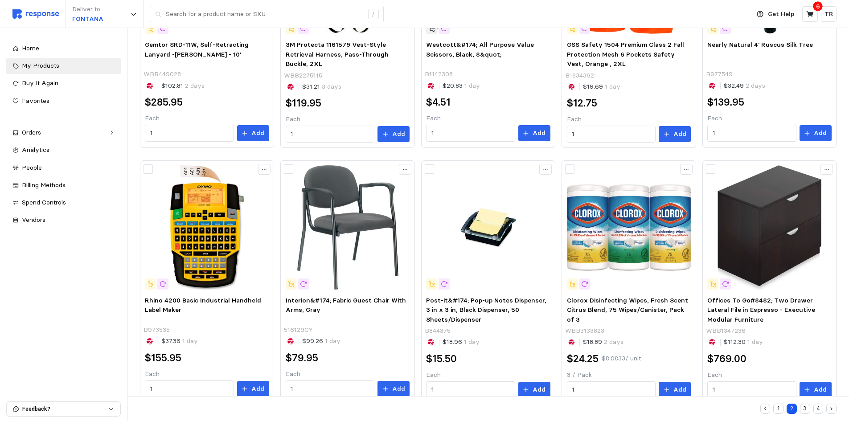
scroll to position [470, 0]
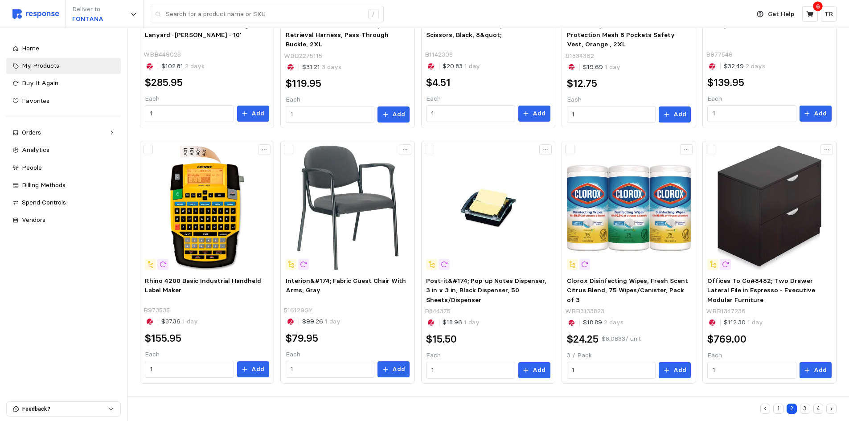
click at [807, 405] on button "3" at bounding box center [805, 409] width 10 height 10
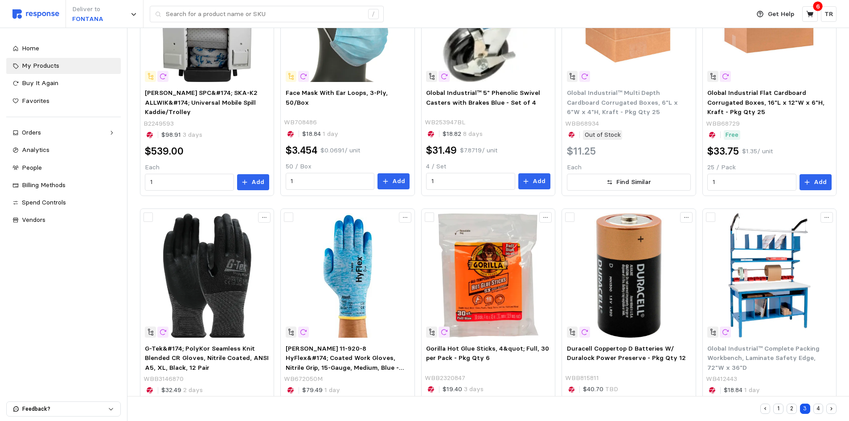
scroll to position [470, 0]
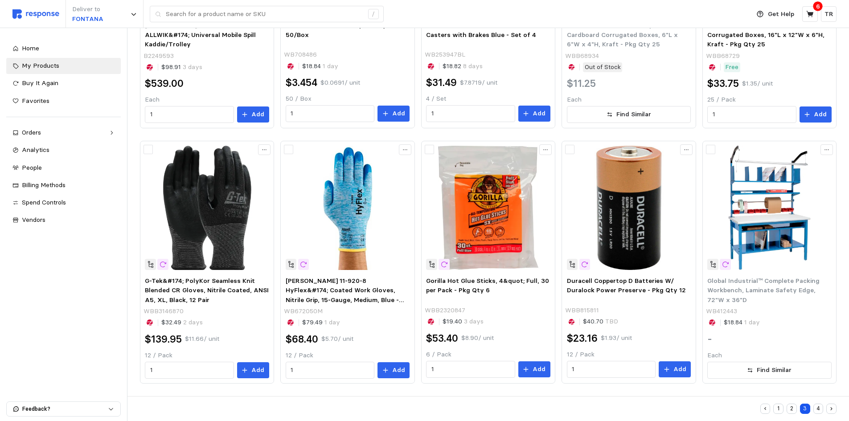
click at [817, 405] on button "4" at bounding box center [818, 409] width 10 height 10
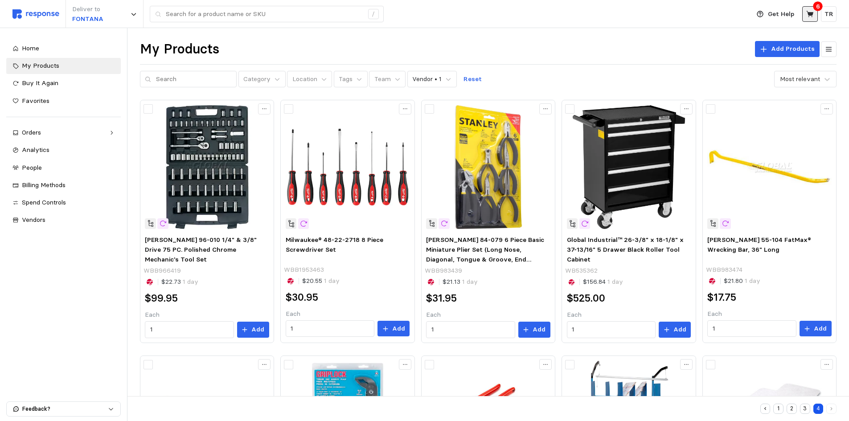
click at [812, 16] on icon at bounding box center [810, 14] width 8 height 8
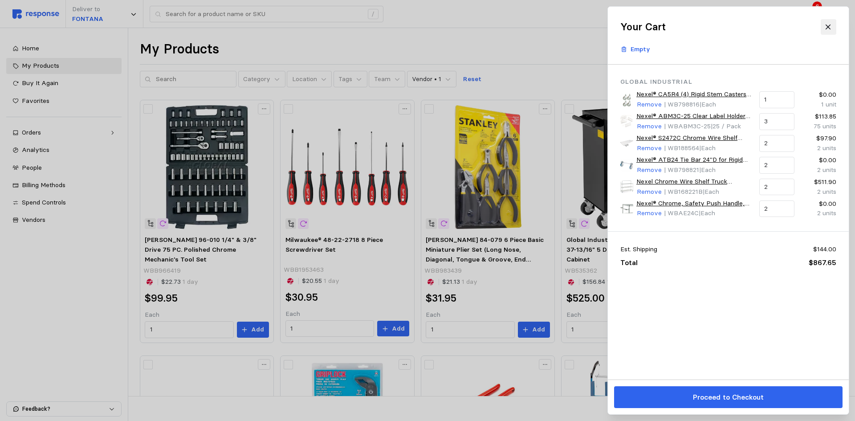
click at [827, 29] on icon at bounding box center [828, 26] width 5 height 5
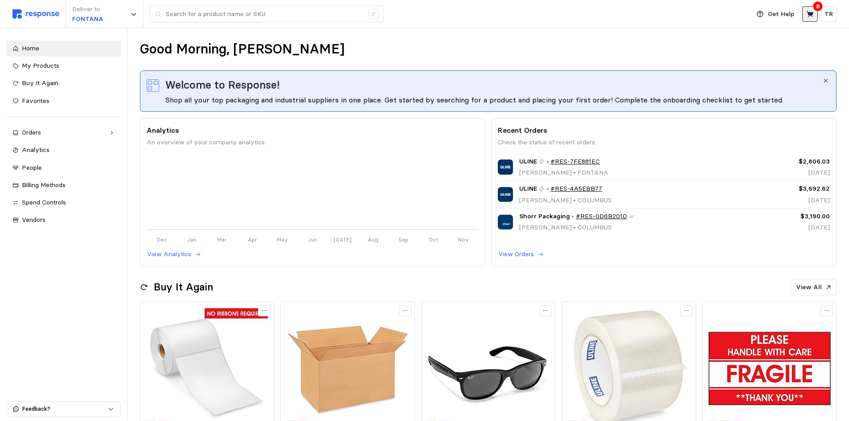
click at [810, 13] on icon at bounding box center [809, 14] width 7 height 6
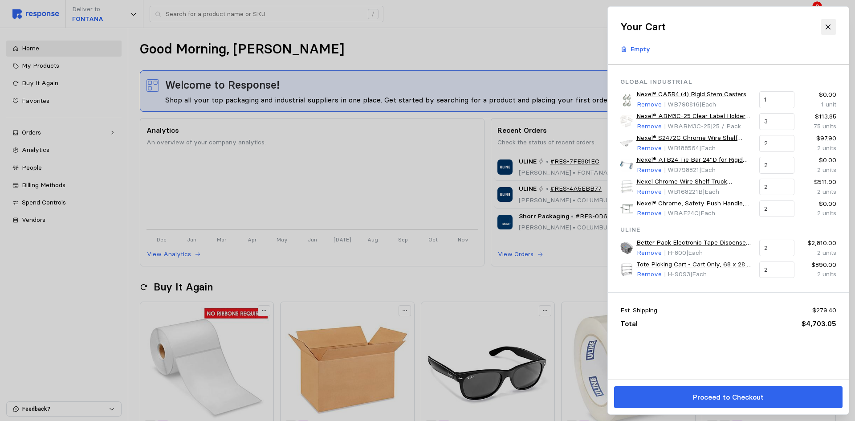
click at [833, 23] on button at bounding box center [828, 27] width 16 height 16
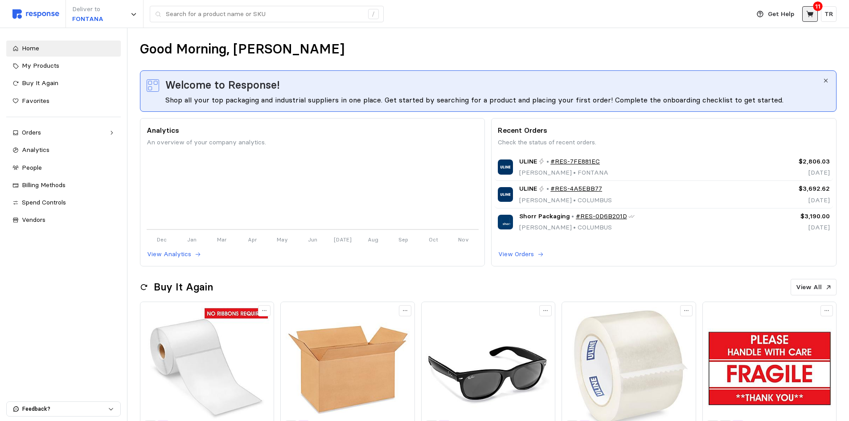
click at [809, 13] on icon at bounding box center [809, 14] width 7 height 6
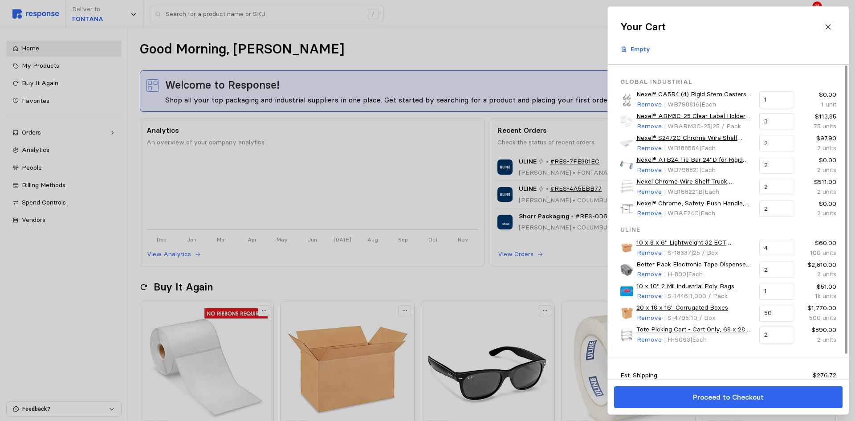
click at [579, 12] on div at bounding box center [427, 210] width 855 height 421
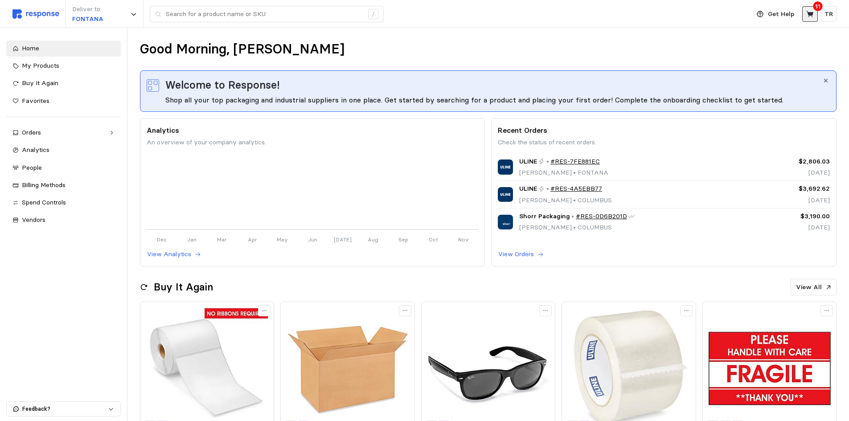
click at [808, 12] on icon at bounding box center [809, 14] width 7 height 6
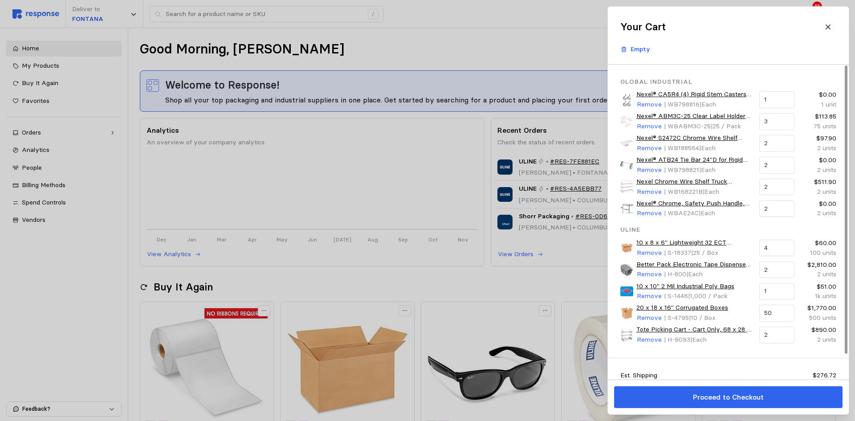
click at [688, 263] on link "Better Pack Electronic Tape Dispenser 555eS" at bounding box center [695, 265] width 117 height 10
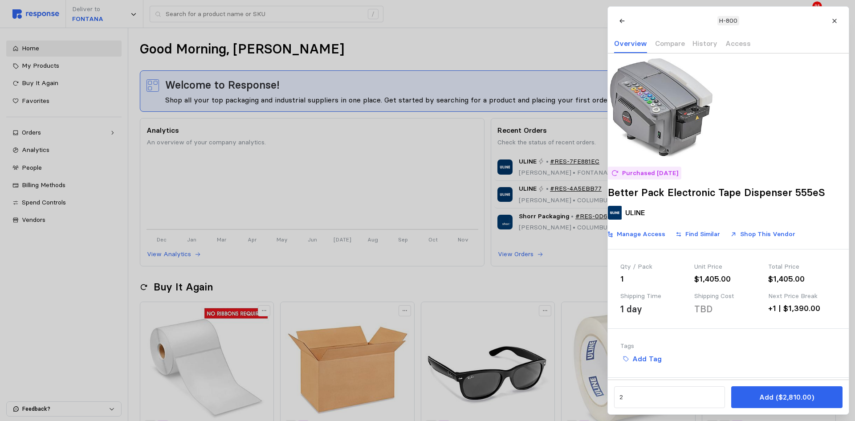
click at [530, 40] on div at bounding box center [427, 210] width 855 height 421
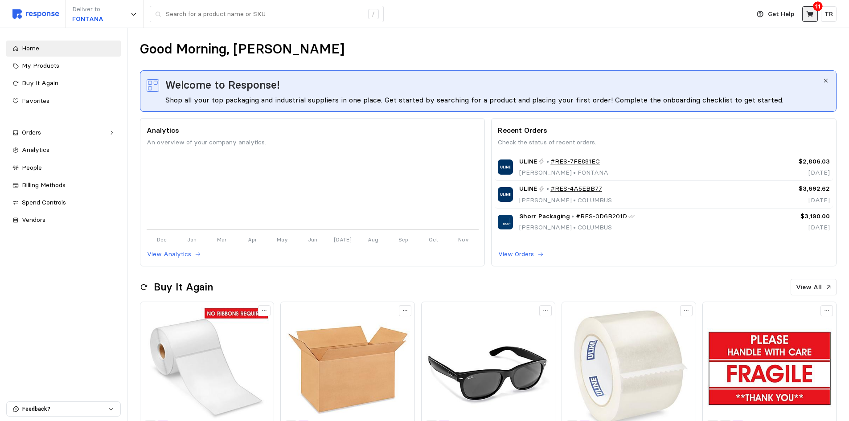
click at [815, 17] on button at bounding box center [810, 14] width 16 height 16
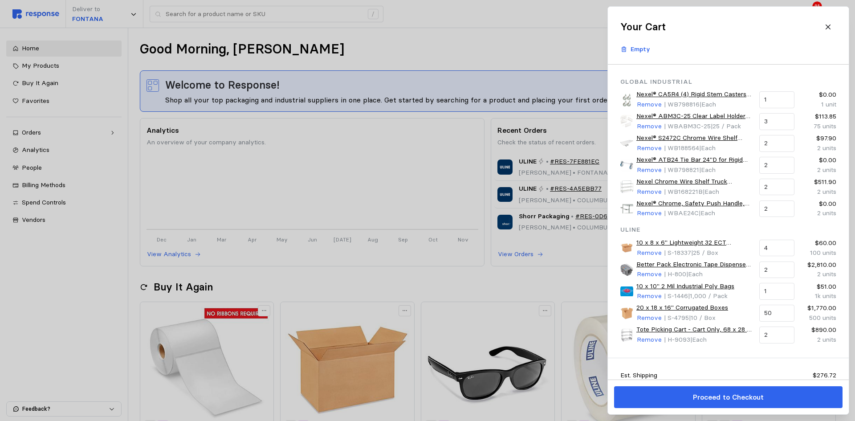
click at [559, 10] on div at bounding box center [427, 210] width 855 height 421
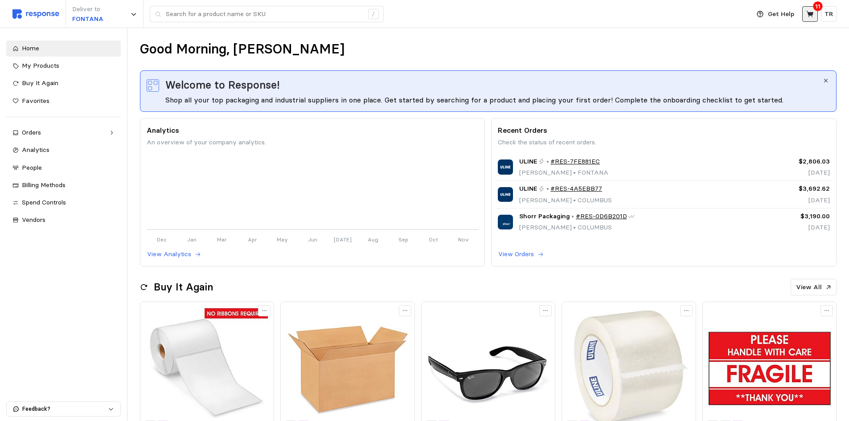
click at [804, 10] on button at bounding box center [810, 14] width 16 height 16
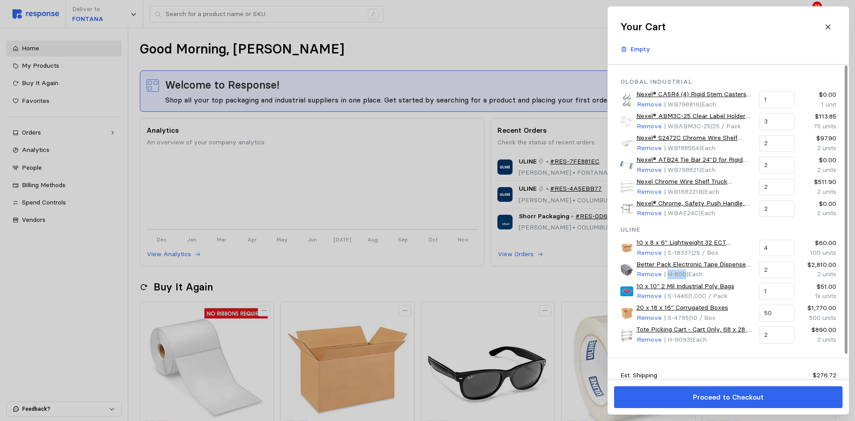
drag, startPoint x: 685, startPoint y: 274, endPoint x: 666, endPoint y: 271, distance: 19.0
click at [666, 271] on p "| H-800 | Each" at bounding box center [683, 274] width 39 height 10
copy span "H-800"
